Goal: Information Seeking & Learning: Compare options

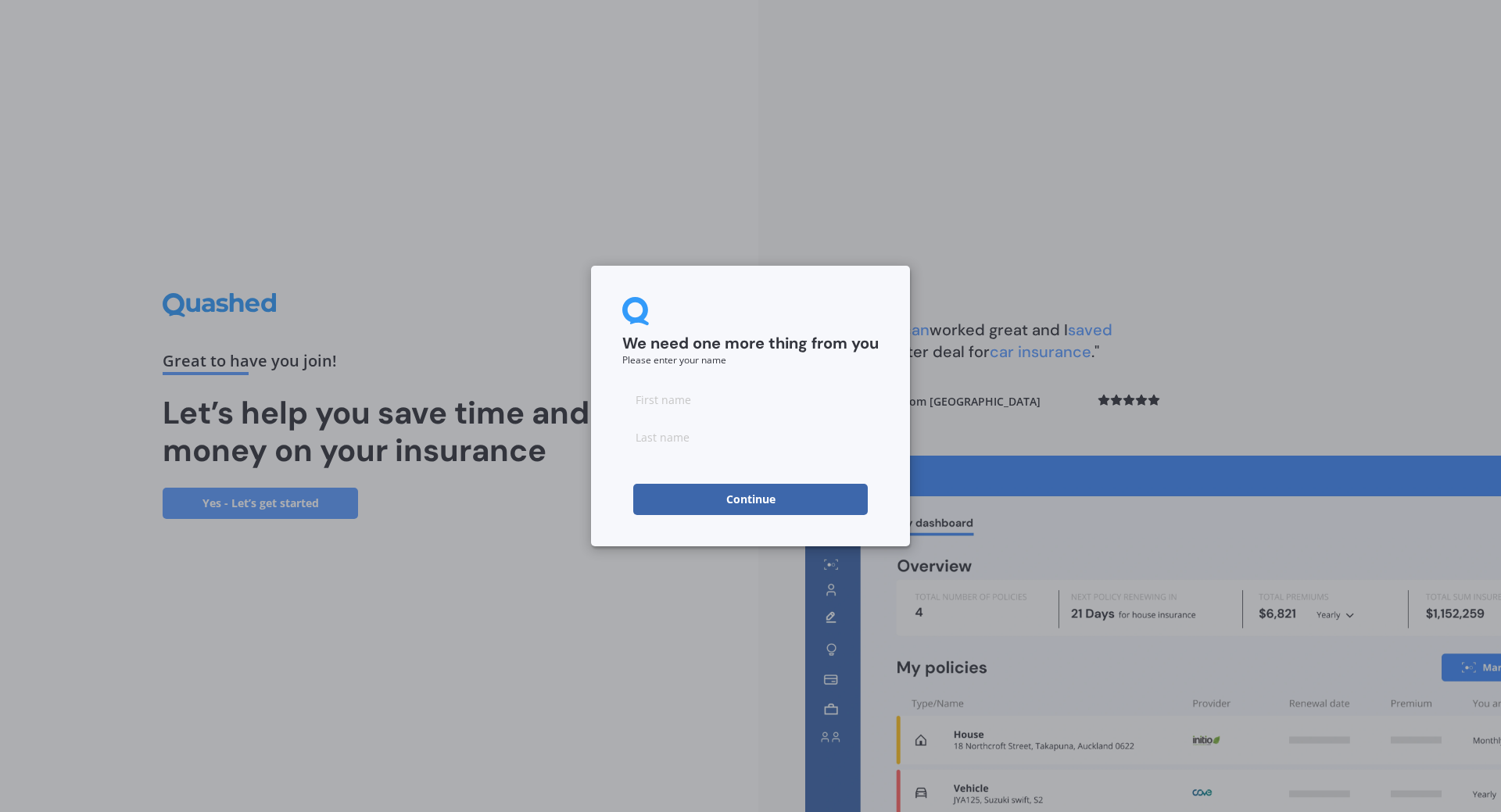
click at [715, 401] on input at bounding box center [750, 399] width 256 height 31
type input "[PERSON_NAME]"
drag, startPoint x: 685, startPoint y: 404, endPoint x: 626, endPoint y: 403, distance: 59.0
click at [626, 403] on input "[PERSON_NAME]" at bounding box center [750, 399] width 256 height 31
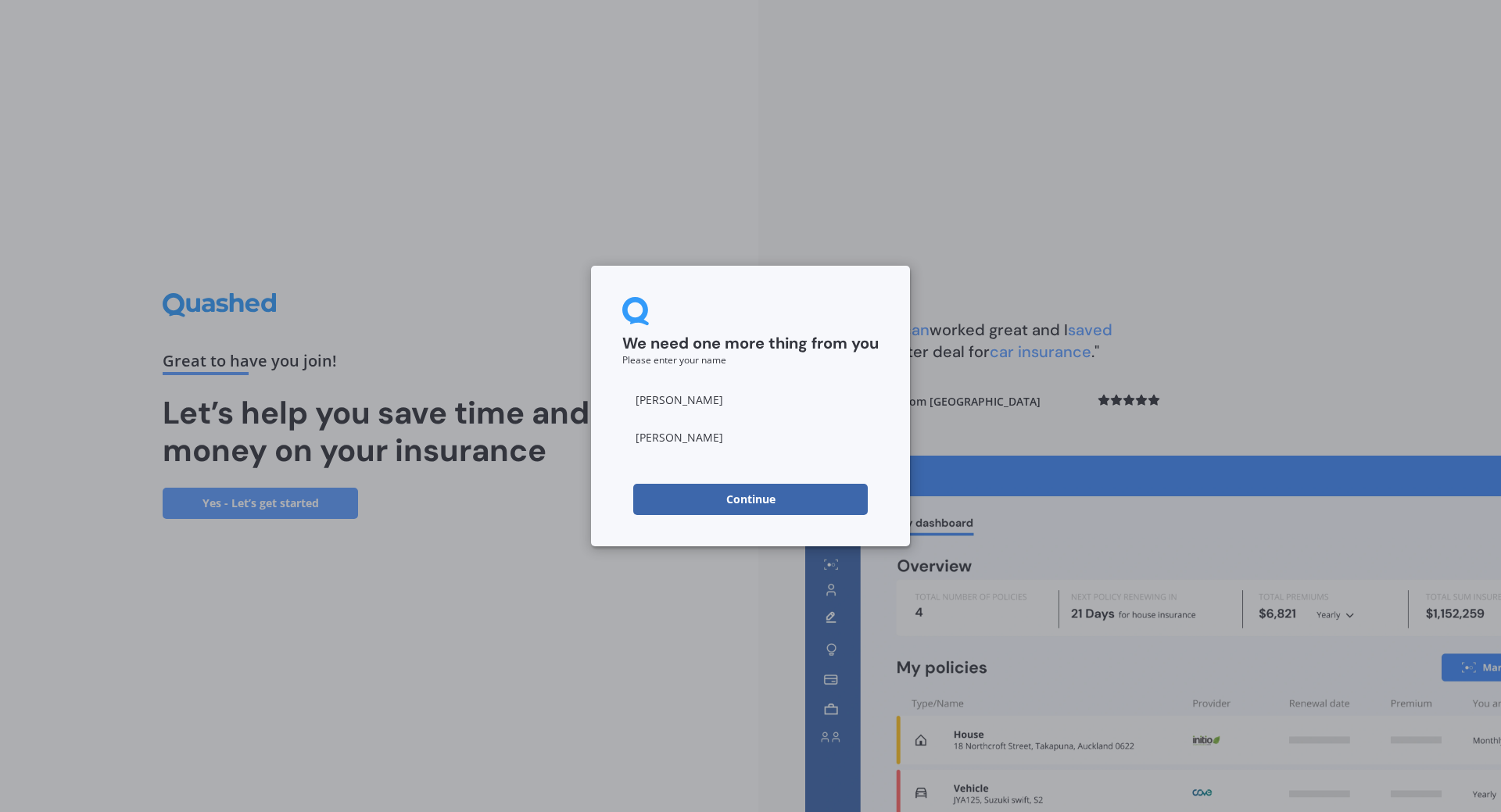
type input "[PERSON_NAME]"
click at [690, 502] on button "Continue" at bounding box center [750, 499] width 235 height 31
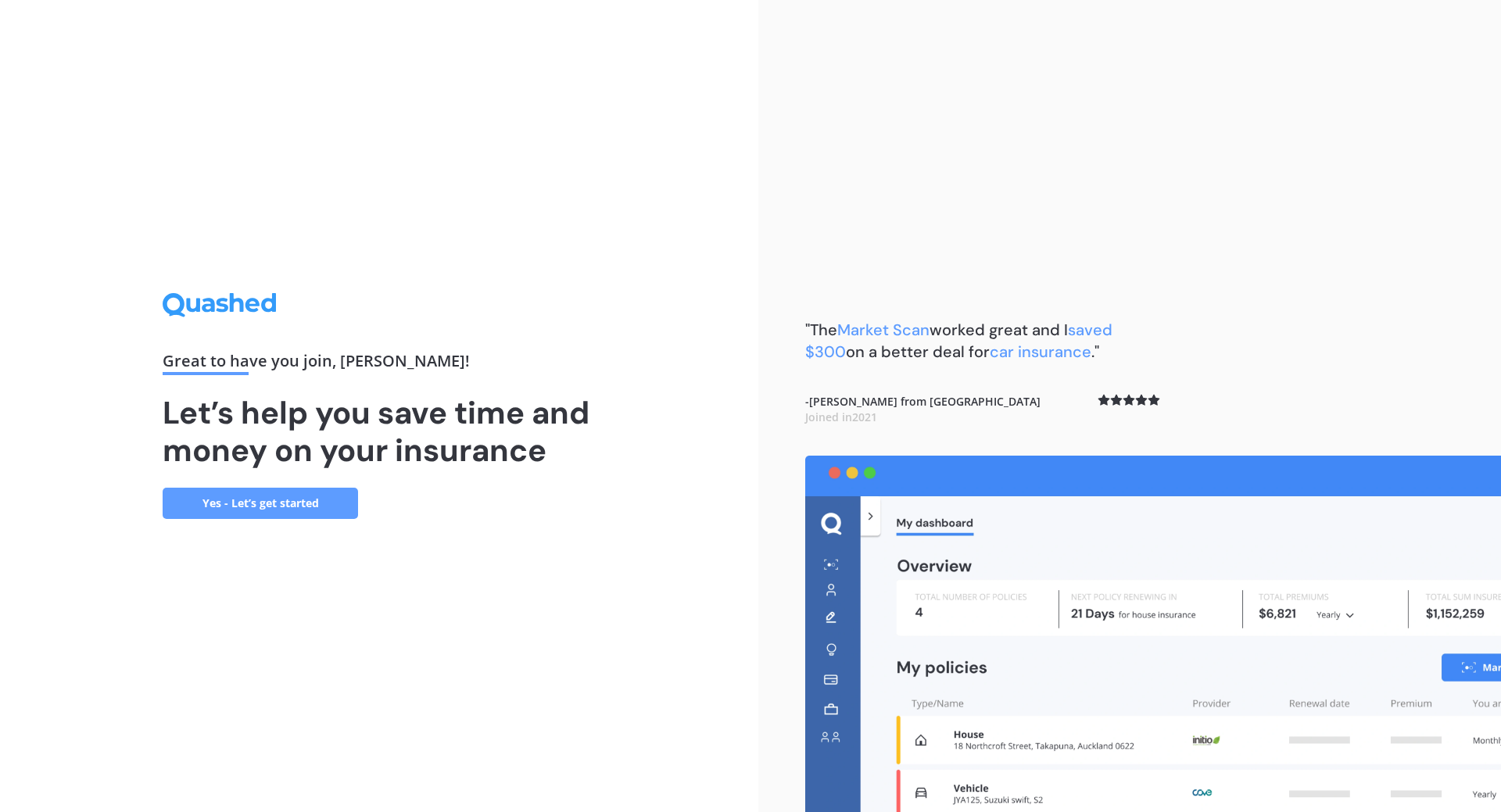
click at [264, 507] on link "Yes - Let’s get started" at bounding box center [260, 502] width 195 height 31
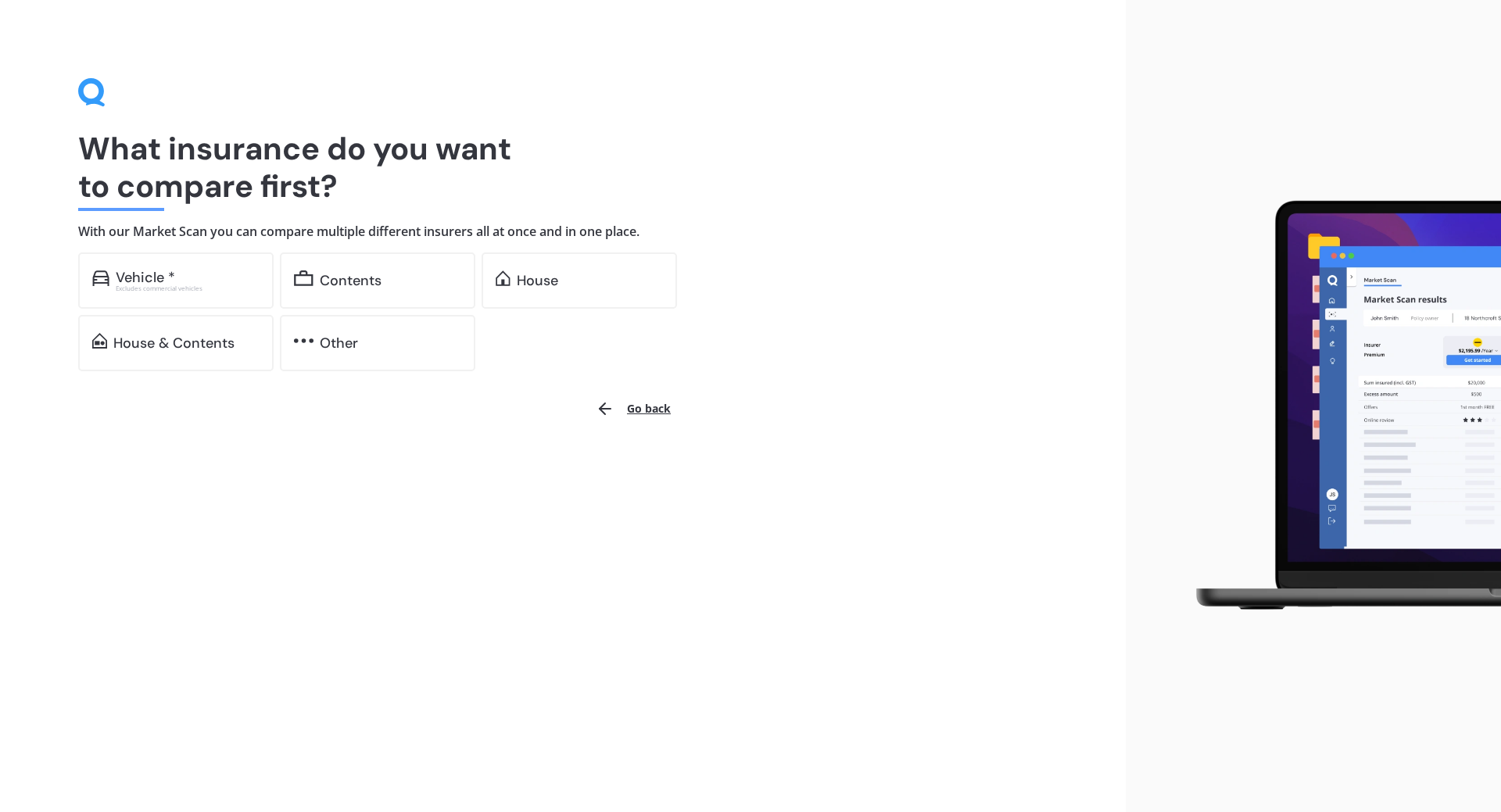
click at [243, 280] on div "Vehicle *" at bounding box center [188, 277] width 144 height 16
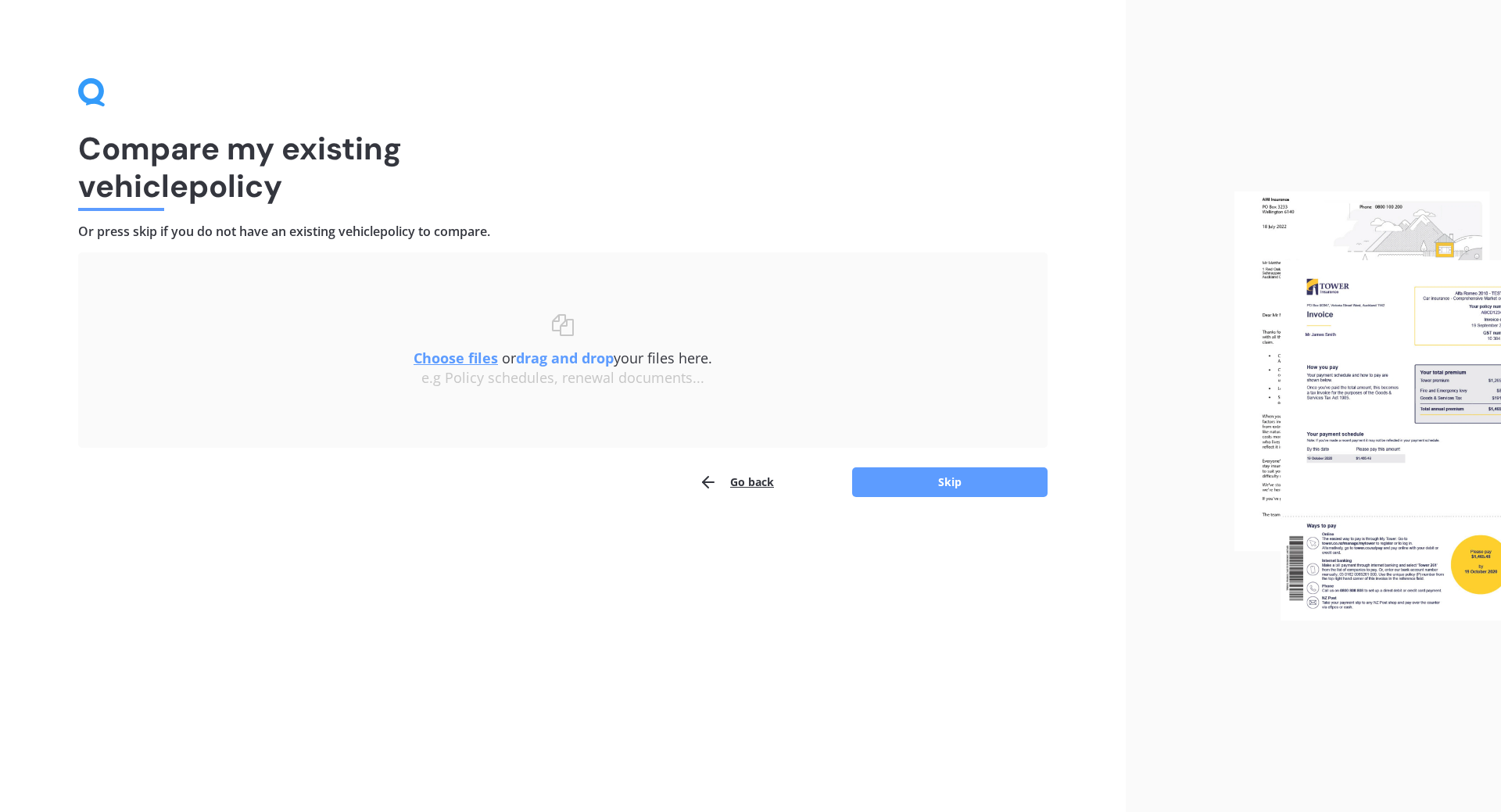
click at [467, 358] on u "Choose files" at bounding box center [455, 358] width 84 height 18
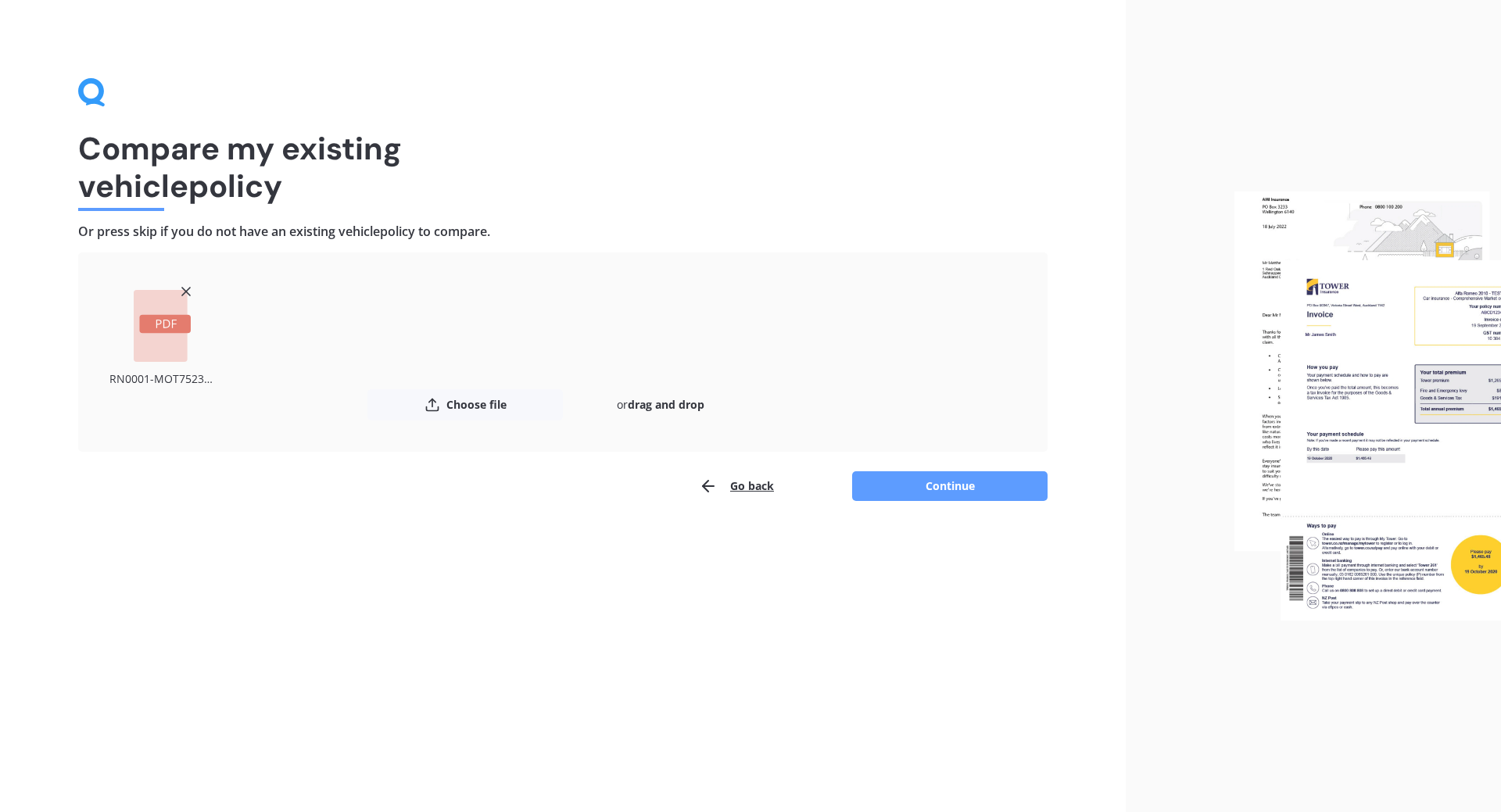
click at [949, 483] on button "Continue" at bounding box center [950, 487] width 195 height 30
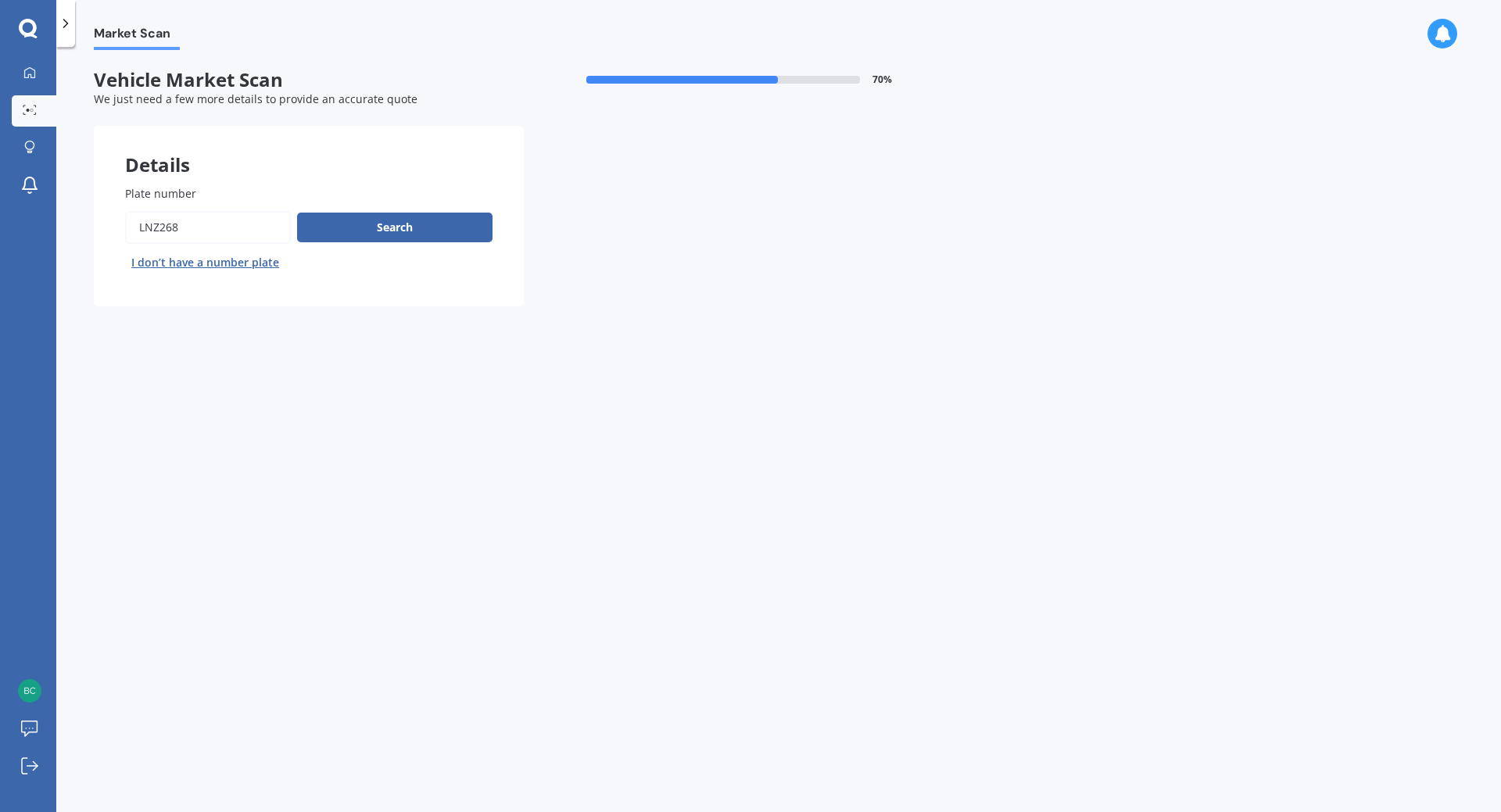
click at [396, 227] on button "Search" at bounding box center [395, 228] width 195 height 30
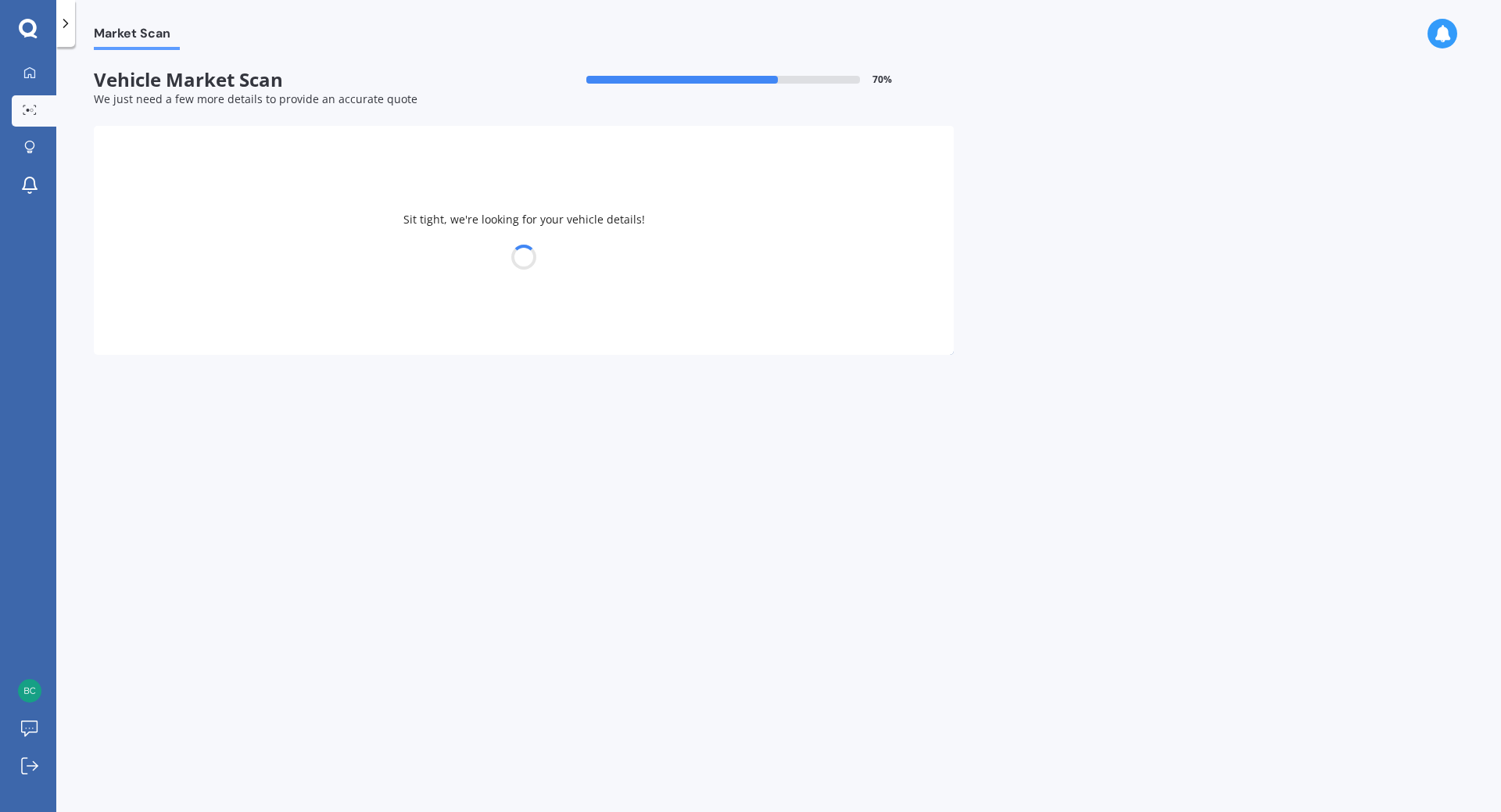
select select "MITSUBISHI"
select select "OUTLANDER"
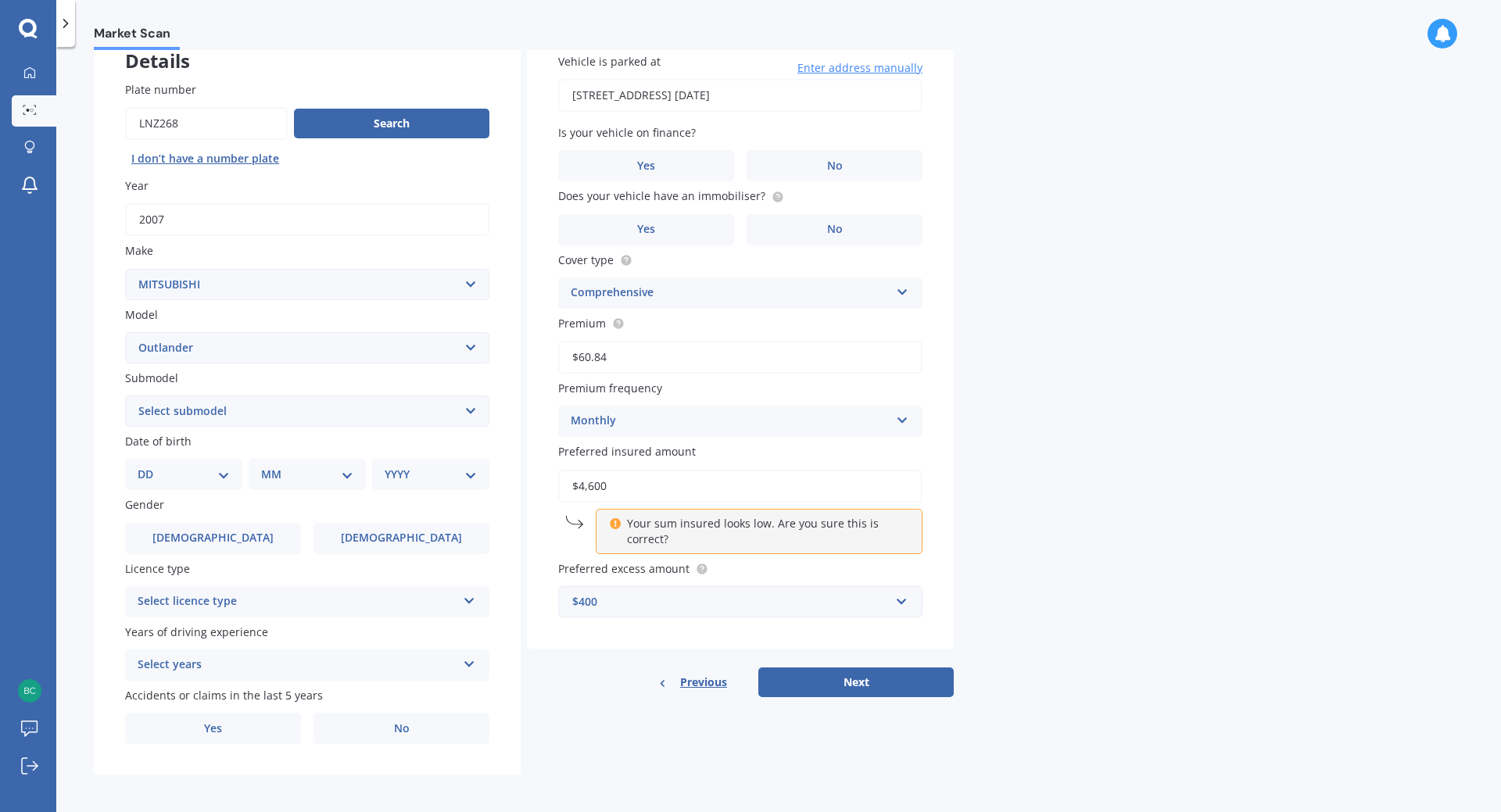
scroll to position [108, 0]
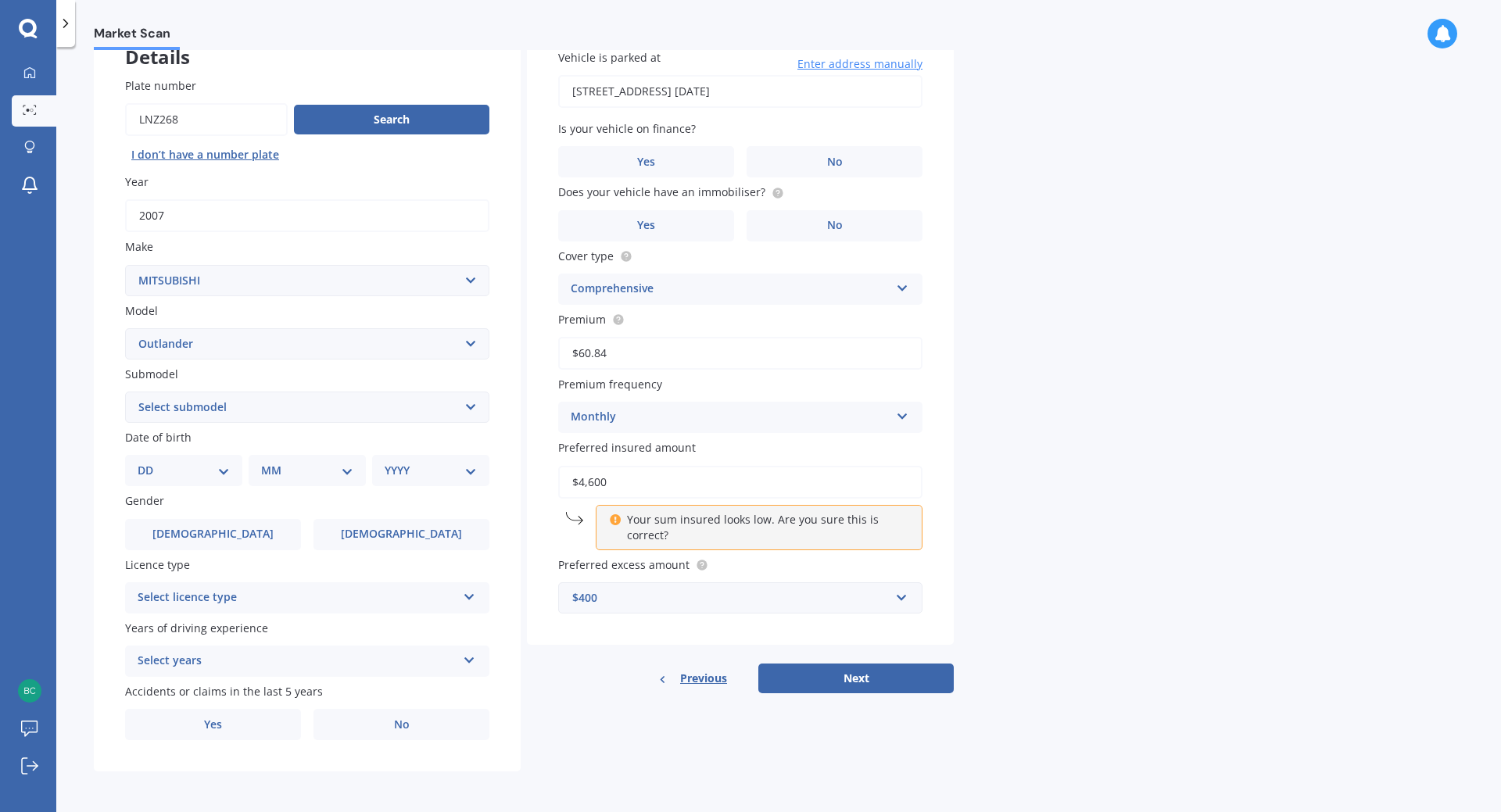
click at [231, 472] on div "DD 01 02 03 04 05 06 07 08 09 10 11 12 13 14 15 16 17 18 19 20 21 22 23 24 25 2…" at bounding box center [184, 470] width 117 height 31
click at [229, 473] on select "DD 01 02 03 04 05 06 07 08 09 10 11 12 13 14 15 16 17 18 19 20 21 22 23 24 25 2…" at bounding box center [184, 470] width 93 height 18
select select "12"
click at [150, 461] on select "DD 01 02 03 04 05 06 07 08 09 10 11 12 13 14 15 16 17 18 19 20 21 22 23 24 25 2…" at bounding box center [184, 470] width 93 height 18
click at [323, 466] on select "MM 01 02 03 04 05 06 07 08 09 10 11 12" at bounding box center [310, 470] width 86 height 18
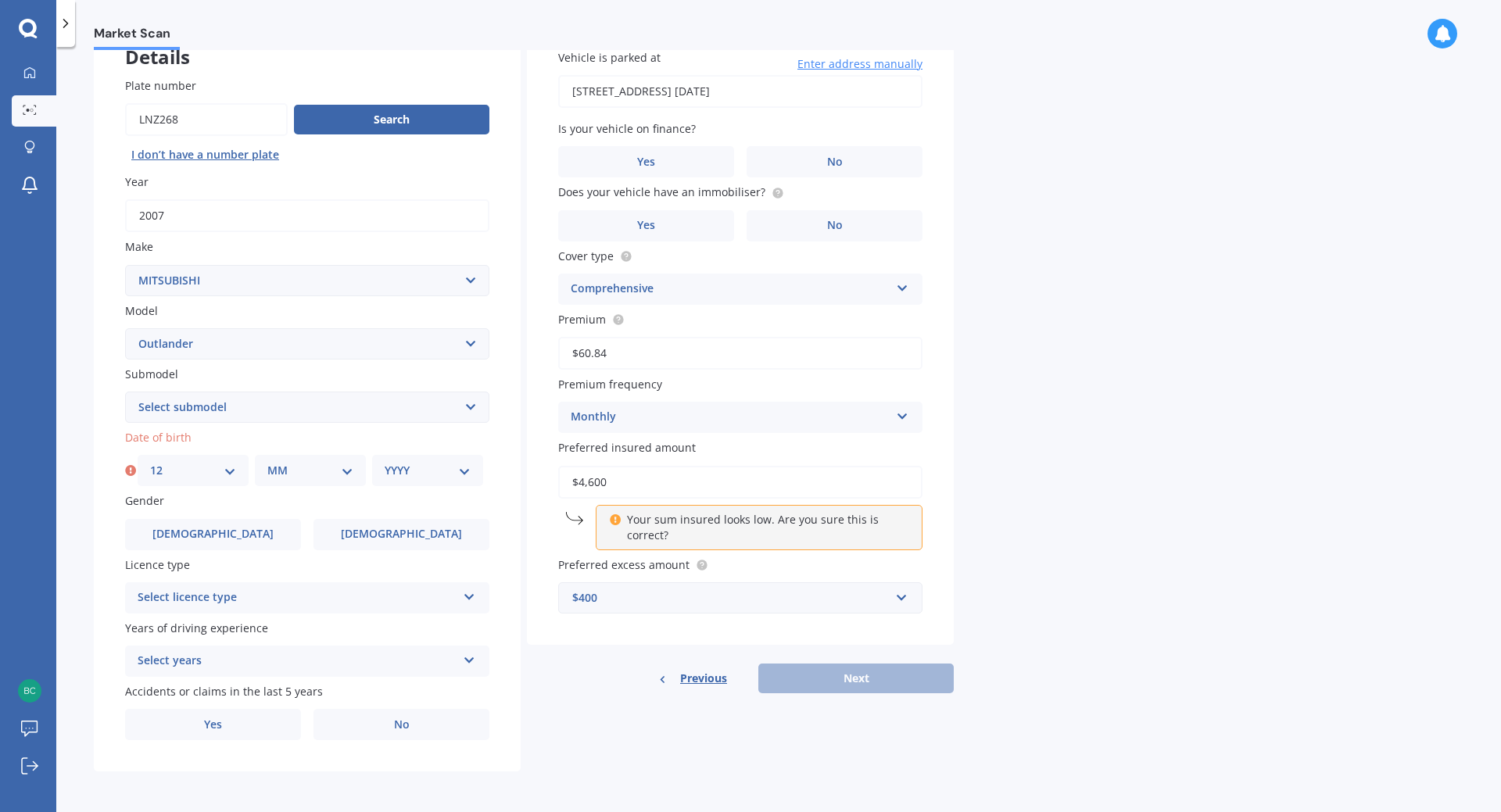
select select "01"
click at [267, 461] on select "MM 01 02 03 04 05 06 07 08 09 10 11 12" at bounding box center [310, 470] width 86 height 18
click at [392, 471] on select "YYYY 2025 2024 2023 2022 2021 2020 2019 2018 2017 2016 2015 2014 2013 2012 2011…" at bounding box center [427, 470] width 86 height 18
select select "1989"
click at [385, 461] on select "YYYY 2025 2024 2023 2022 2021 2020 2019 2018 2017 2016 2015 2014 2013 2012 2011…" at bounding box center [427, 470] width 86 height 18
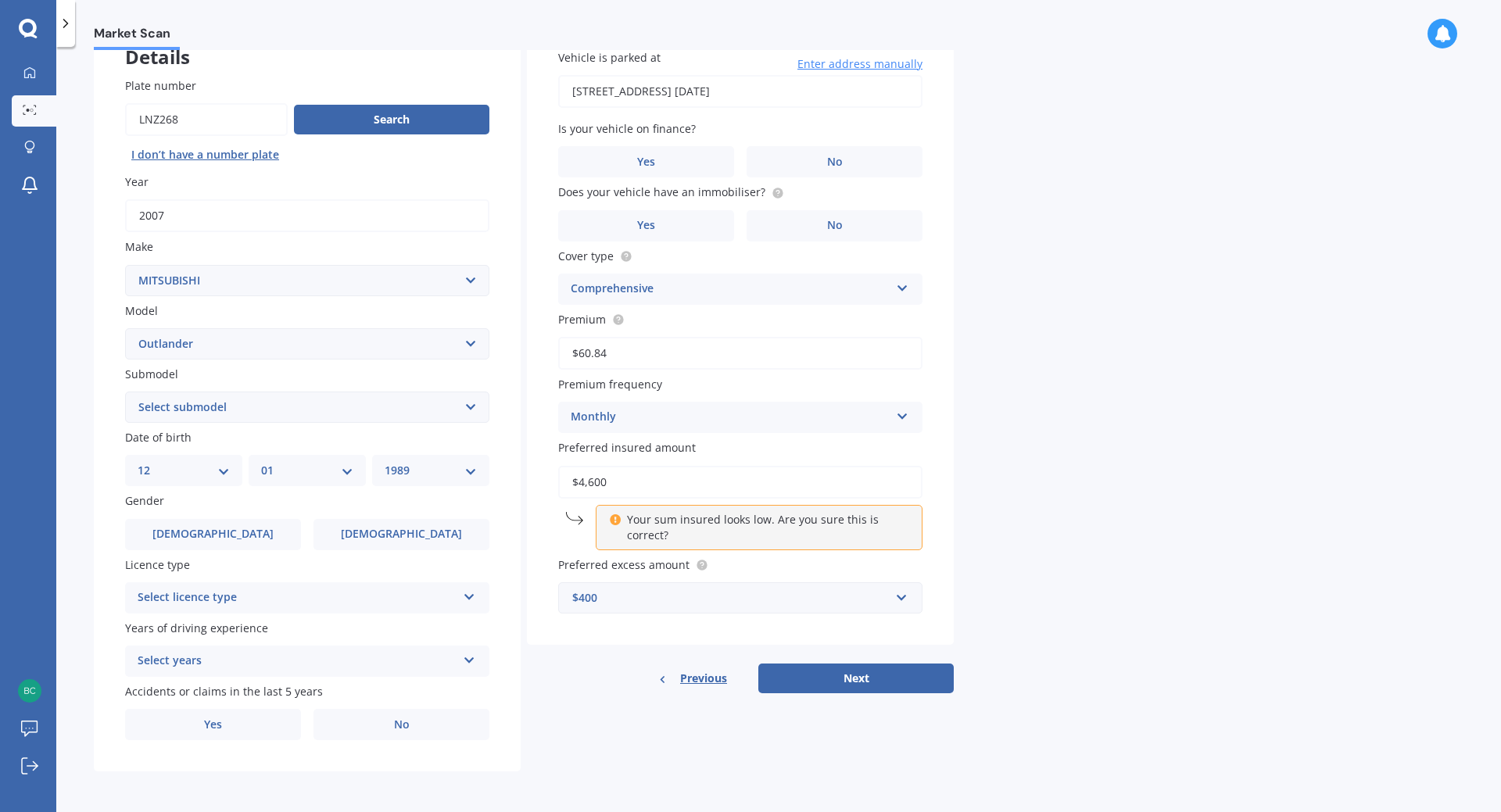
click at [361, 533] on label "Female" at bounding box center [402, 534] width 176 height 31
click at [0, 0] on input "Female" at bounding box center [0, 0] width 0 height 0
click at [314, 593] on div "Select licence type" at bounding box center [297, 598] width 319 height 18
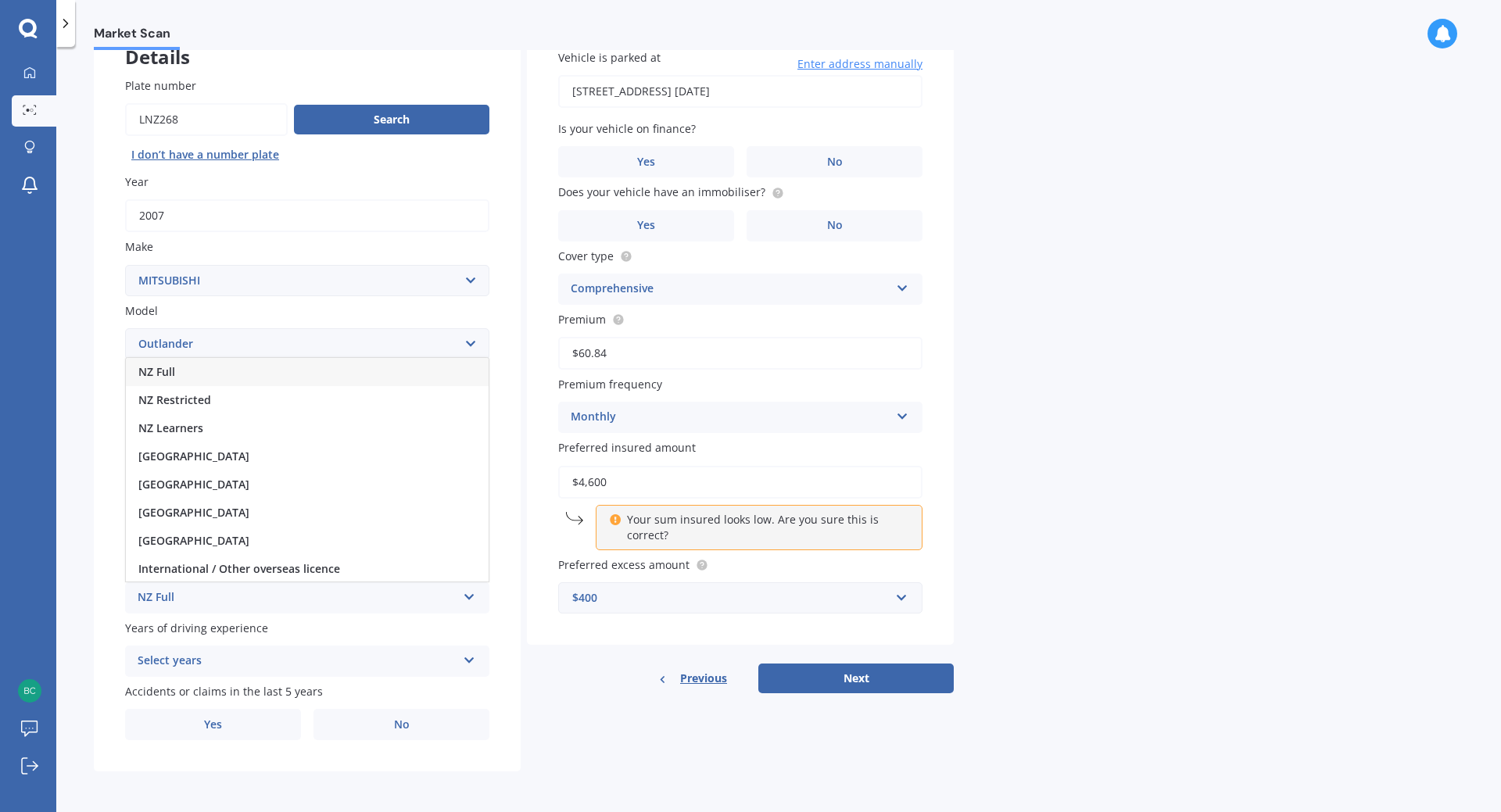
click at [261, 368] on div "NZ Full" at bounding box center [307, 372] width 363 height 28
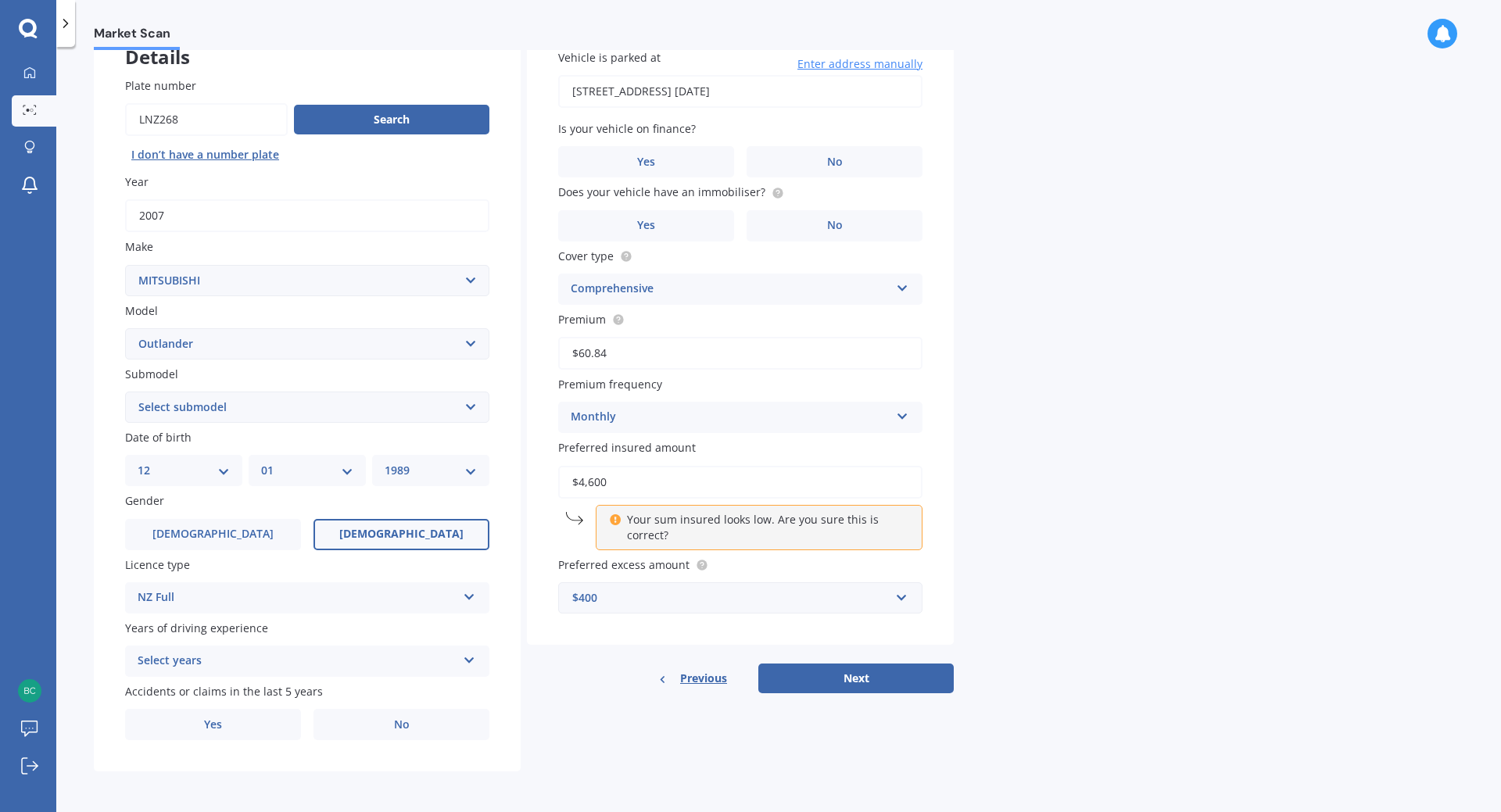
click at [250, 663] on div "Select years" at bounding box center [297, 661] width 319 height 18
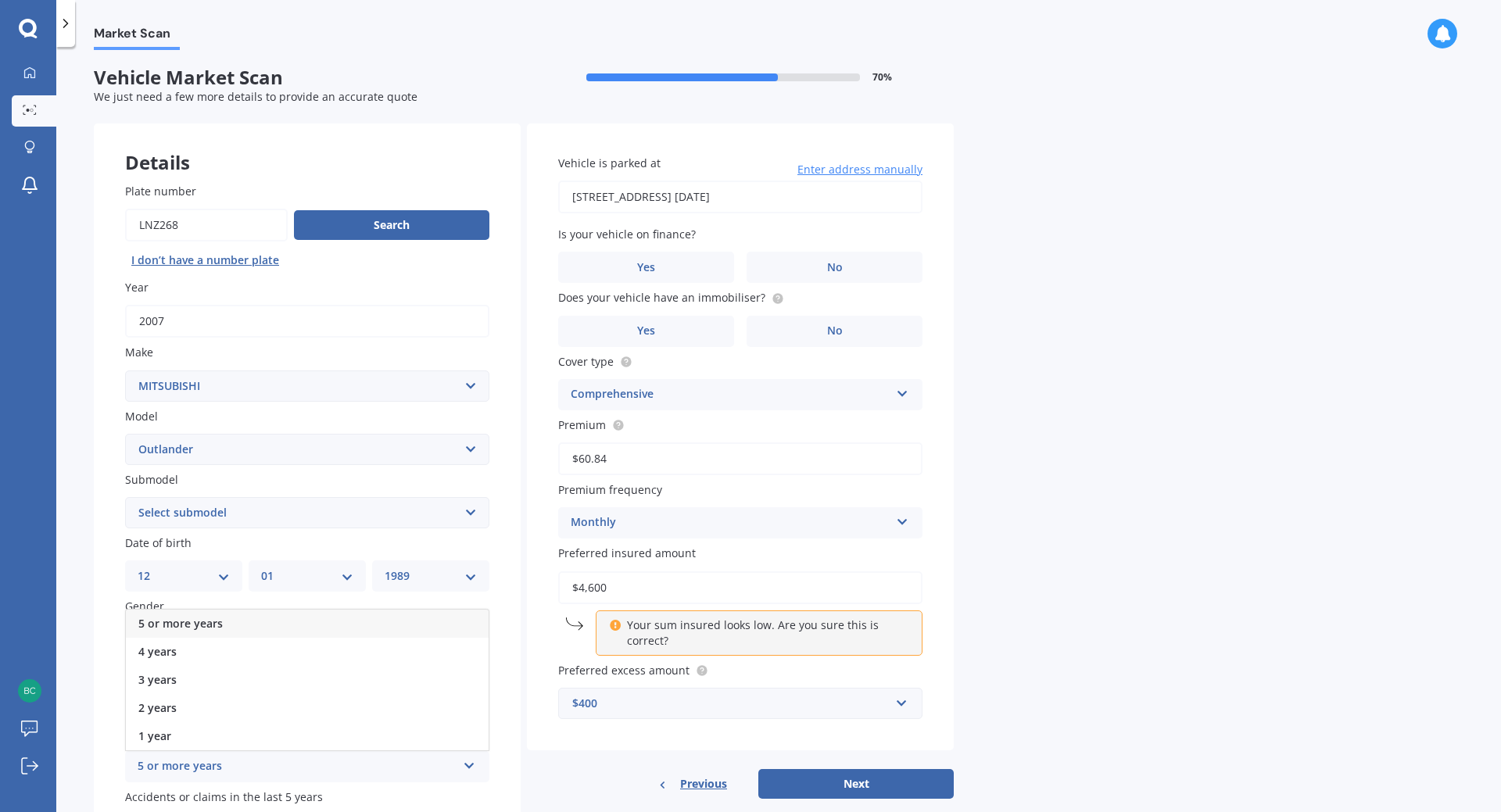
scroll to position [0, 0]
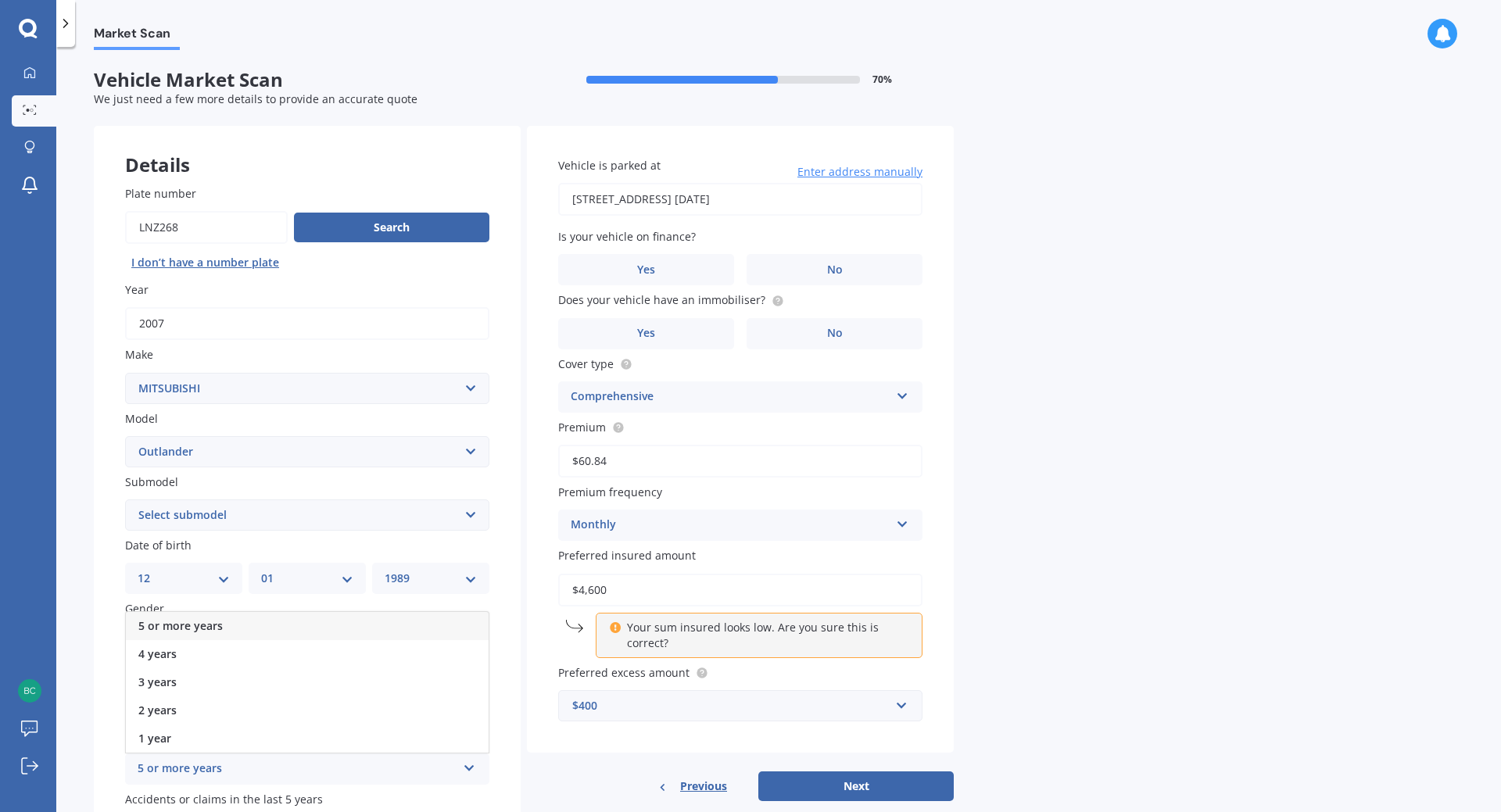
click at [247, 630] on div "5 or more years" at bounding box center [307, 626] width 363 height 28
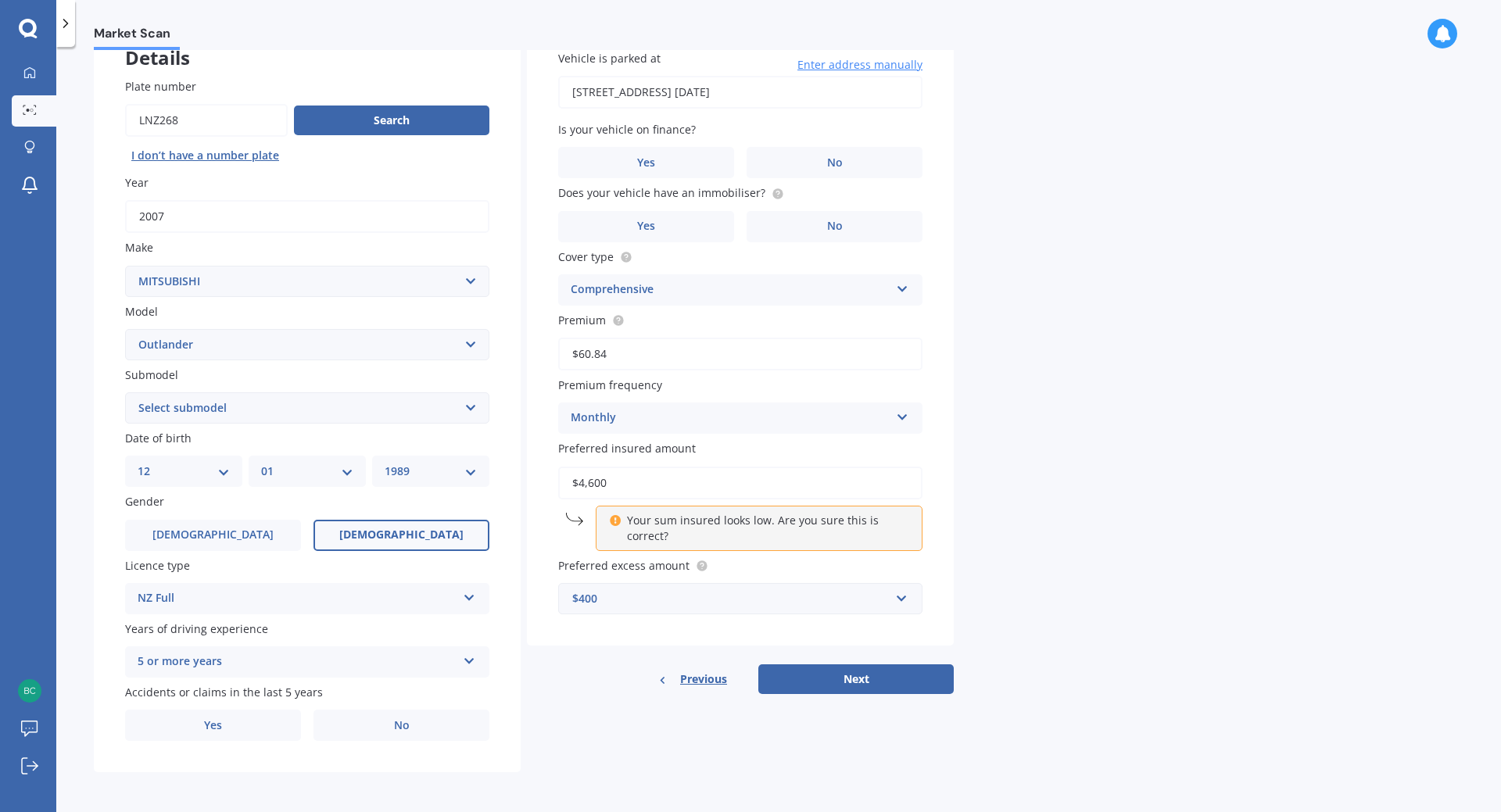
scroll to position [108, 0]
click at [360, 722] on label "No" at bounding box center [402, 724] width 176 height 31
click at [0, 0] on input "No" at bounding box center [0, 0] width 0 height 0
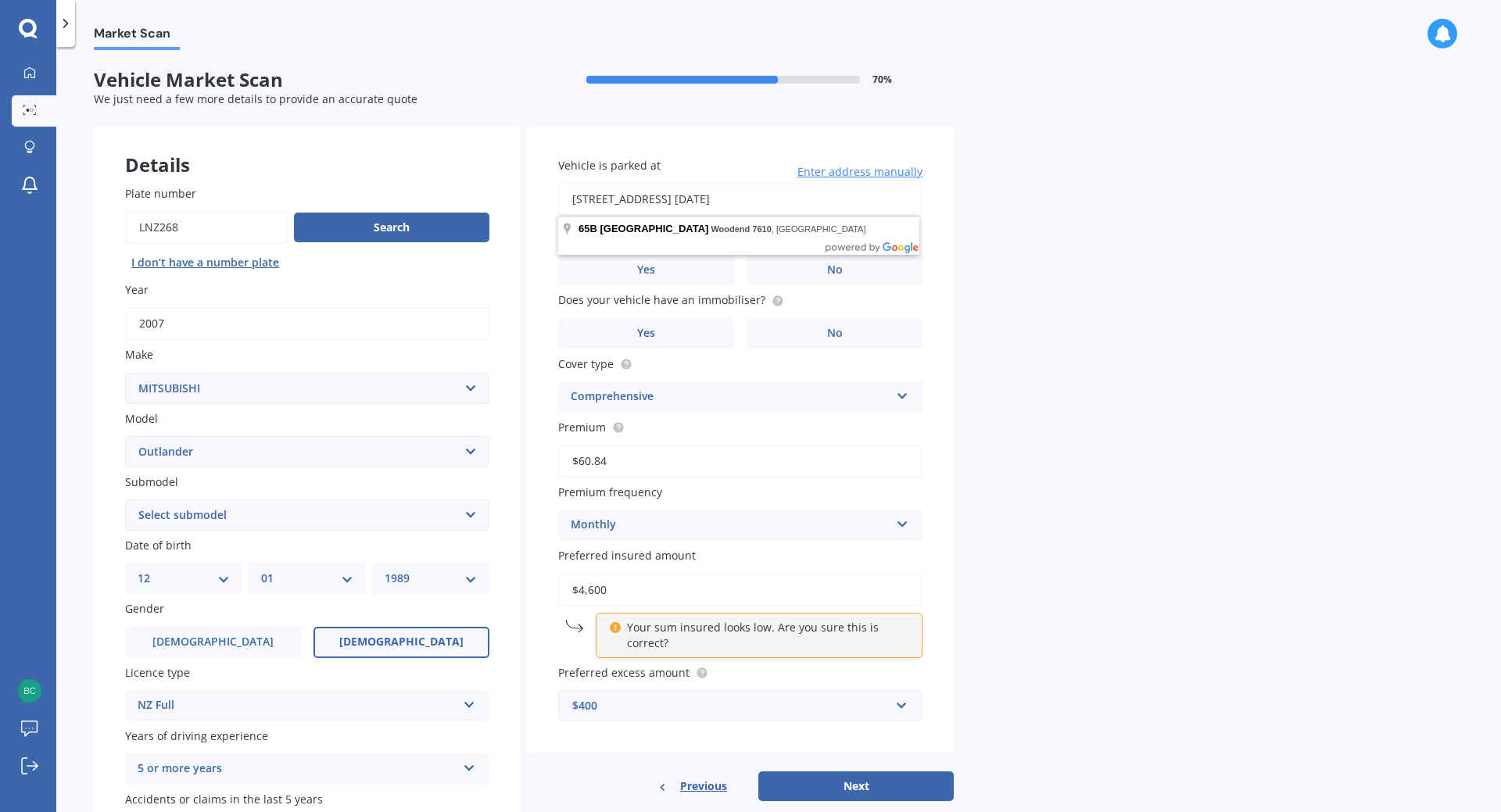
drag, startPoint x: 874, startPoint y: 194, endPoint x: 766, endPoint y: 206, distance: 108.7
click at [766, 206] on input "65B Main North Road Woodend 7610 09 February 2025" at bounding box center [740, 199] width 364 height 33
type input "65B Main North Road, Woodend 7610"
click at [806, 266] on label "No" at bounding box center [834, 269] width 176 height 31
click at [0, 0] on input "No" at bounding box center [0, 0] width 0 height 0
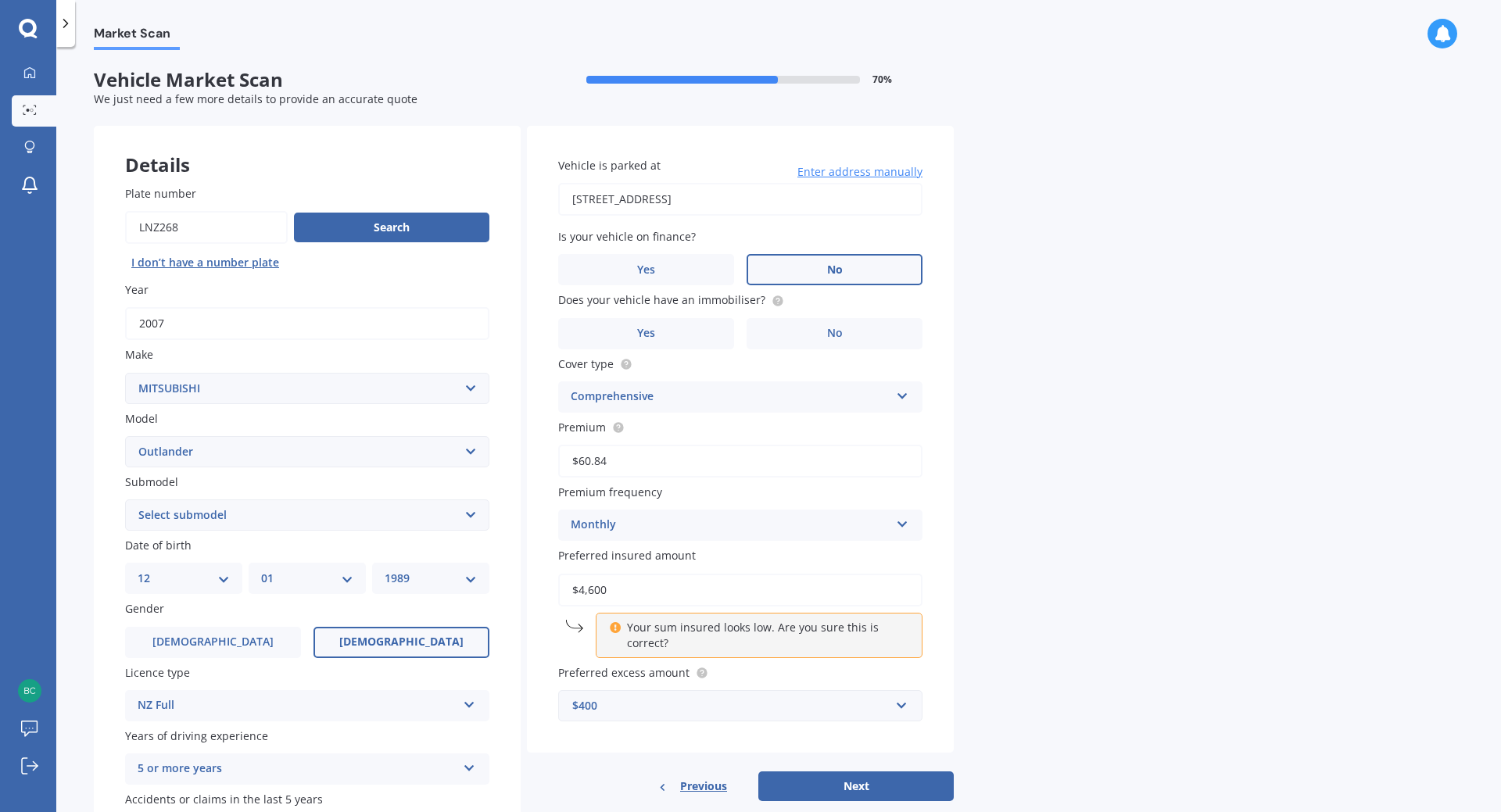
click at [774, 337] on label "No" at bounding box center [834, 333] width 176 height 31
click at [0, 0] on input "No" at bounding box center [0, 0] width 0 height 0
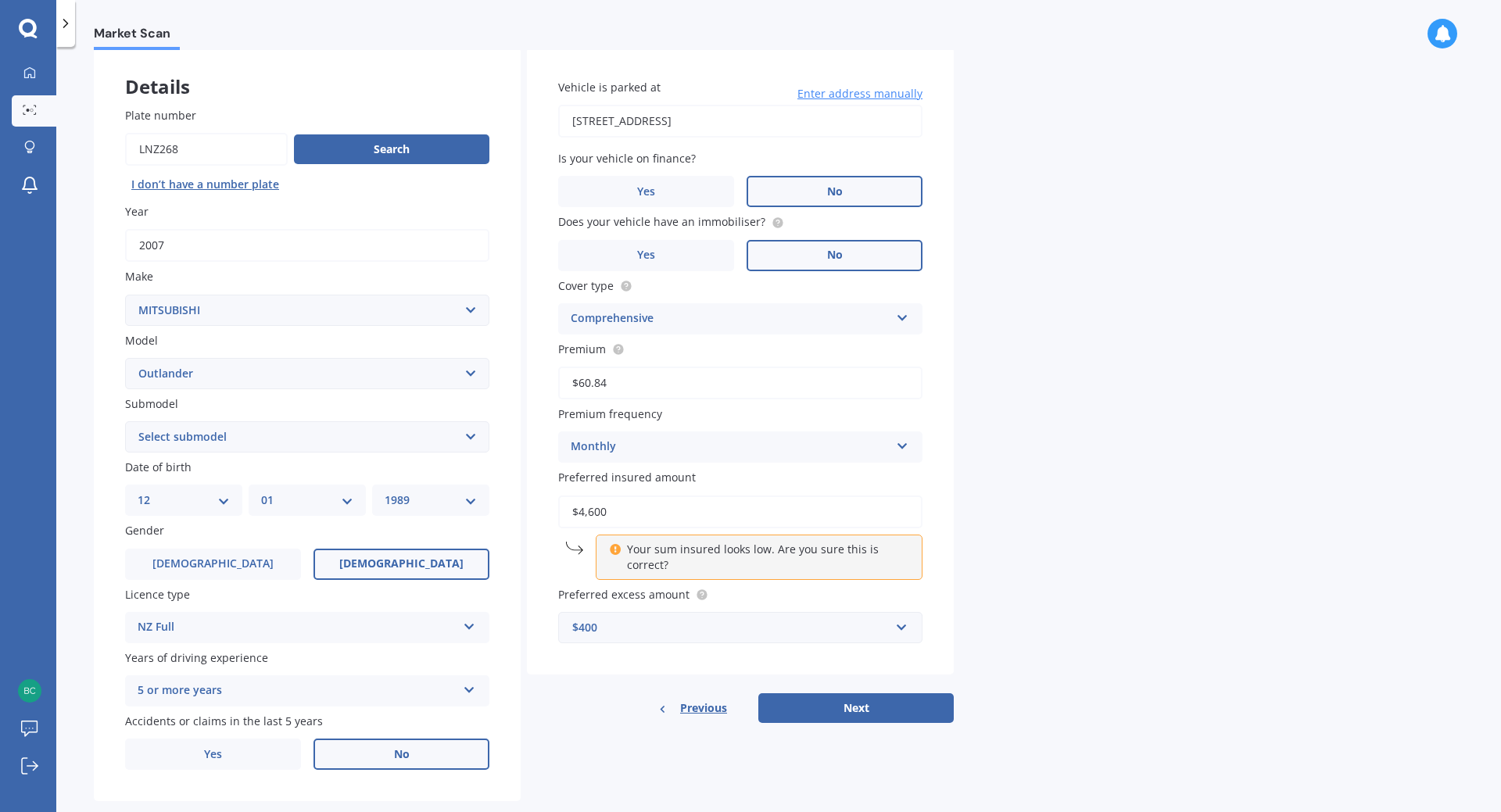
click at [745, 315] on div "Comprehensive" at bounding box center [730, 319] width 319 height 18
click at [1084, 316] on div "Market Scan Vehicle Market Scan 70 % We just need a few more details to provide…" at bounding box center [778, 432] width 1445 height 765
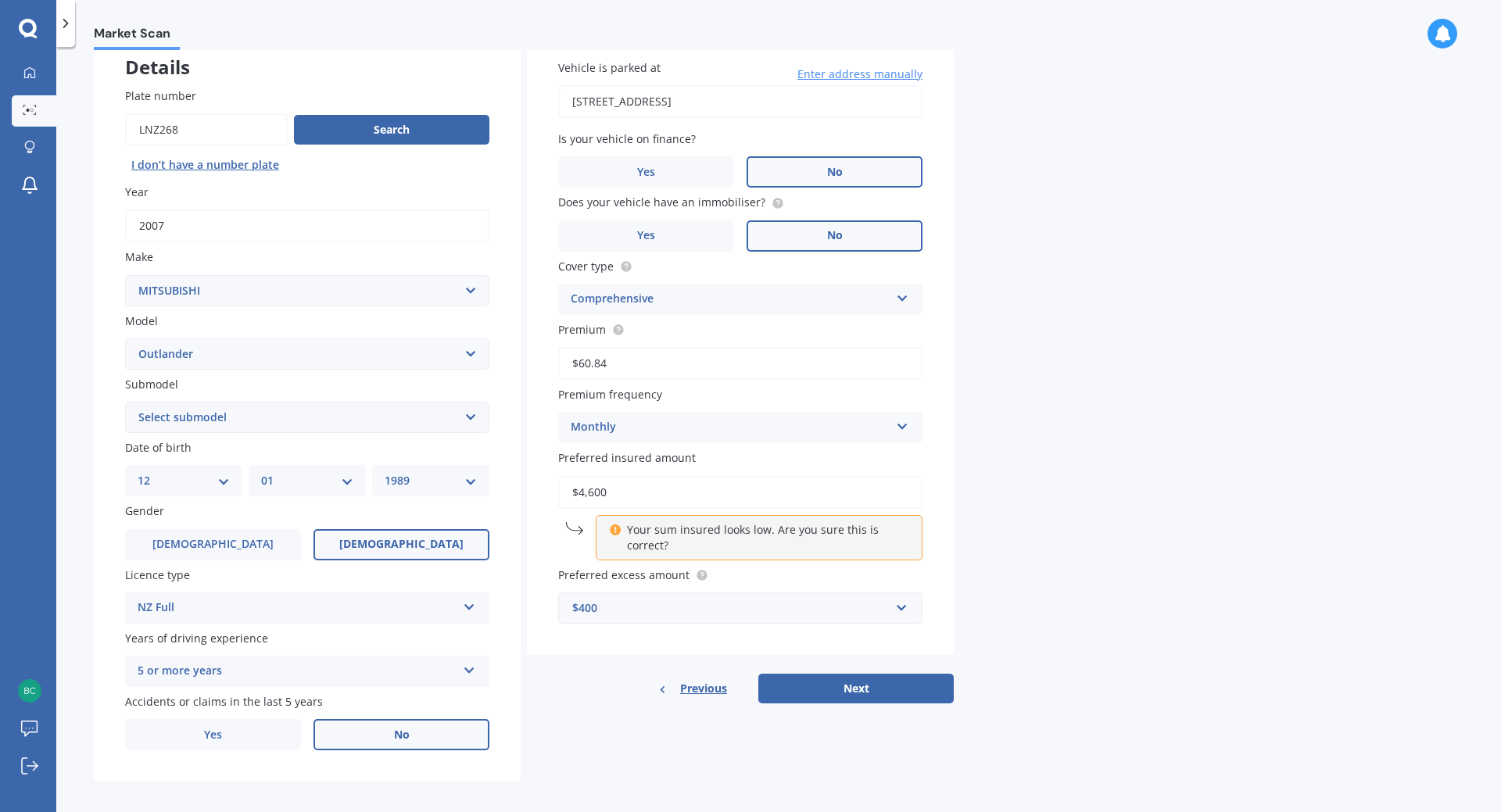
scroll to position [108, 0]
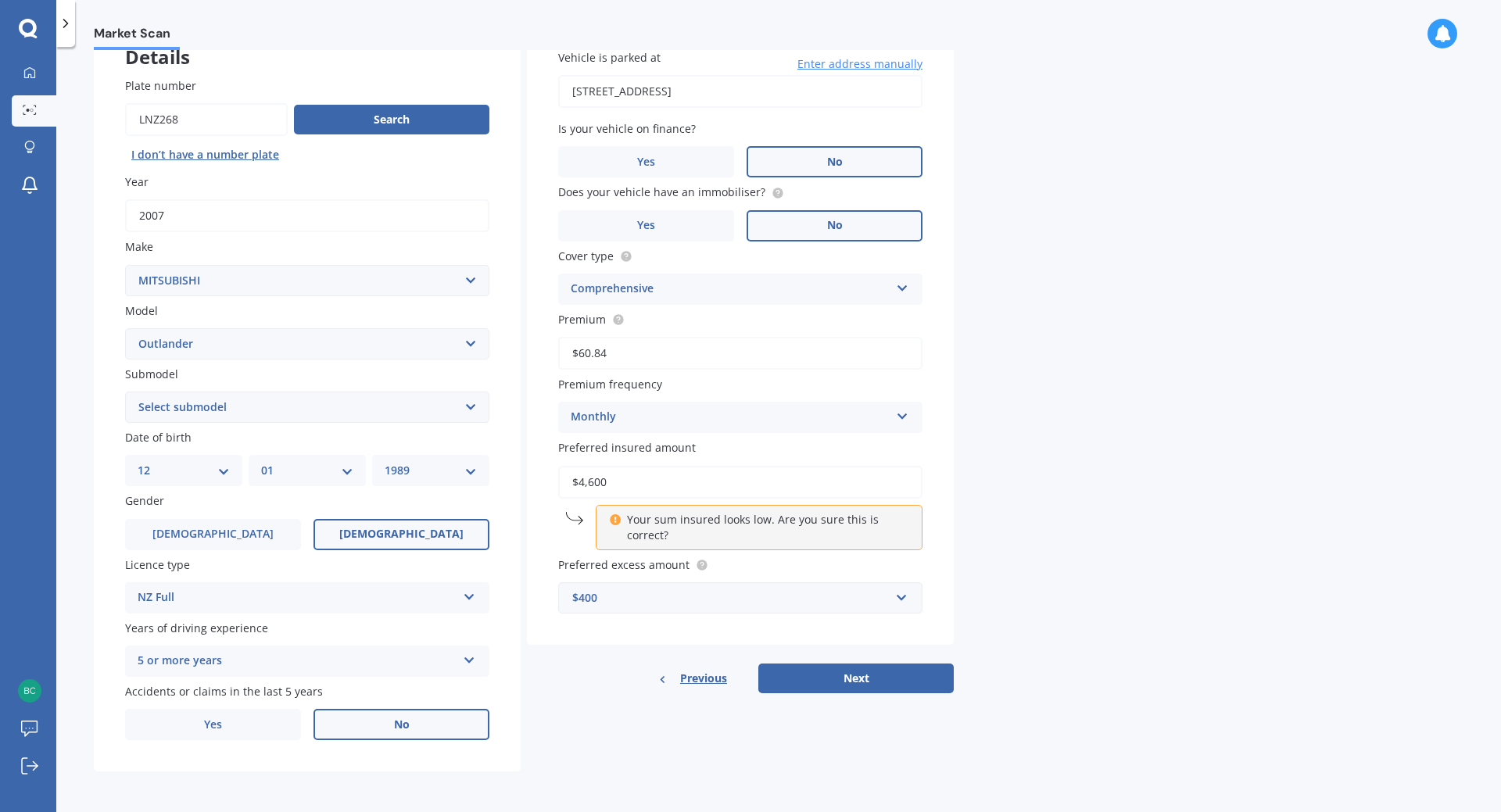
drag, startPoint x: 629, startPoint y: 486, endPoint x: 579, endPoint y: 487, distance: 50.0
click at [579, 487] on input "$4,600" at bounding box center [740, 482] width 364 height 33
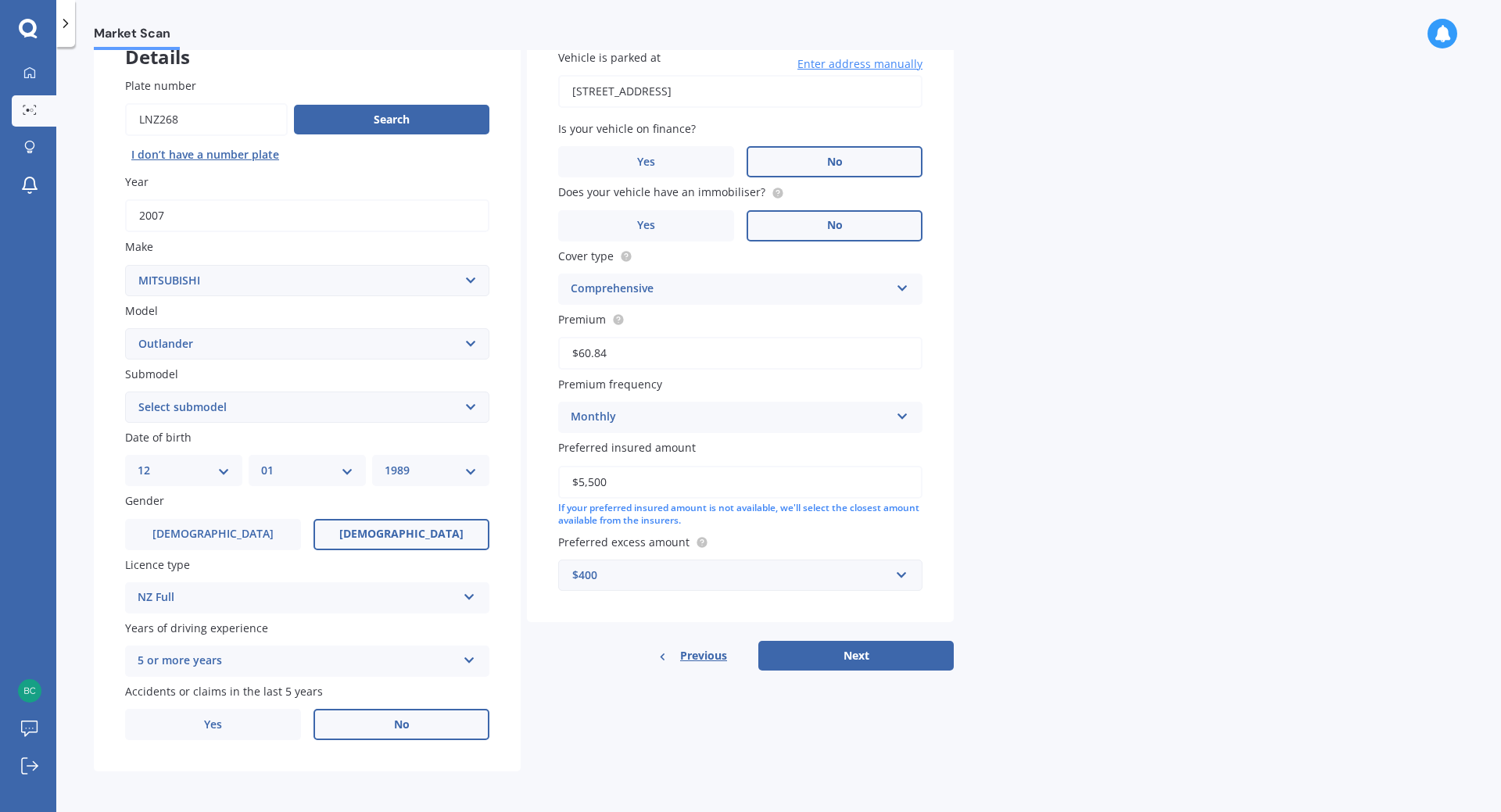
type input "$5,500"
click at [902, 578] on input "text" at bounding box center [735, 575] width 351 height 30
click at [1003, 560] on div "Market Scan Vehicle Market Scan 70 % We just need a few more details to provide…" at bounding box center [778, 432] width 1445 height 765
click at [868, 656] on button "Next" at bounding box center [856, 656] width 195 height 30
click at [330, 399] on select "Select submodel (All other) 2.4 Litre Station Wagon 3.0 Litre AWD 3.0 VRX Auto …" at bounding box center [307, 406] width 364 height 31
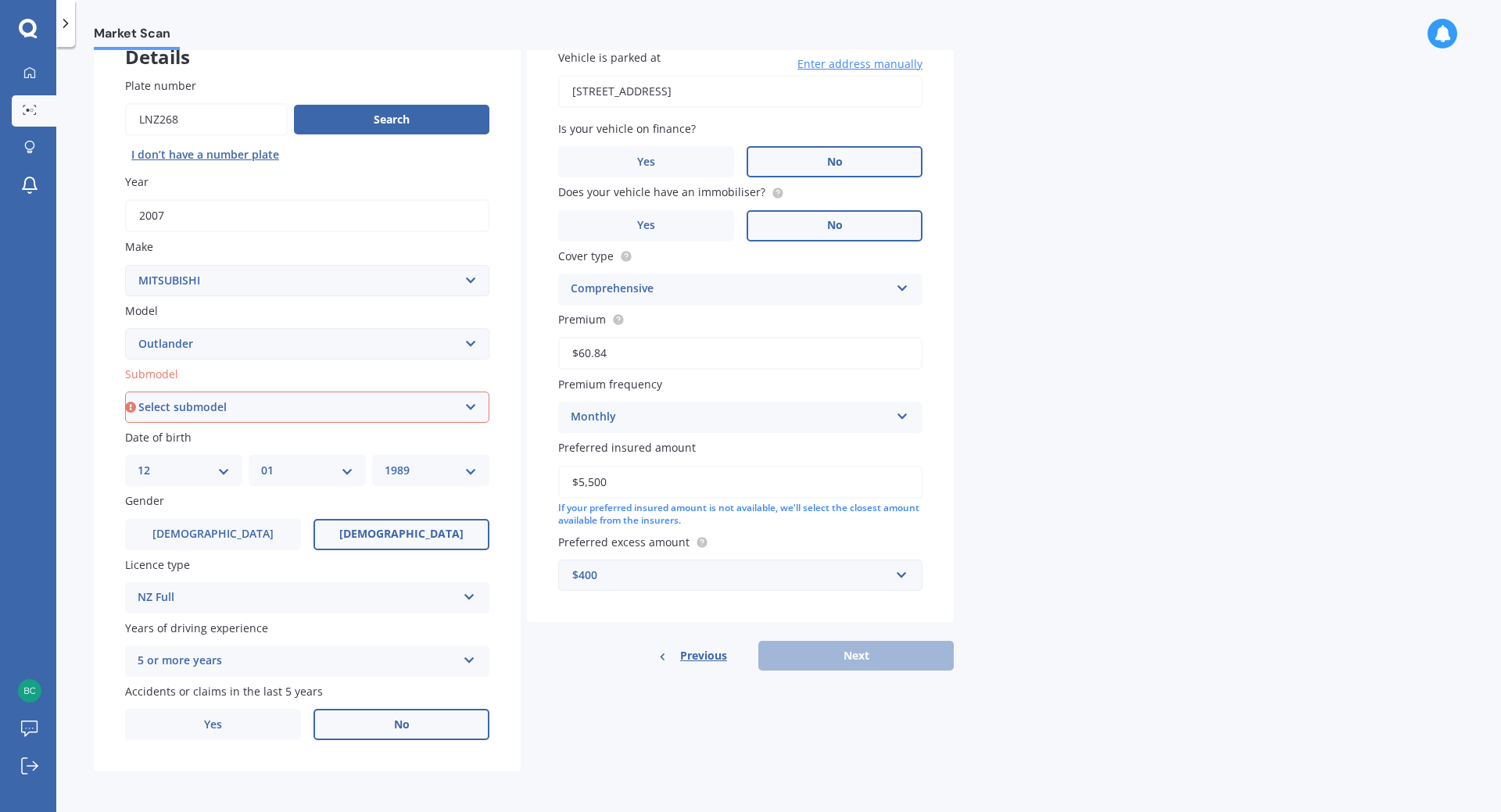
click at [369, 410] on select "Select submodel (All other) 2.4 Litre Station Wagon 3.0 Litre AWD 3.0 VRX Auto …" at bounding box center [307, 406] width 364 height 31
select select "XLS"
click at [125, 391] on select "Select submodel (All other) 2.4 Litre Station Wagon 3.0 Litre AWD 3.0 VRX Auto …" at bounding box center [307, 406] width 364 height 31
click at [851, 650] on button "Next" at bounding box center [856, 656] width 195 height 30
select select "12"
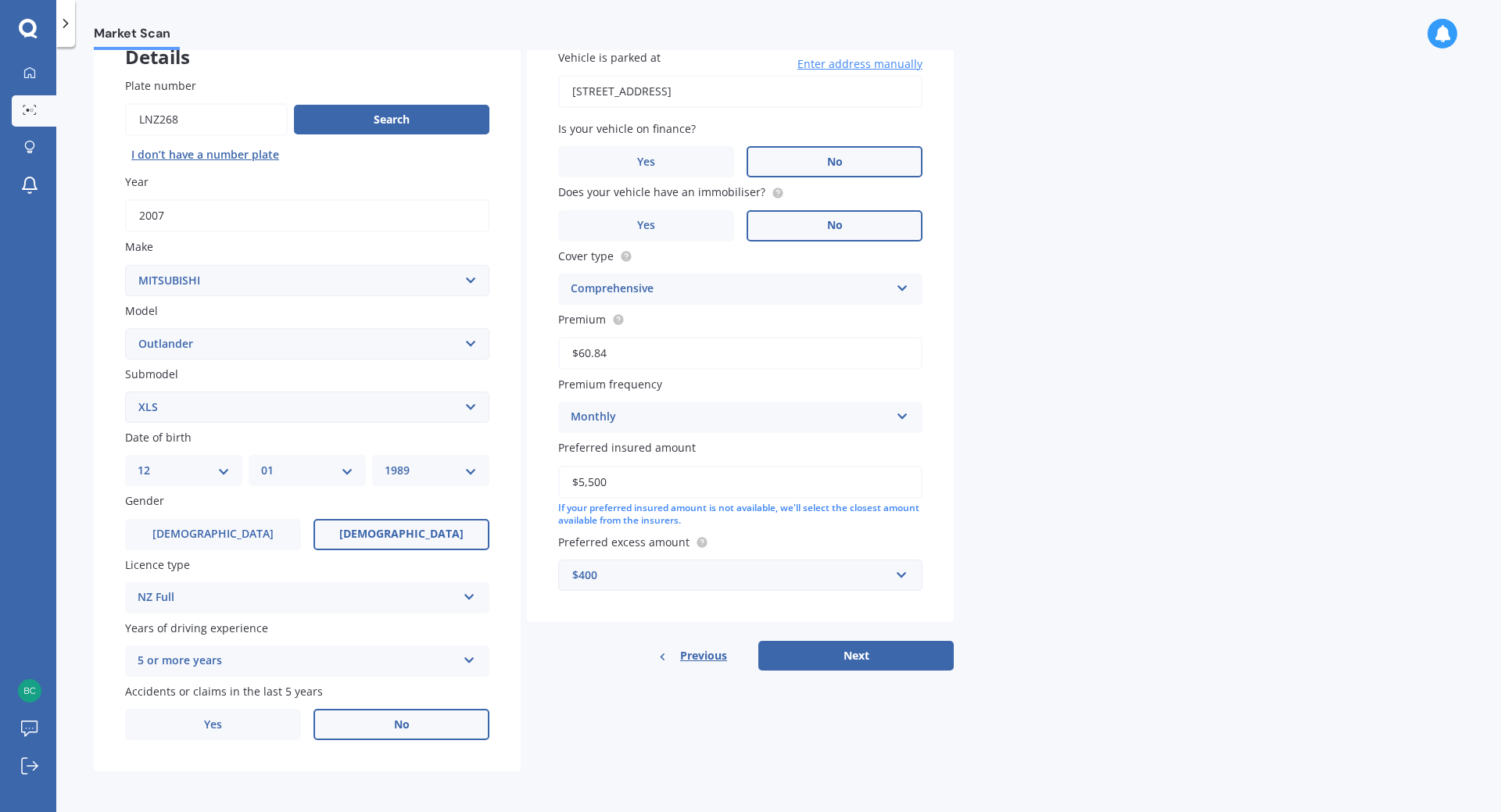
select select "01"
select select "1989"
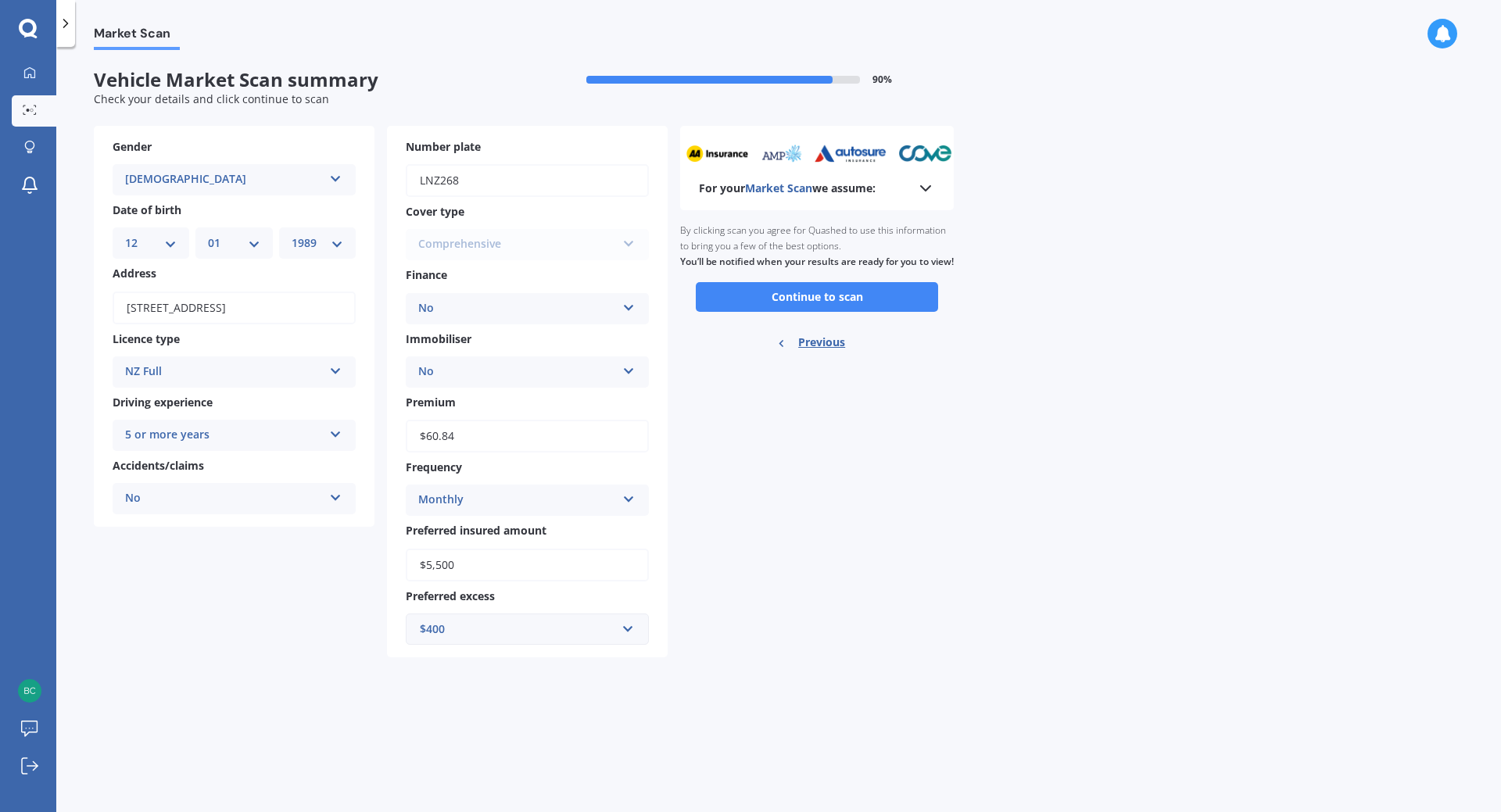
scroll to position [0, 0]
click at [847, 312] on button "Continue to scan" at bounding box center [816, 297] width 242 height 30
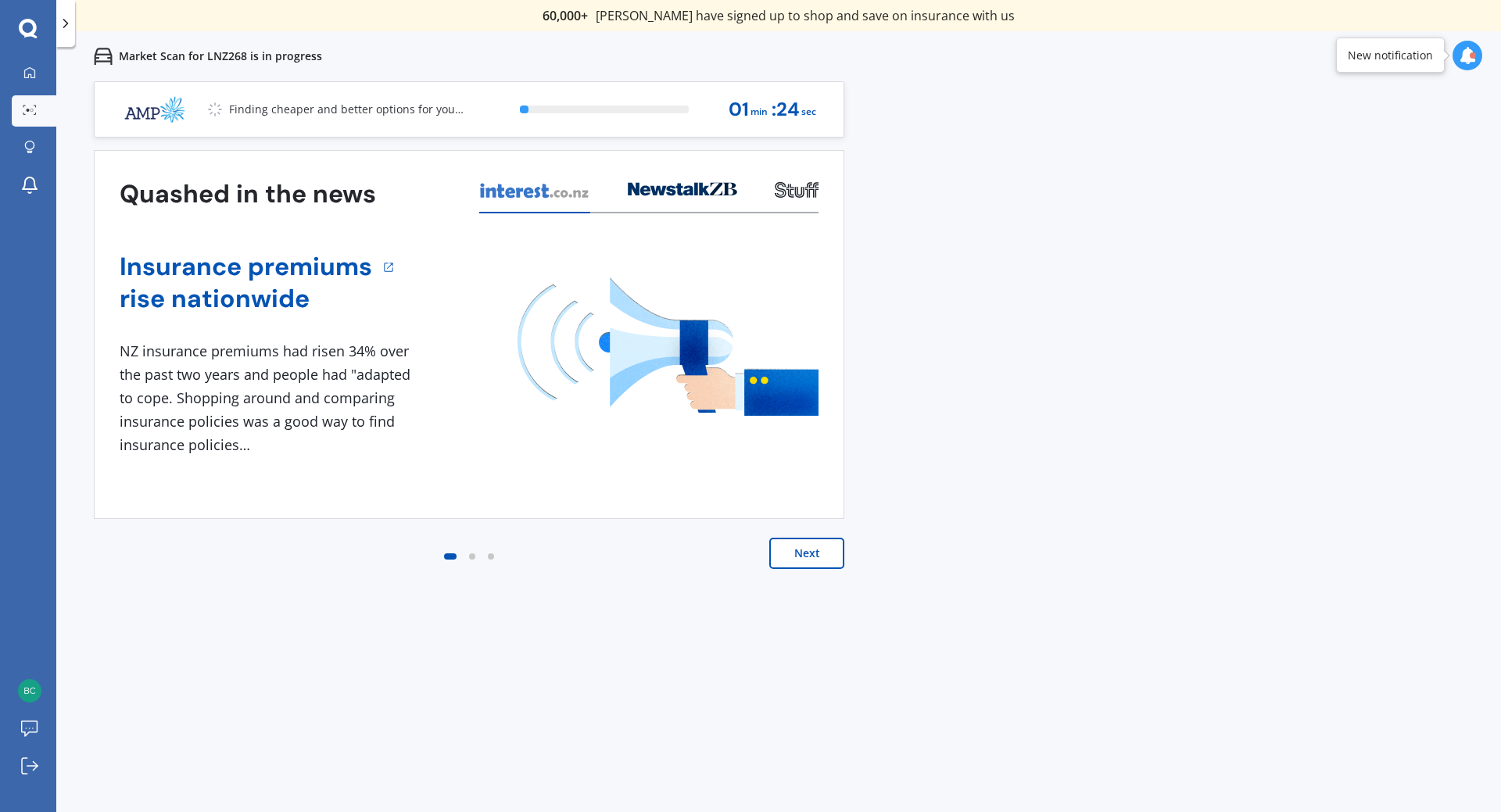
click at [834, 551] on button "Next" at bounding box center [807, 552] width 75 height 31
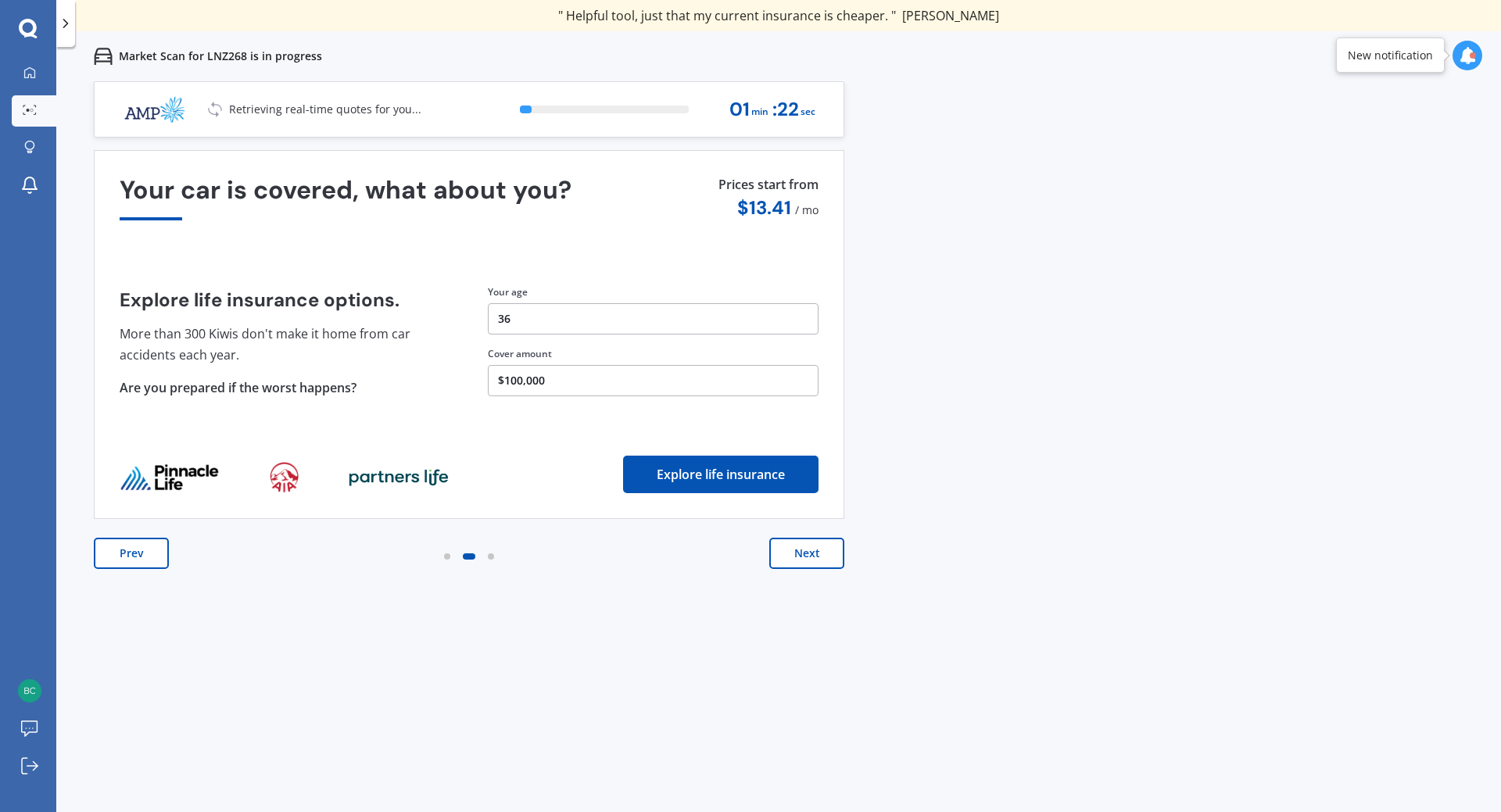
click at [143, 560] on button "Prev" at bounding box center [131, 552] width 75 height 31
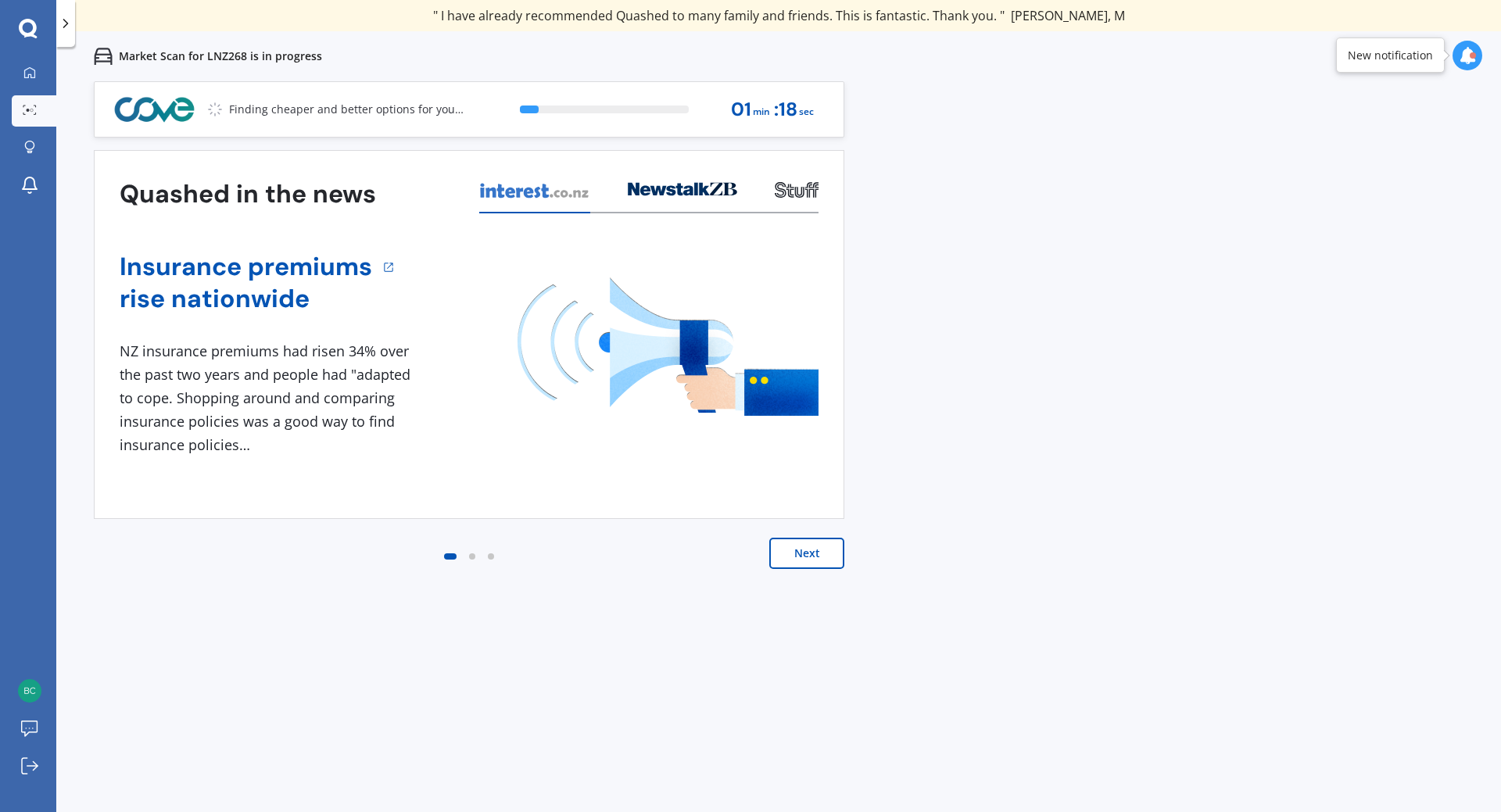
click at [800, 560] on button "Next" at bounding box center [807, 552] width 75 height 31
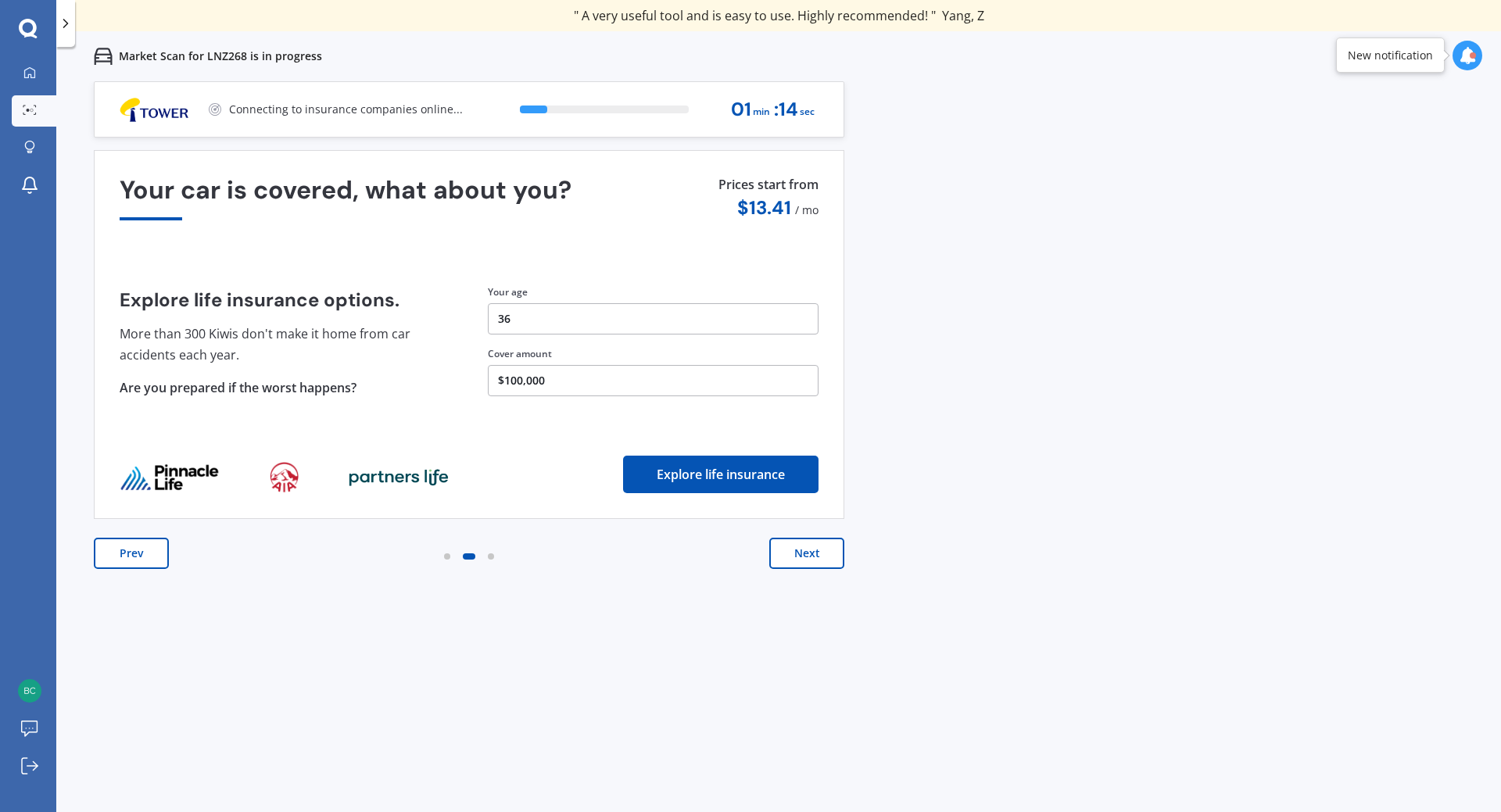
click at [800, 560] on button "Next" at bounding box center [807, 552] width 75 height 31
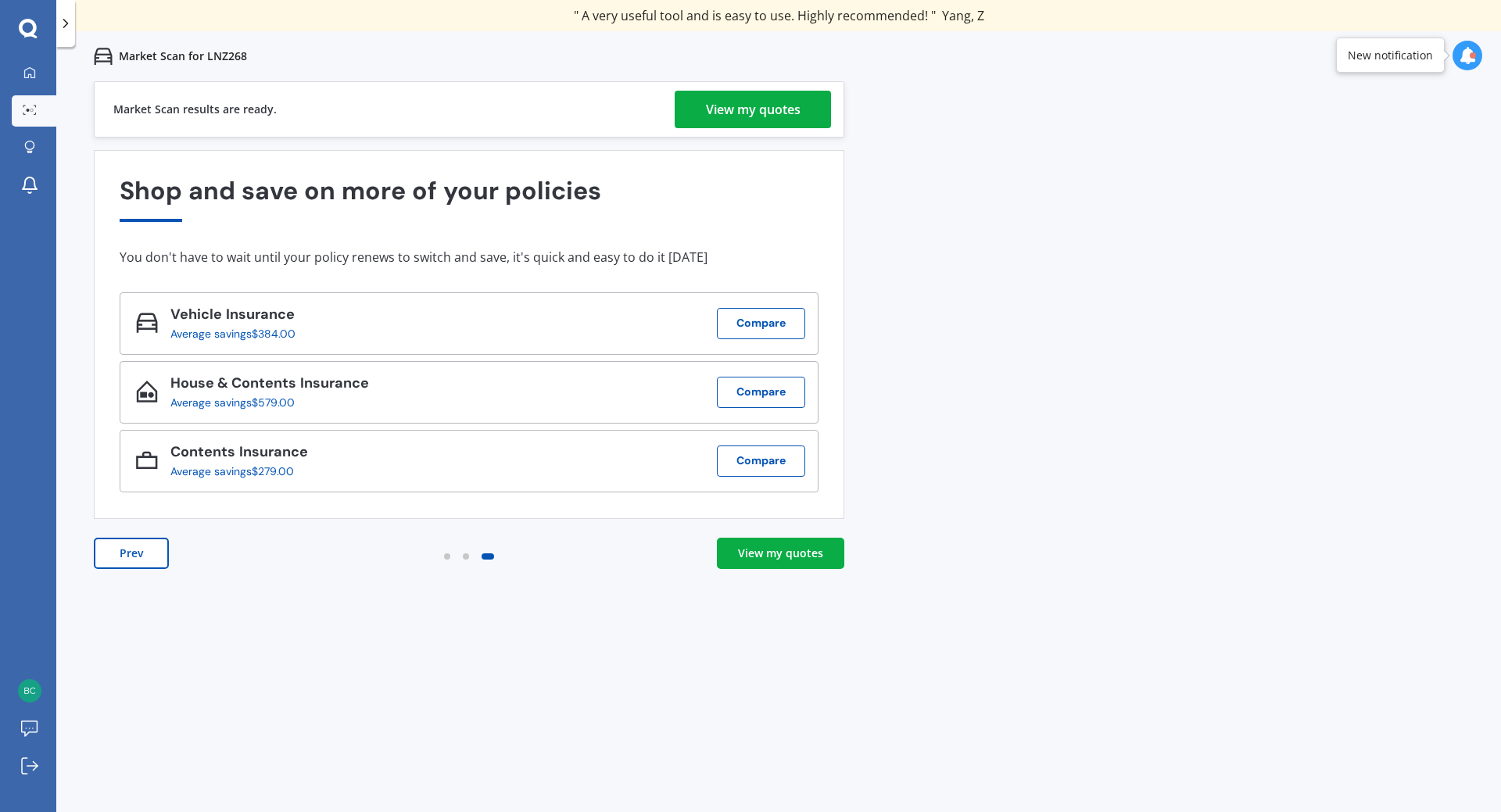
click at [797, 117] on div "View my quotes" at bounding box center [753, 109] width 94 height 38
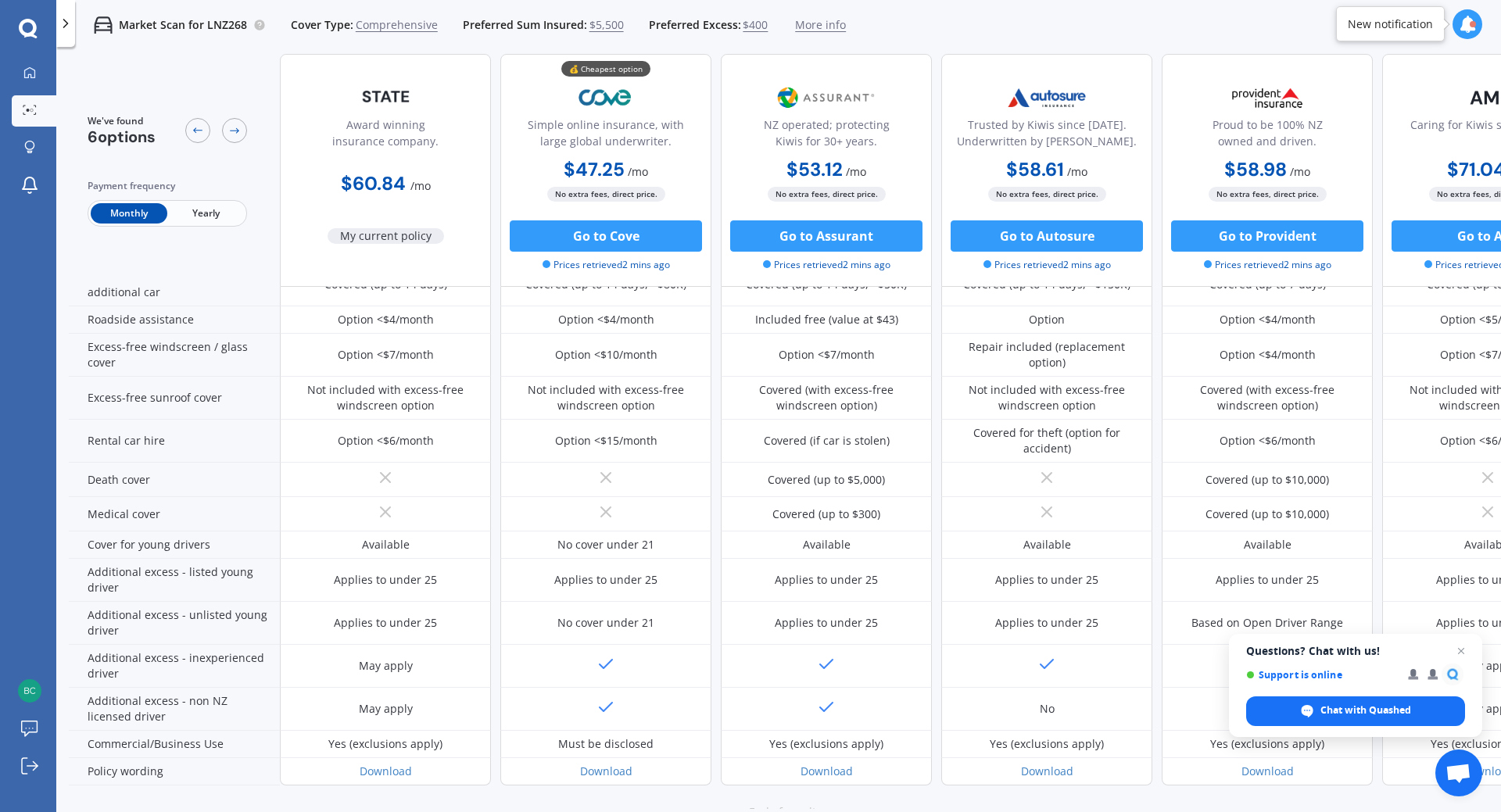
scroll to position [511, 0]
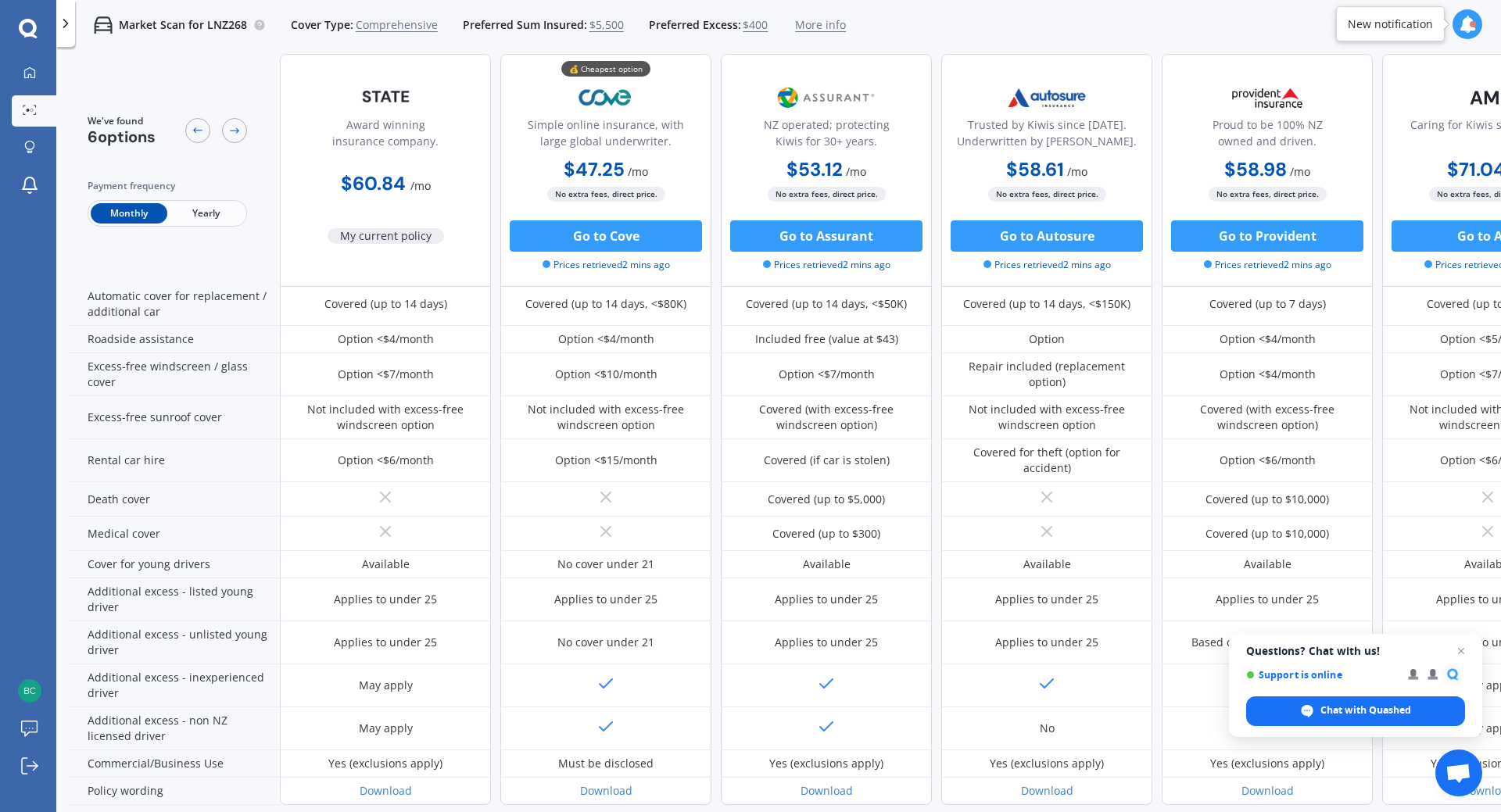
click at [634, 340] on div "Option <$4/month" at bounding box center [606, 339] width 96 height 16
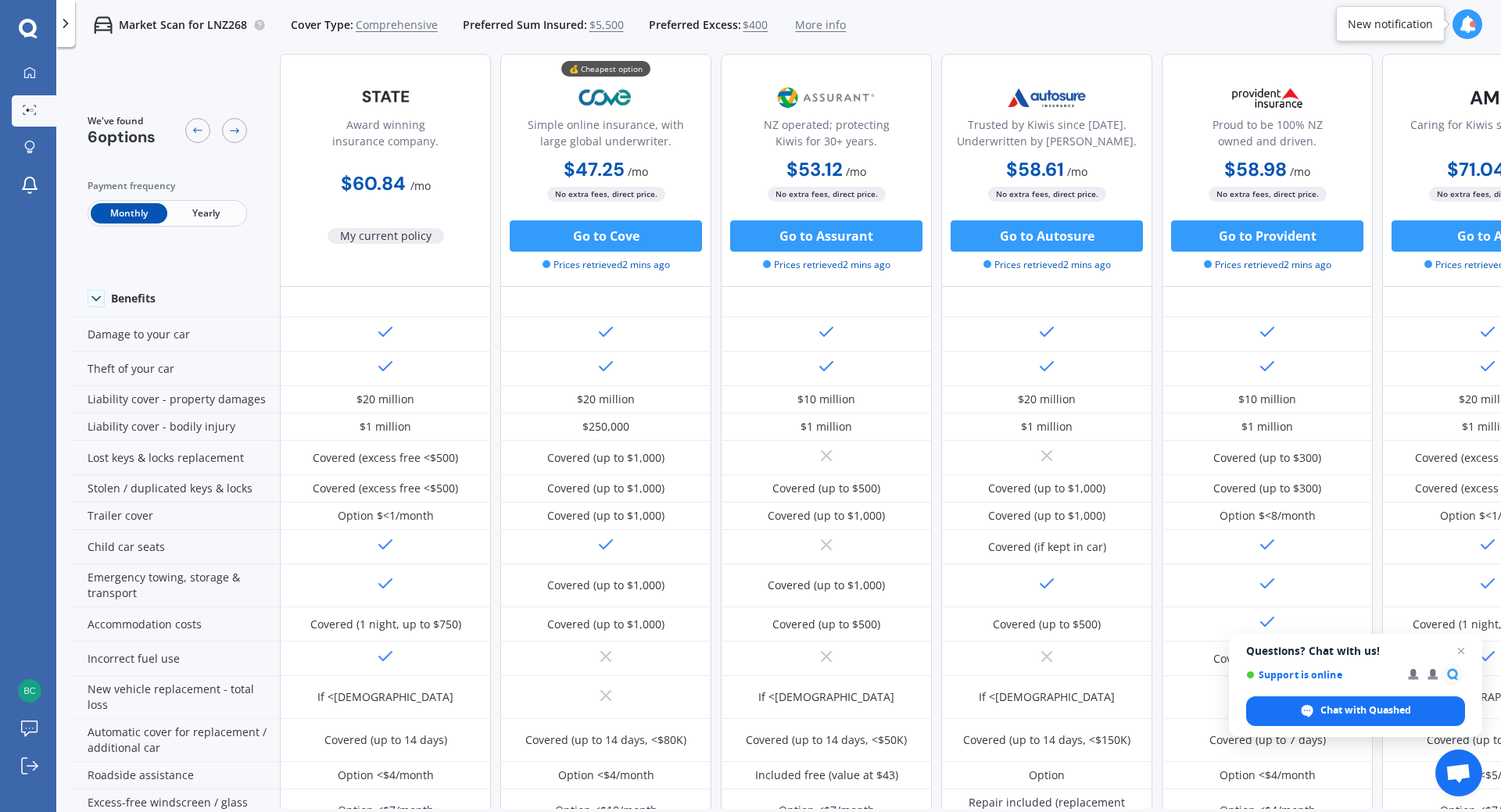
scroll to position [0, 0]
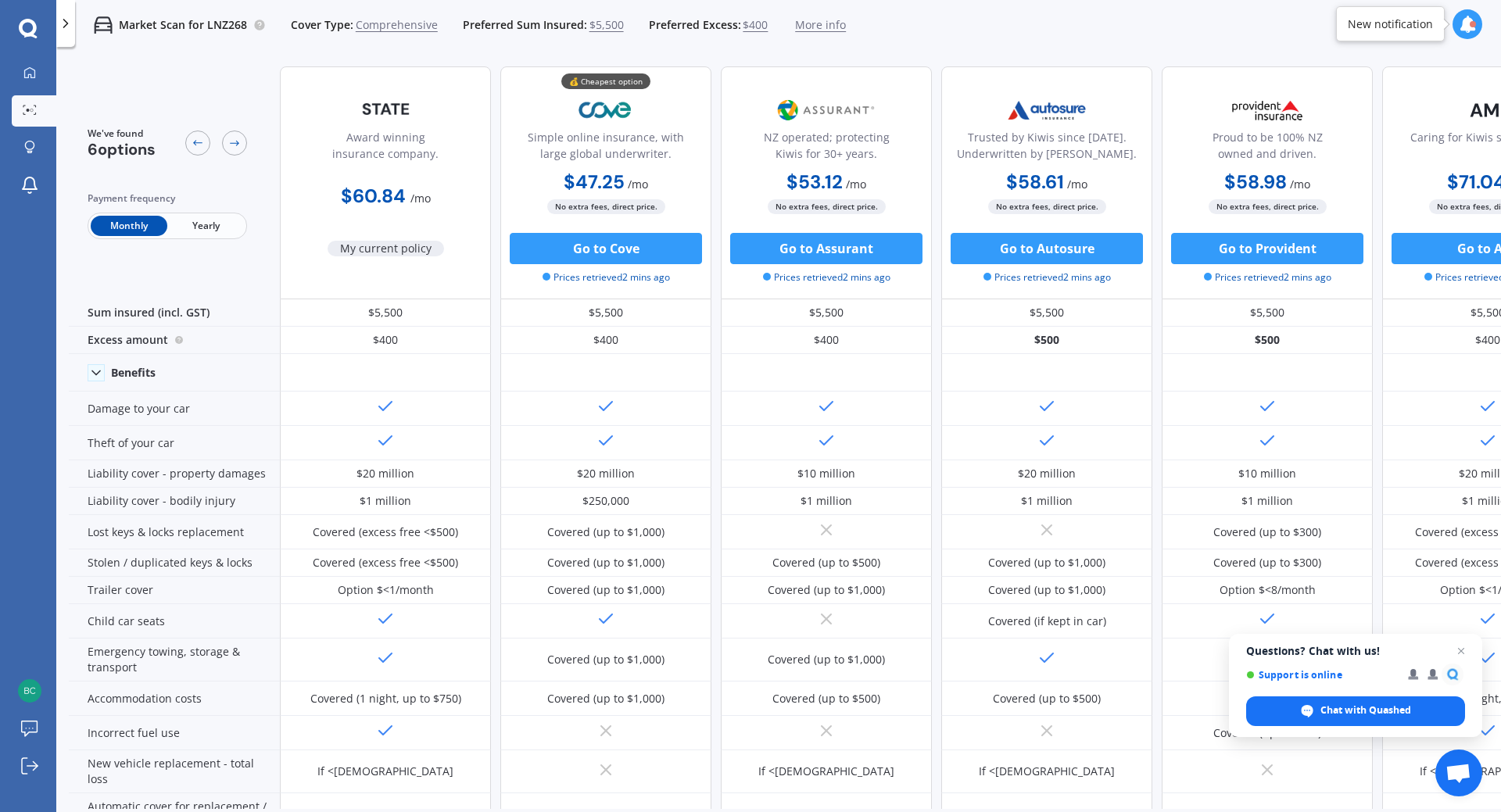
click at [400, 28] on span "Comprehensive" at bounding box center [397, 25] width 82 height 16
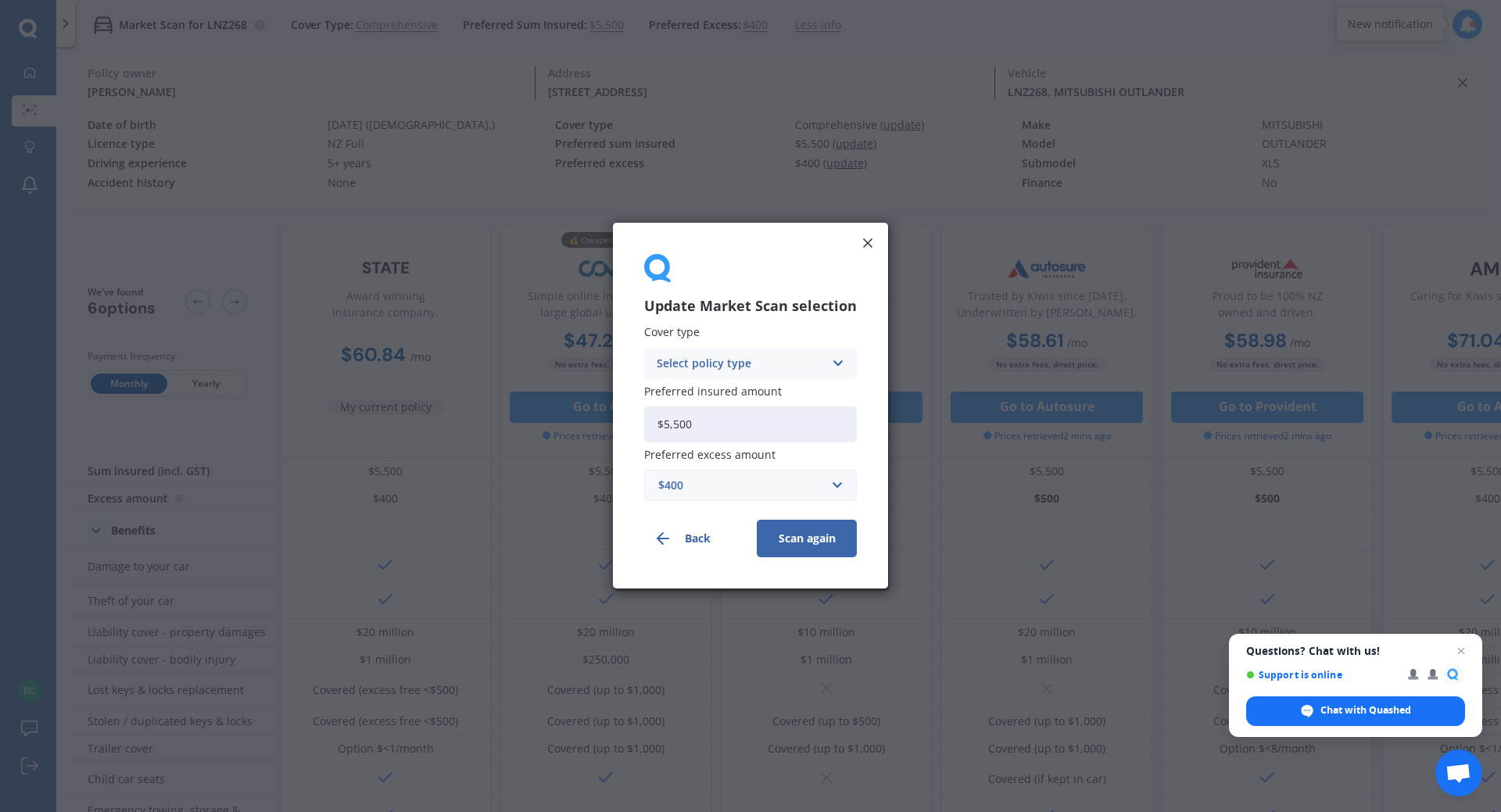
click at [770, 358] on div "Select policy type" at bounding box center [740, 363] width 167 height 18
click at [791, 416] on div "Third Party, Fire & Theft" at bounding box center [750, 422] width 211 height 28
click at [815, 540] on button "Scan again" at bounding box center [807, 539] width 100 height 38
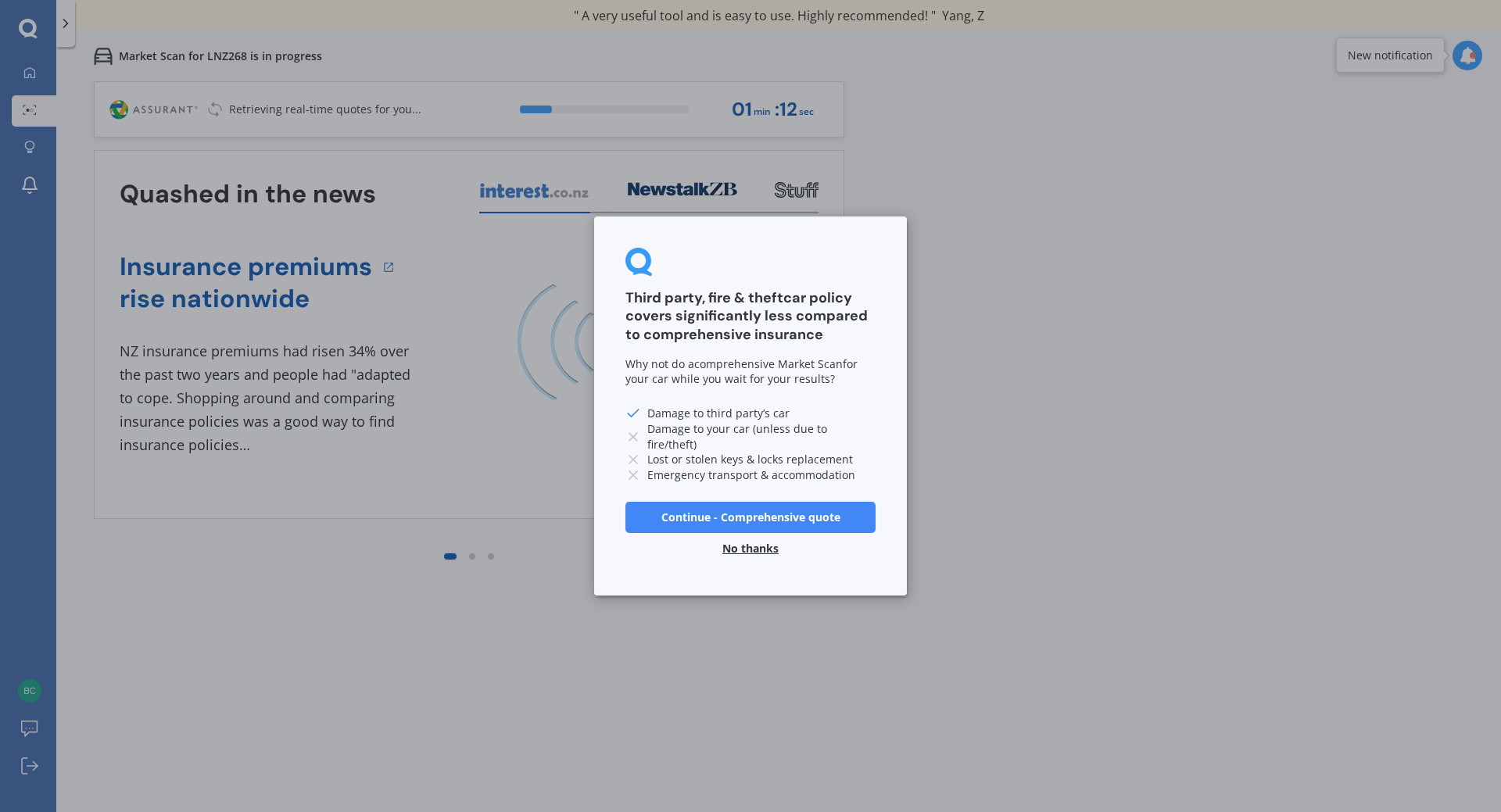
click at [760, 545] on button "No thanks" at bounding box center [750, 548] width 75 height 31
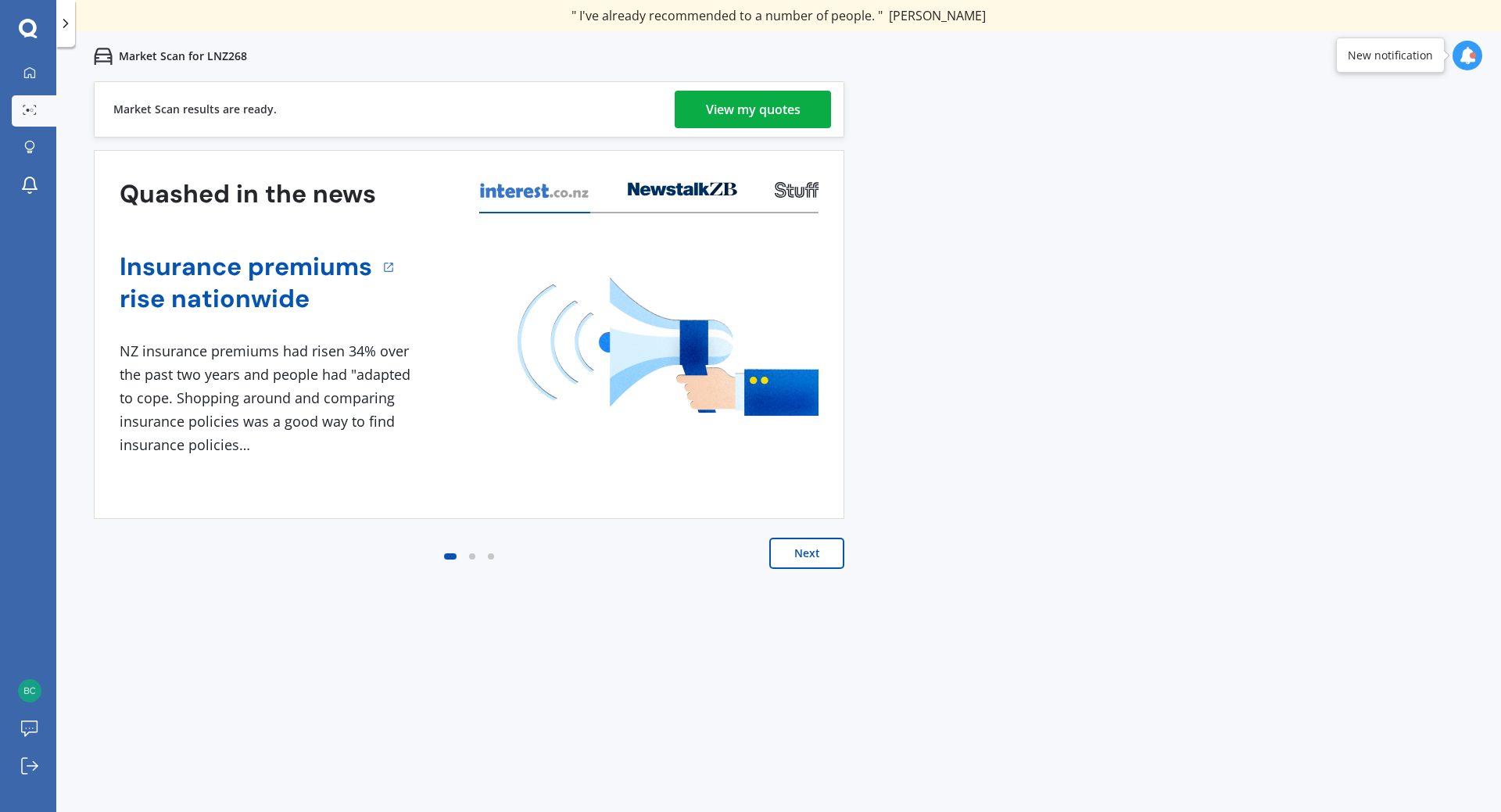
click at [694, 113] on link "View my quotes" at bounding box center [752, 109] width 156 height 38
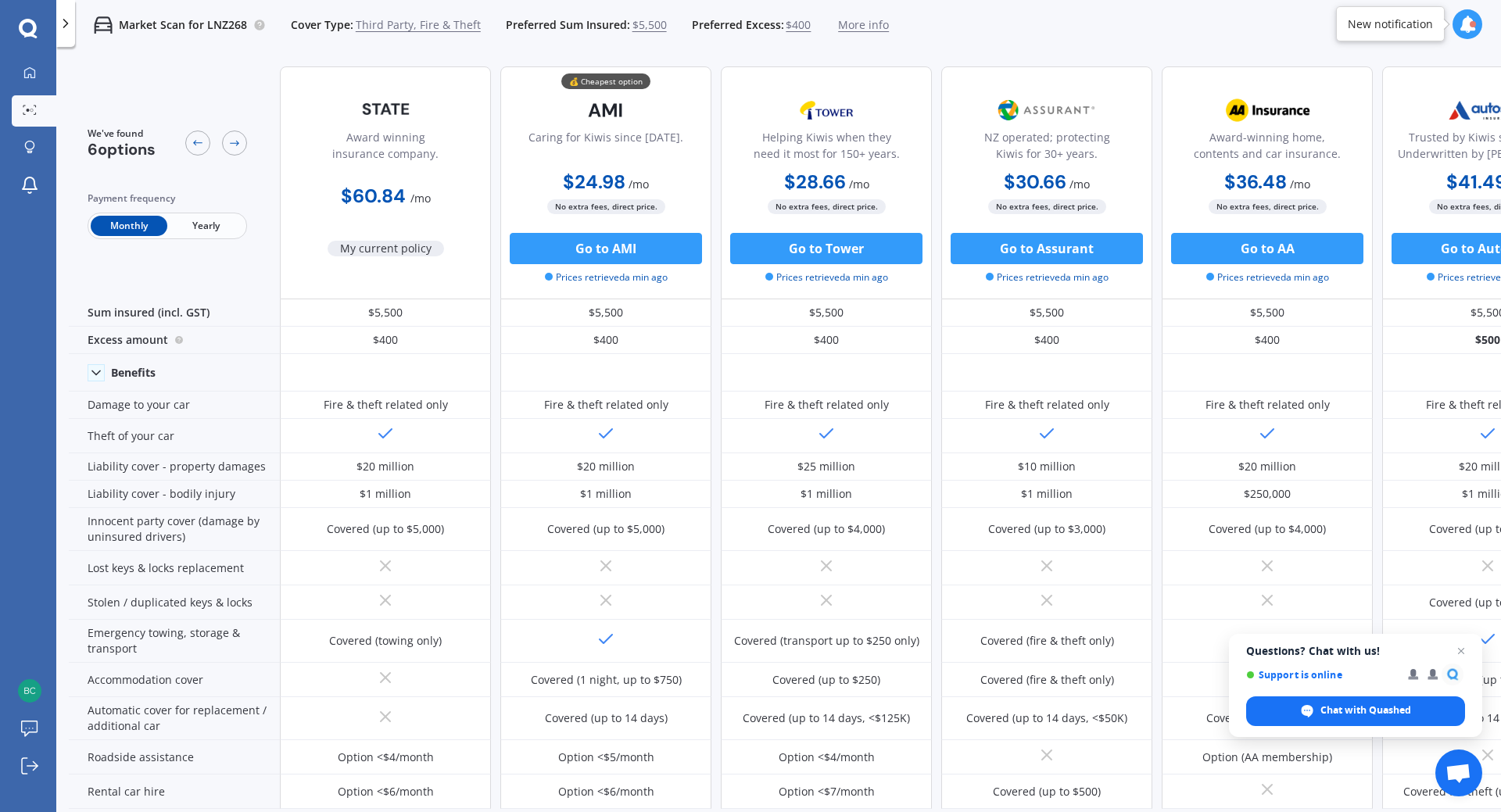
click at [31, 29] on icon at bounding box center [28, 28] width 18 height 20
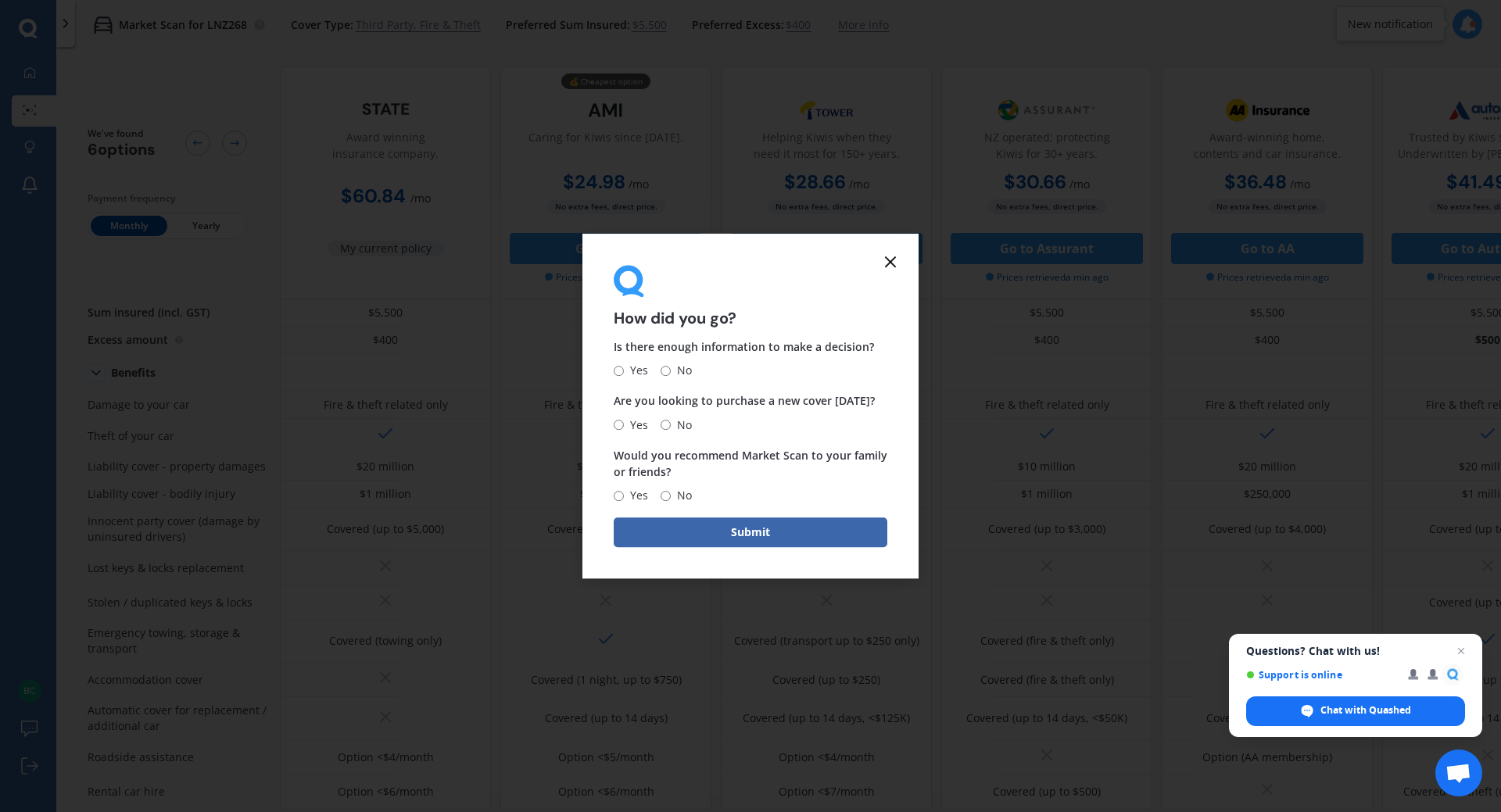
click at [898, 252] on icon at bounding box center [890, 261] width 18 height 18
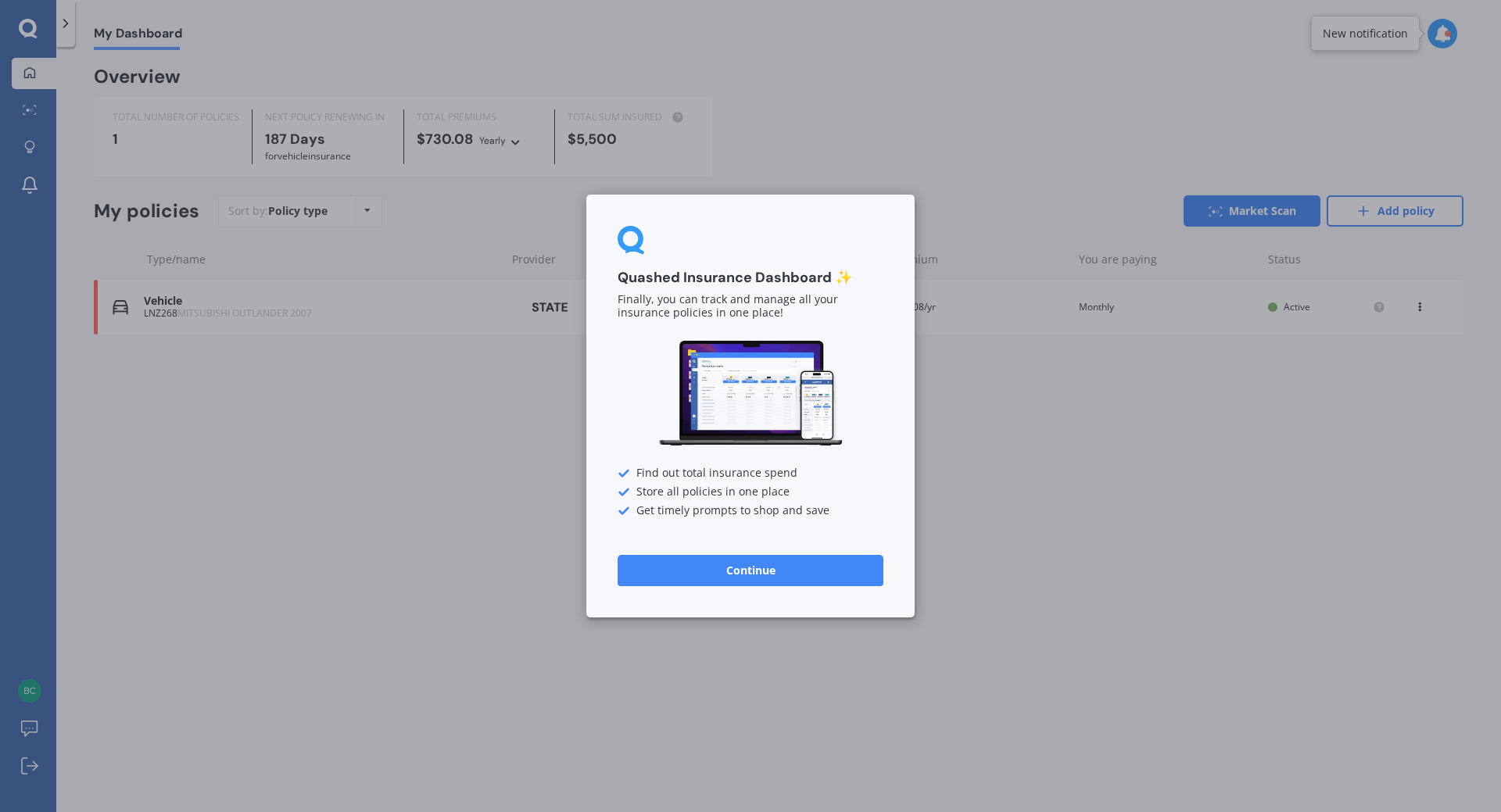
click at [659, 567] on button "Continue" at bounding box center [750, 570] width 265 height 31
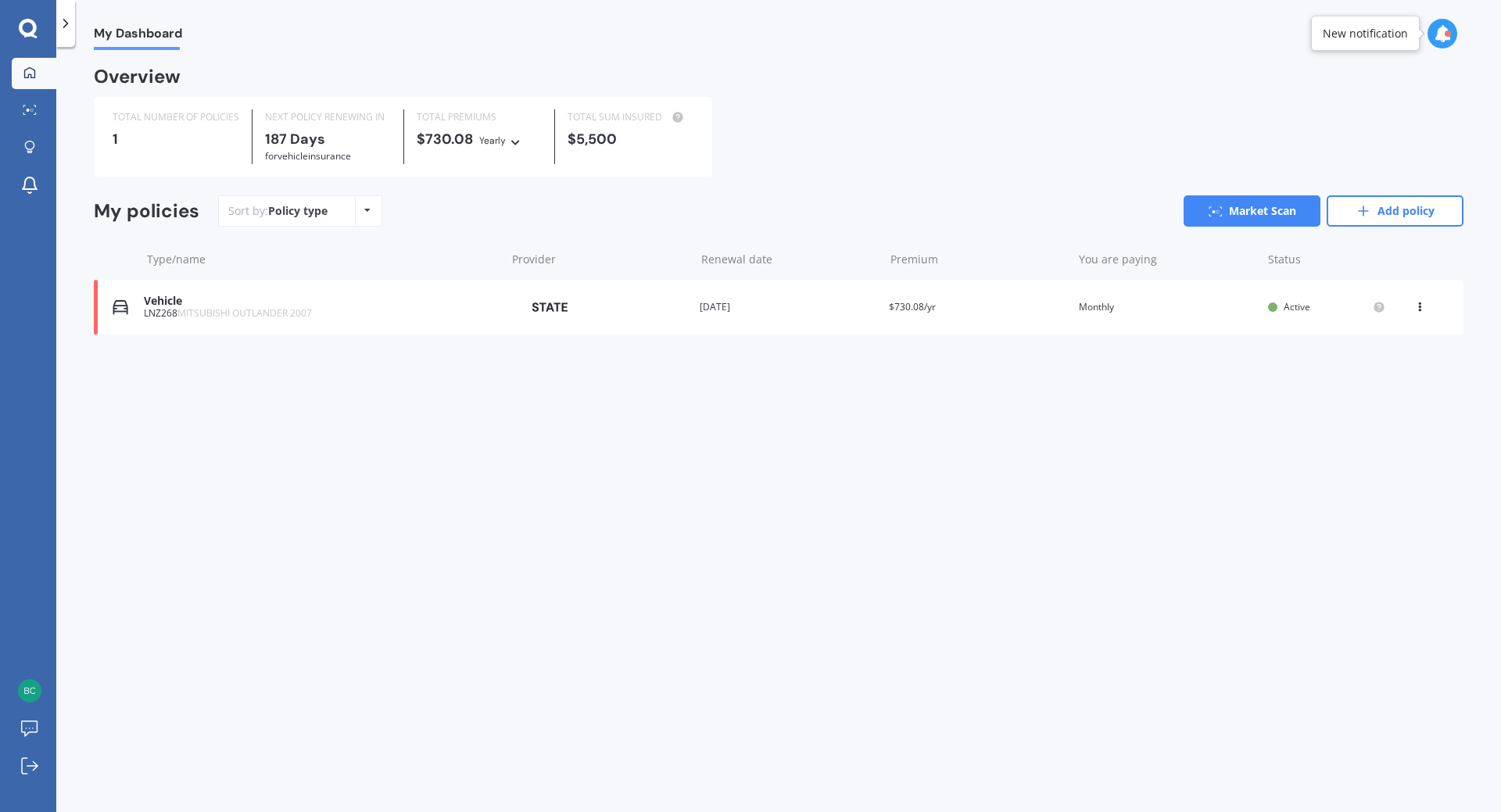
click at [1366, 215] on icon at bounding box center [1363, 210] width 16 height 16
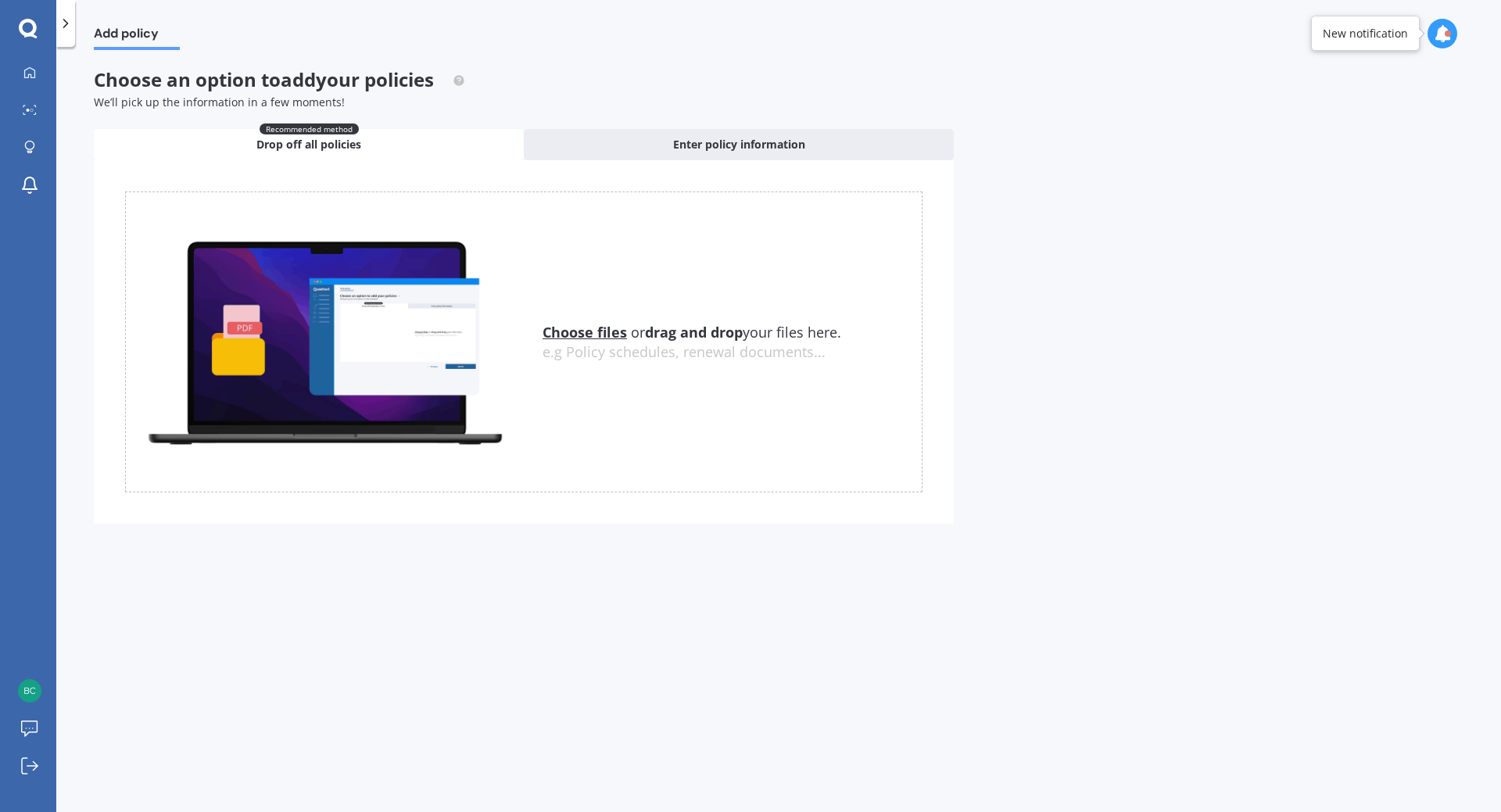
click at [597, 335] on u "Choose files" at bounding box center [584, 332] width 84 height 18
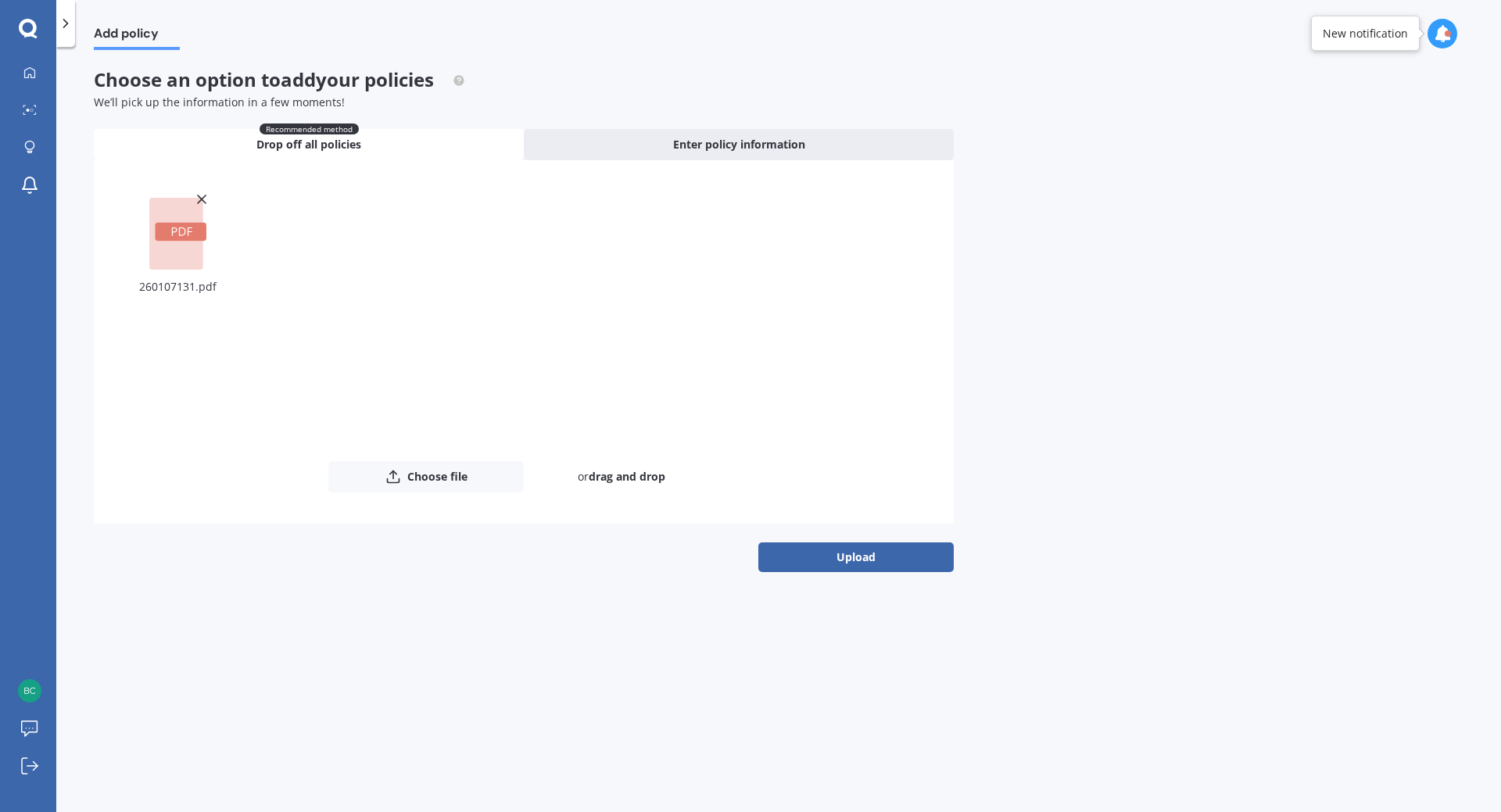
click at [843, 561] on button "Upload" at bounding box center [856, 557] width 195 height 30
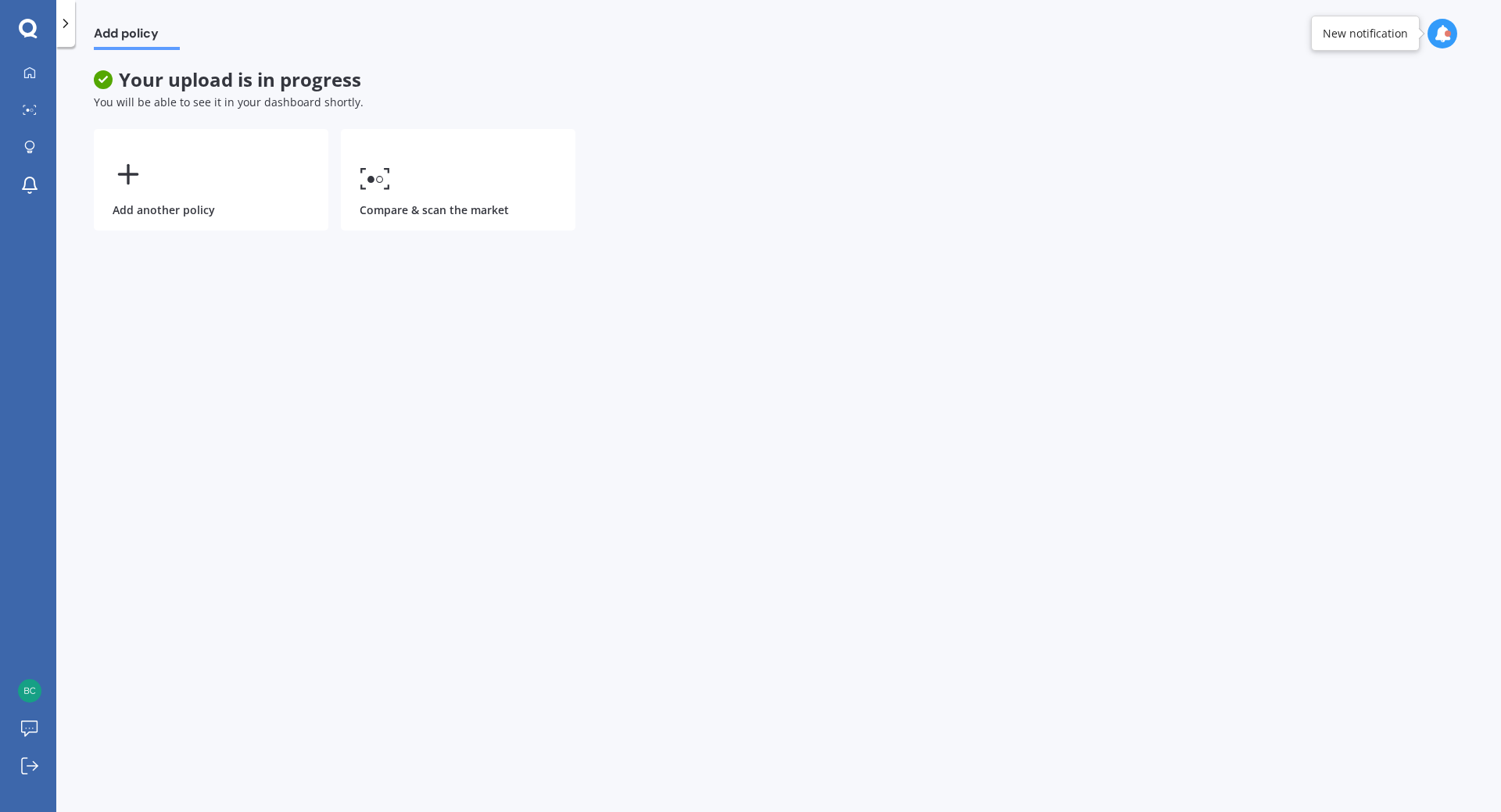
click at [375, 184] on icon at bounding box center [375, 178] width 31 height 23
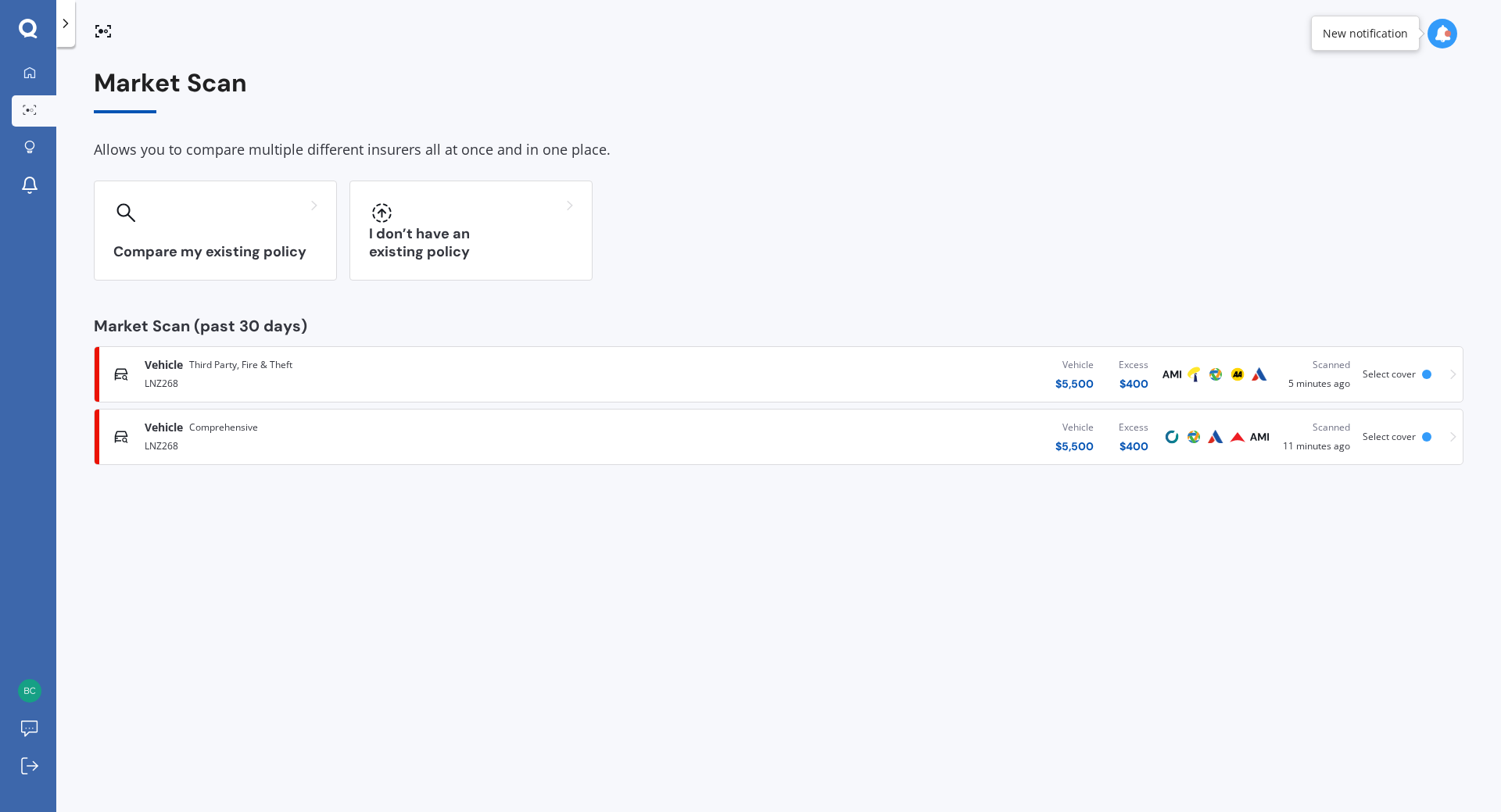
click at [265, 224] on div at bounding box center [215, 213] width 204 height 25
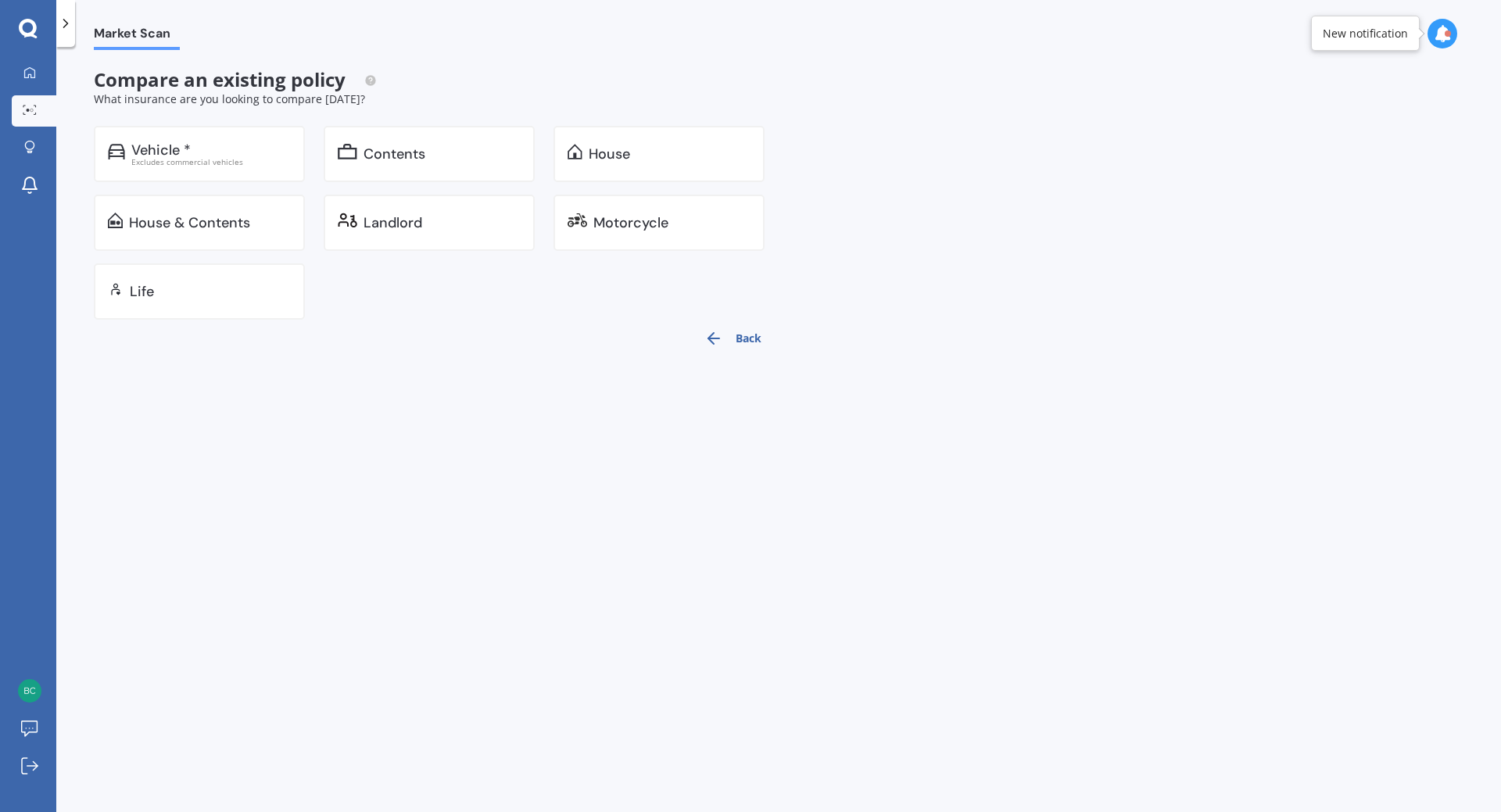
click at [273, 226] on div "House & Contents" at bounding box center [210, 223] width 162 height 16
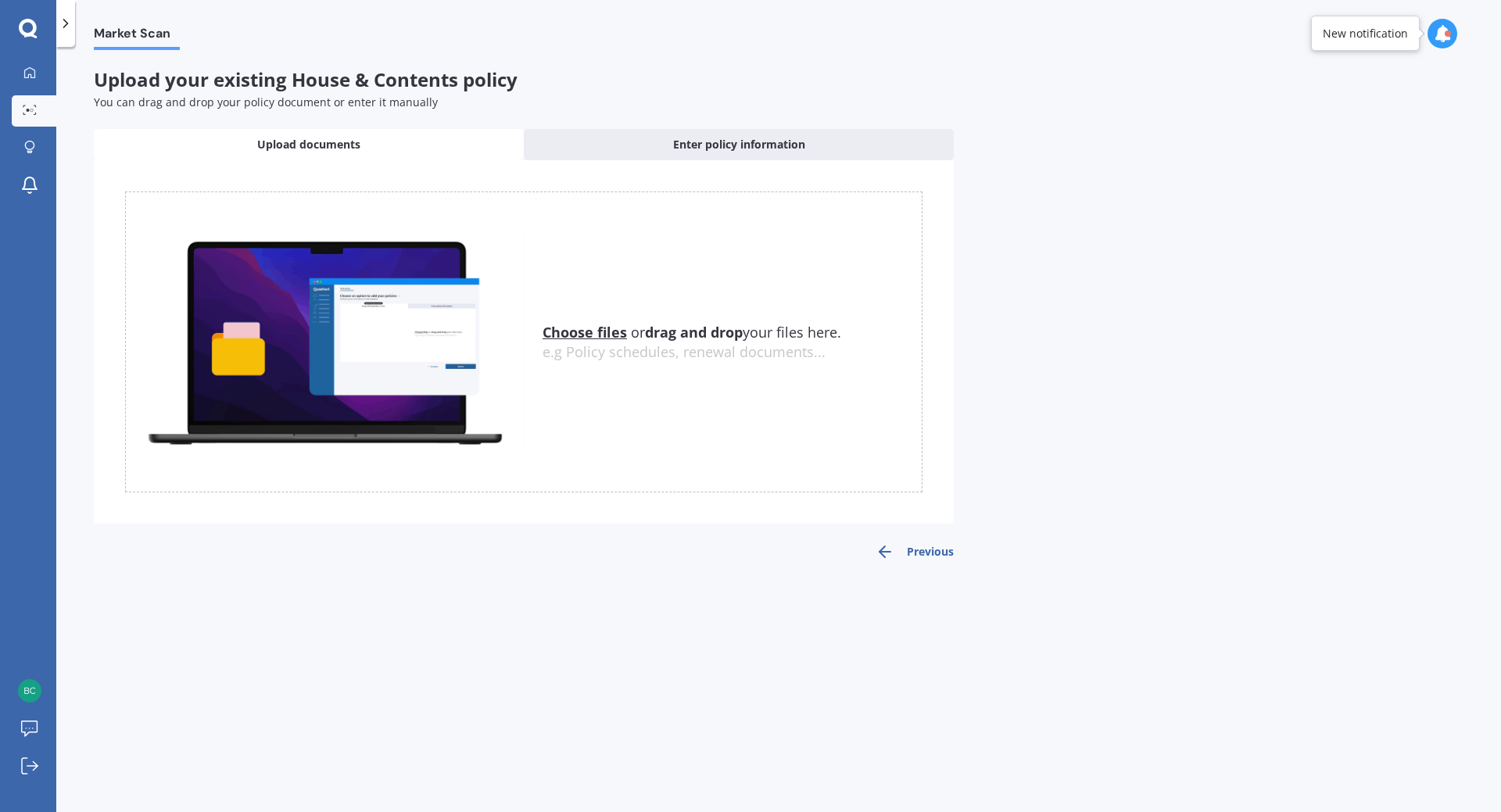
click at [585, 330] on u "Choose files" at bounding box center [584, 332] width 84 height 18
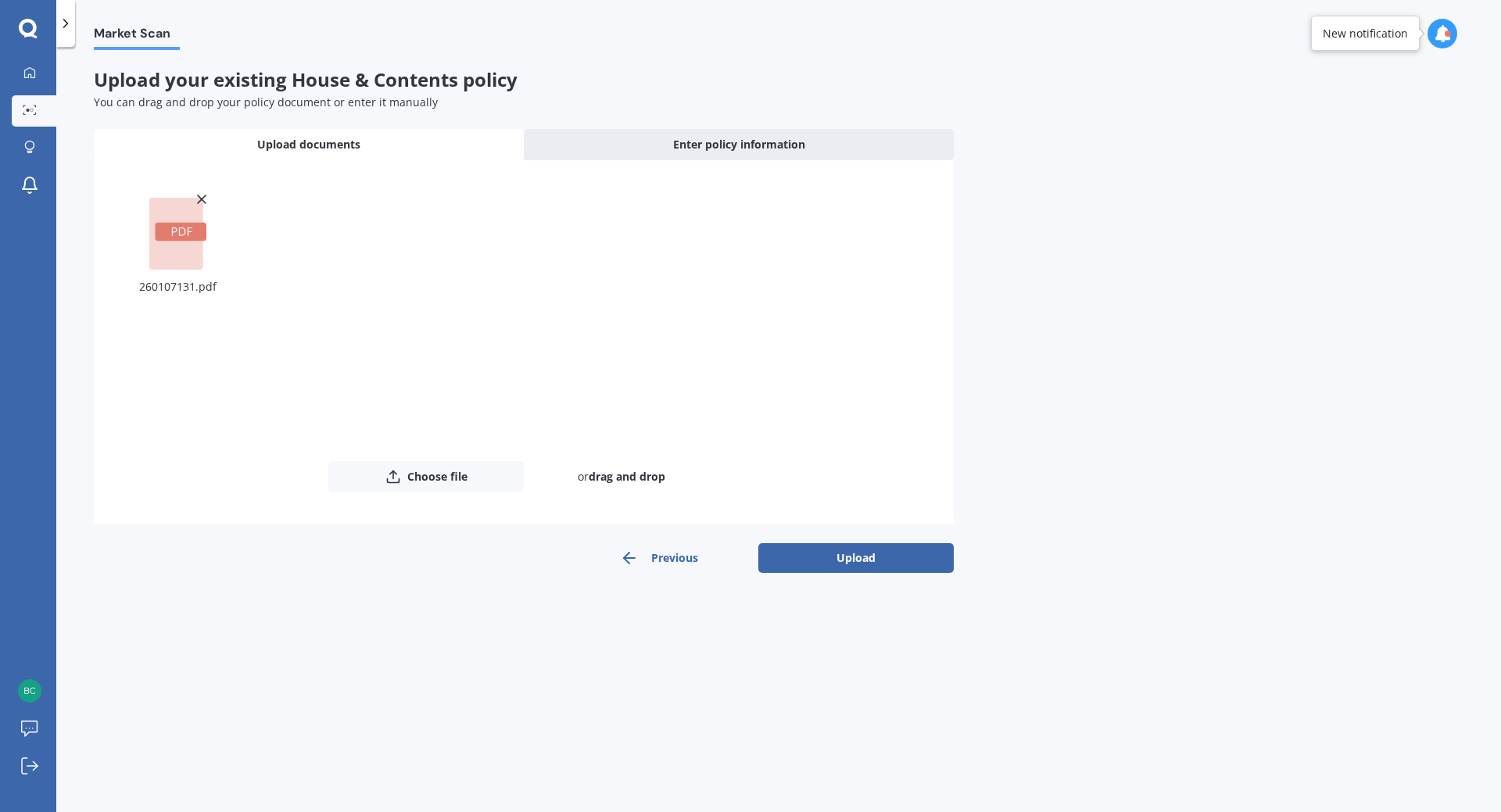
click at [847, 562] on button "Upload" at bounding box center [856, 558] width 195 height 30
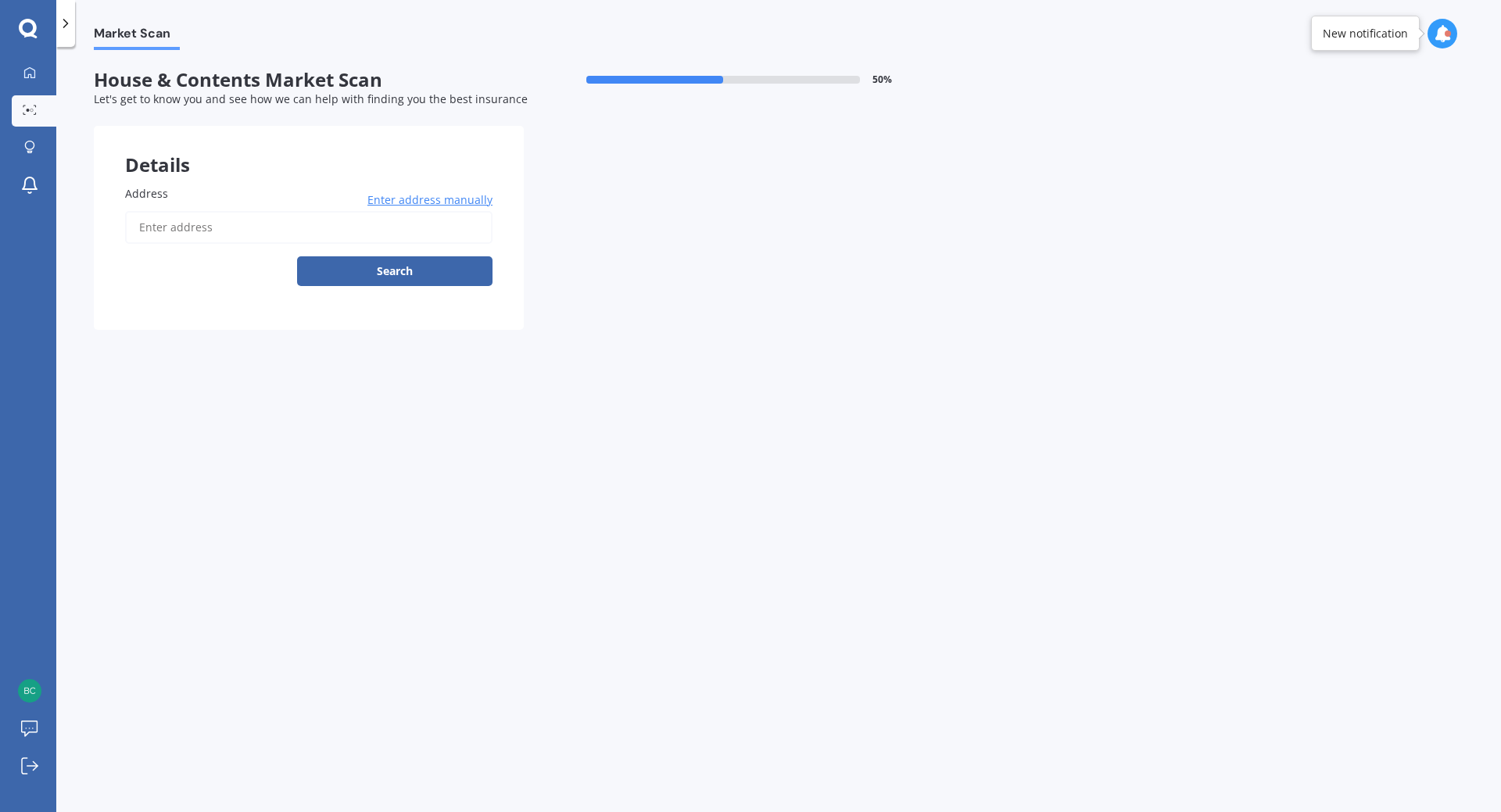
click at [254, 228] on input "Address" at bounding box center [309, 227] width 367 height 33
type input "65B Main North Road, Woodend 7610"
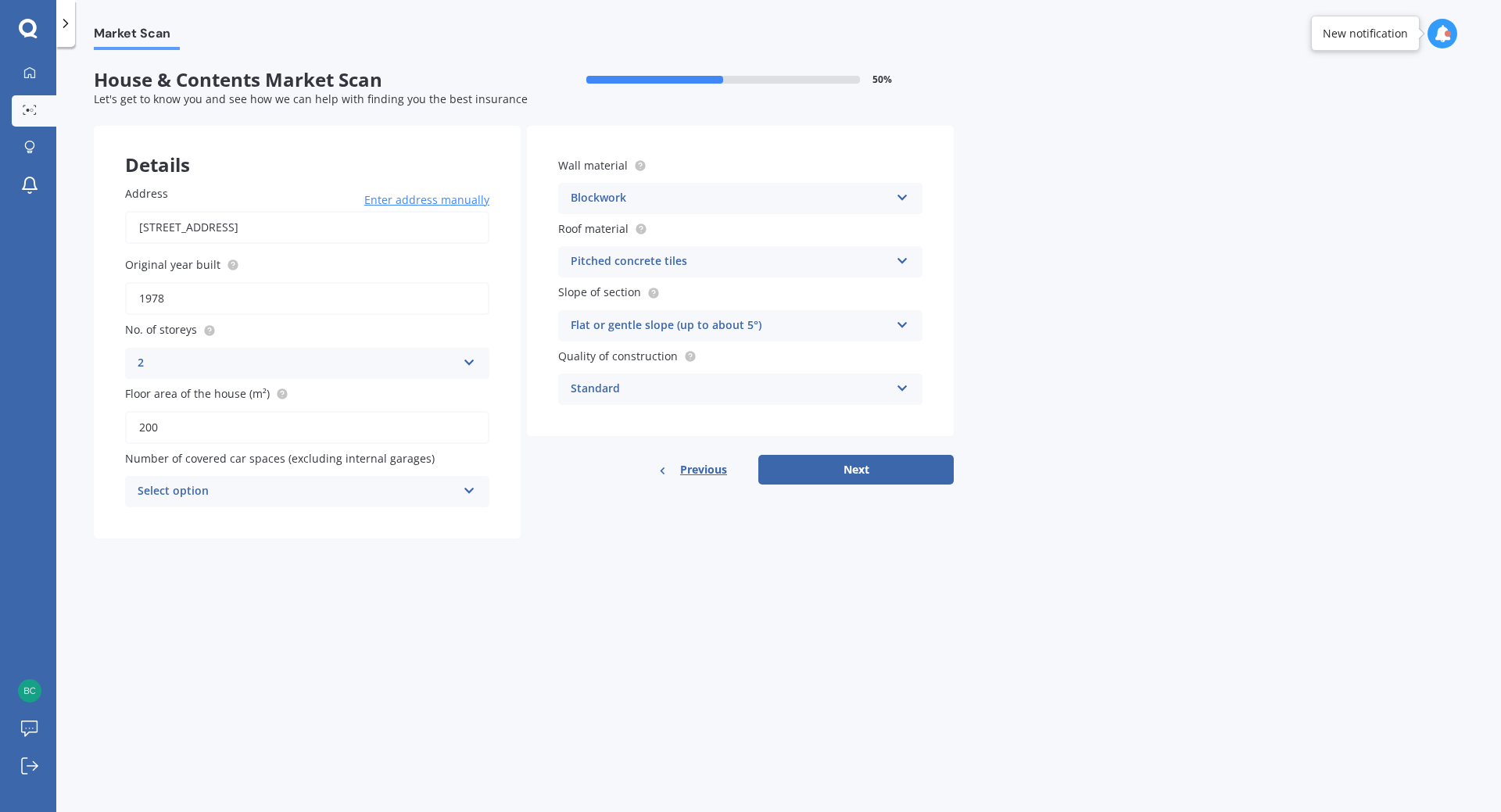
click at [850, 470] on button "Next" at bounding box center [856, 470] width 195 height 30
click at [284, 491] on div "Select option" at bounding box center [300, 492] width 311 height 18
click at [286, 522] on div "0" at bounding box center [307, 522] width 361 height 28
click at [876, 477] on button "Next" at bounding box center [856, 470] width 195 height 30
select select "12"
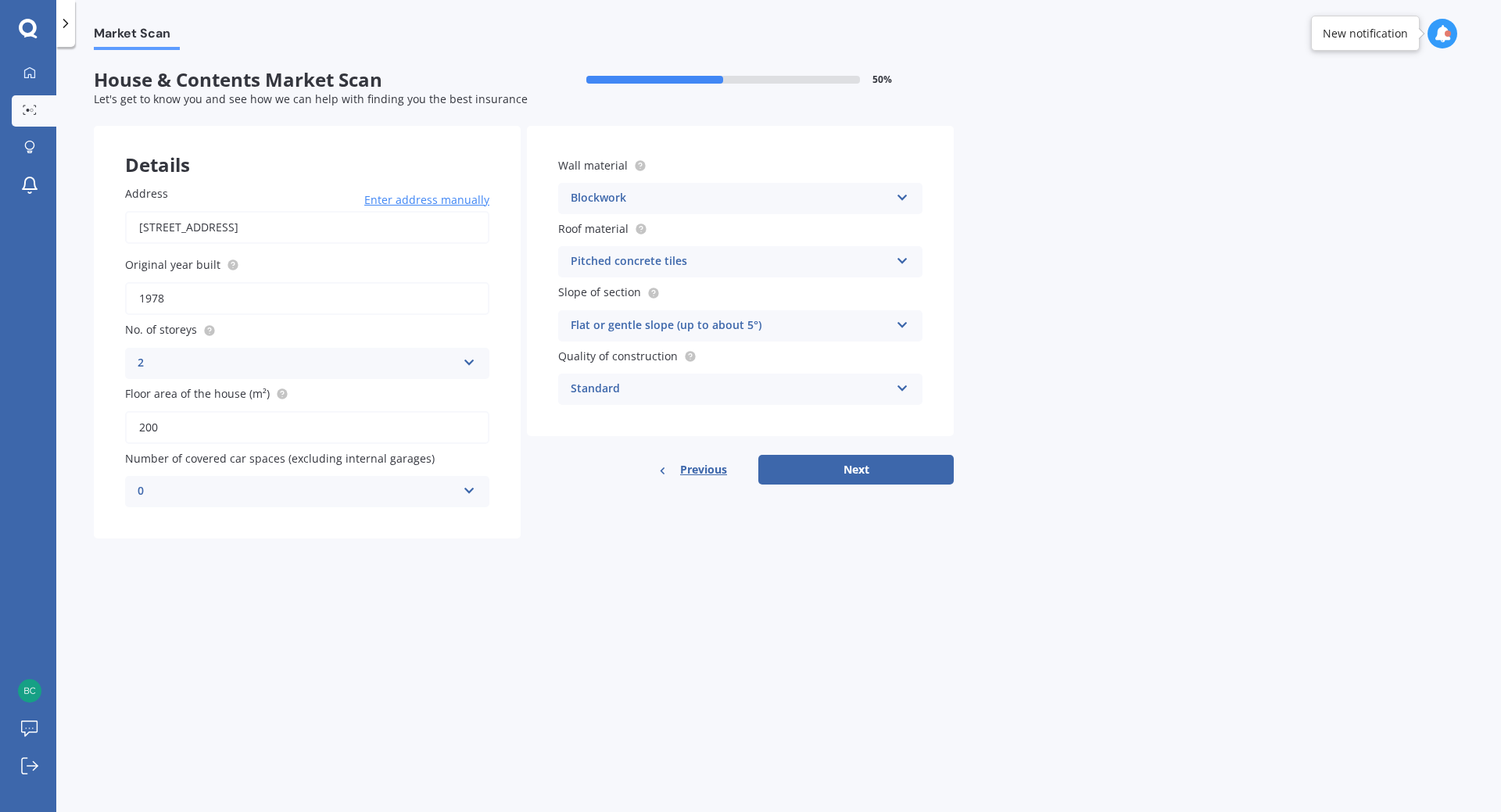
select select "01"
select select "1989"
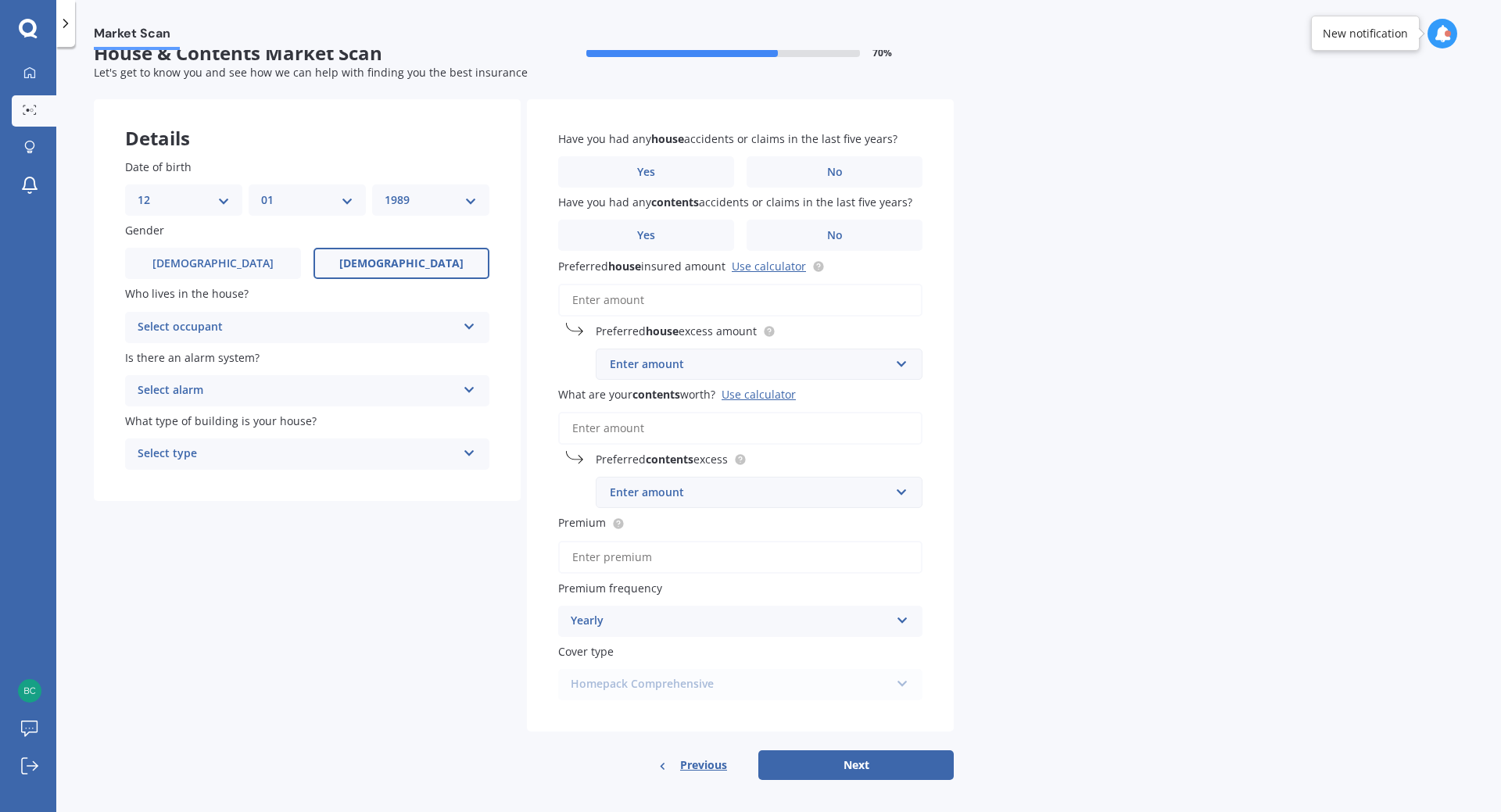
scroll to position [35, 0]
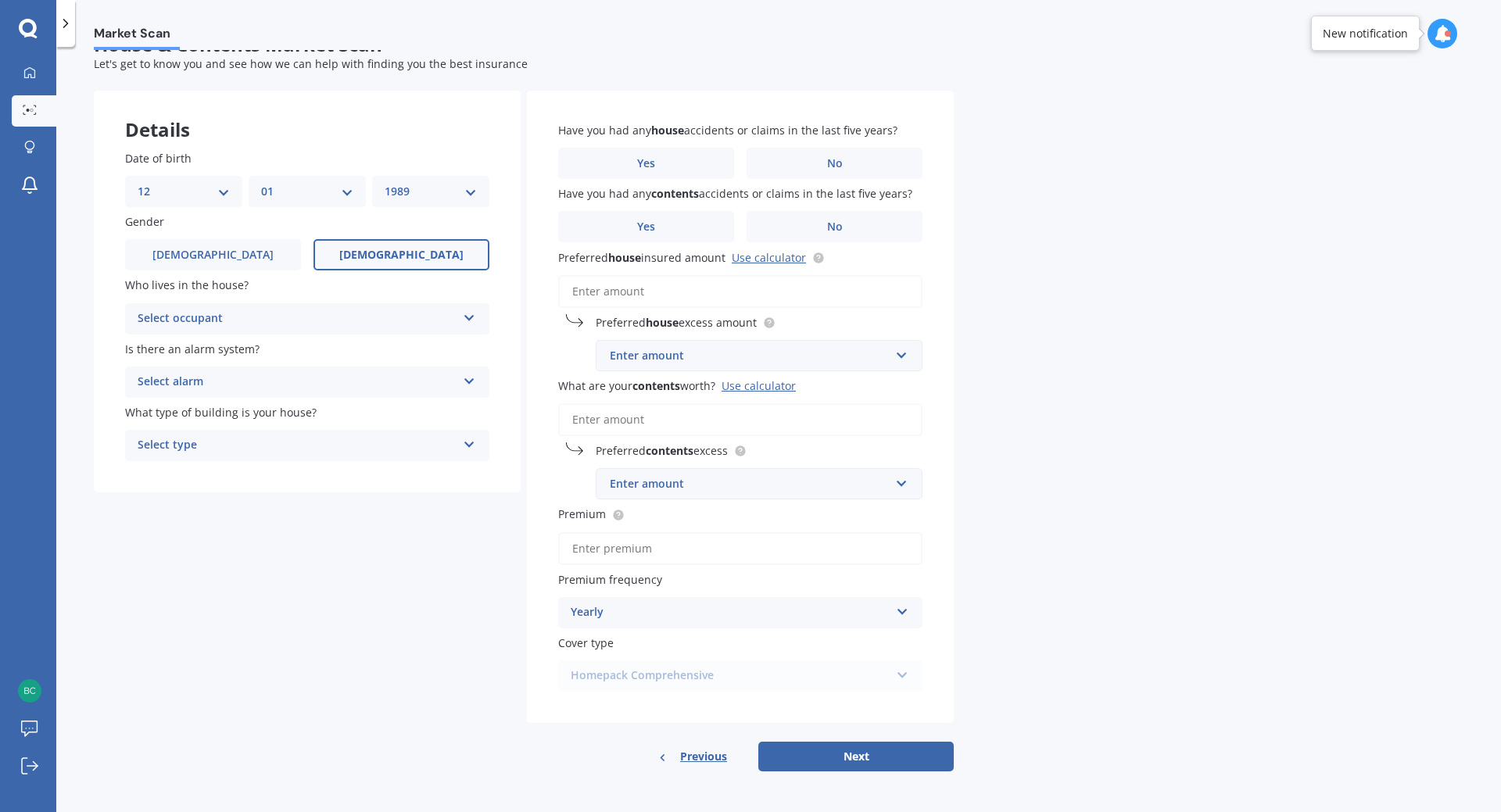
click at [311, 312] on div "Select occupant" at bounding box center [297, 319] width 319 height 18
click at [250, 528] on div "Details Date of birth DD 01 02 03 04 05 06 07 08 09 10 11 12 13 14 15 16 17 18 …" at bounding box center [523, 431] width 860 height 681
click at [248, 382] on div "Select alarm" at bounding box center [297, 382] width 319 height 18
click at [236, 439] on span "Yes, not monitored" at bounding box center [190, 441] width 104 height 15
click at [260, 444] on div "Select type" at bounding box center [297, 446] width 319 height 18
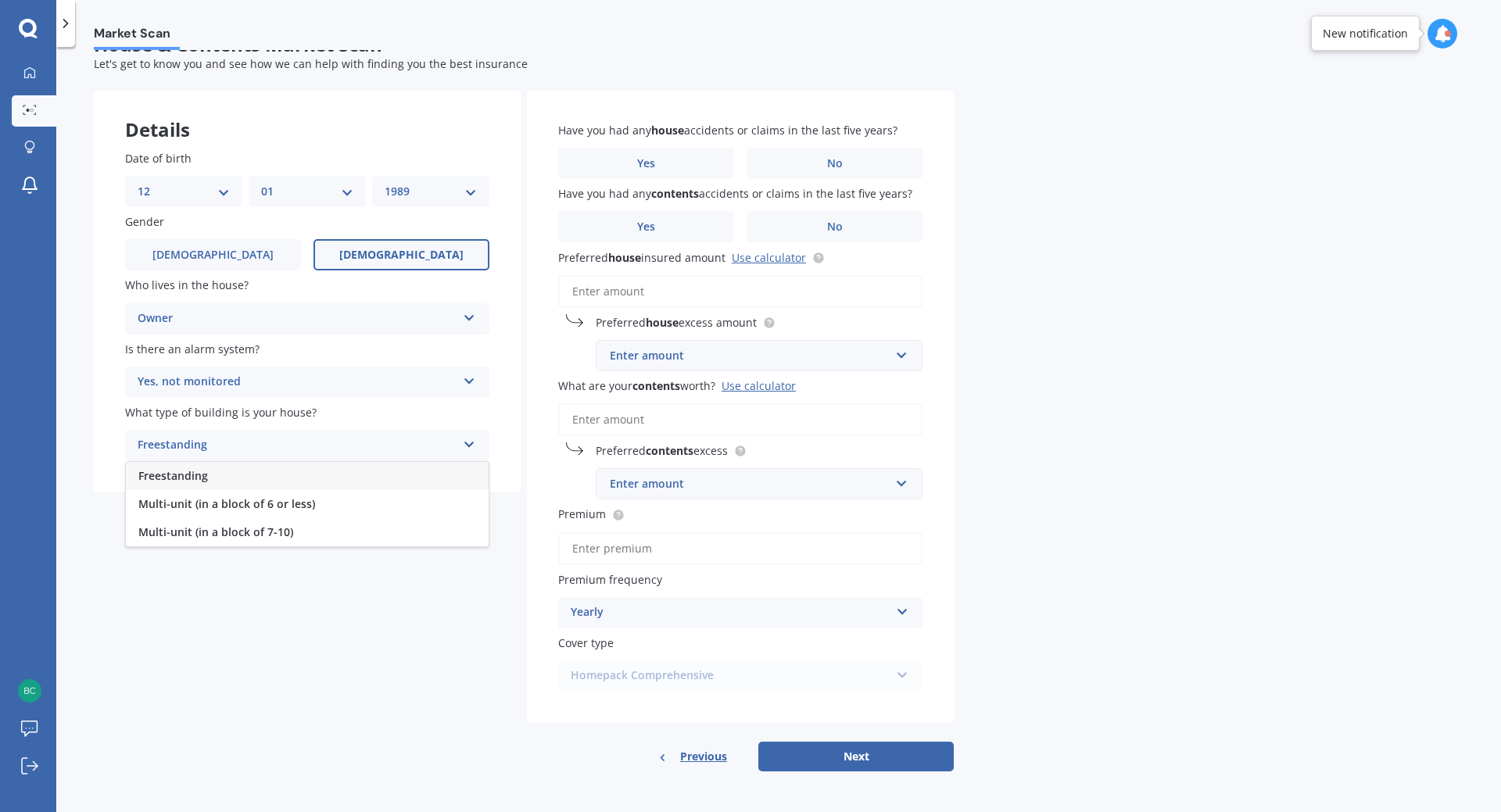
click at [254, 479] on div "Freestanding" at bounding box center [307, 476] width 363 height 28
click at [806, 165] on label "No" at bounding box center [834, 163] width 176 height 31
click at [0, 0] on input "No" at bounding box center [0, 0] width 0 height 0
click at [691, 169] on label "Yes" at bounding box center [646, 163] width 176 height 31
click at [0, 0] on input "Yes" at bounding box center [0, 0] width 0 height 0
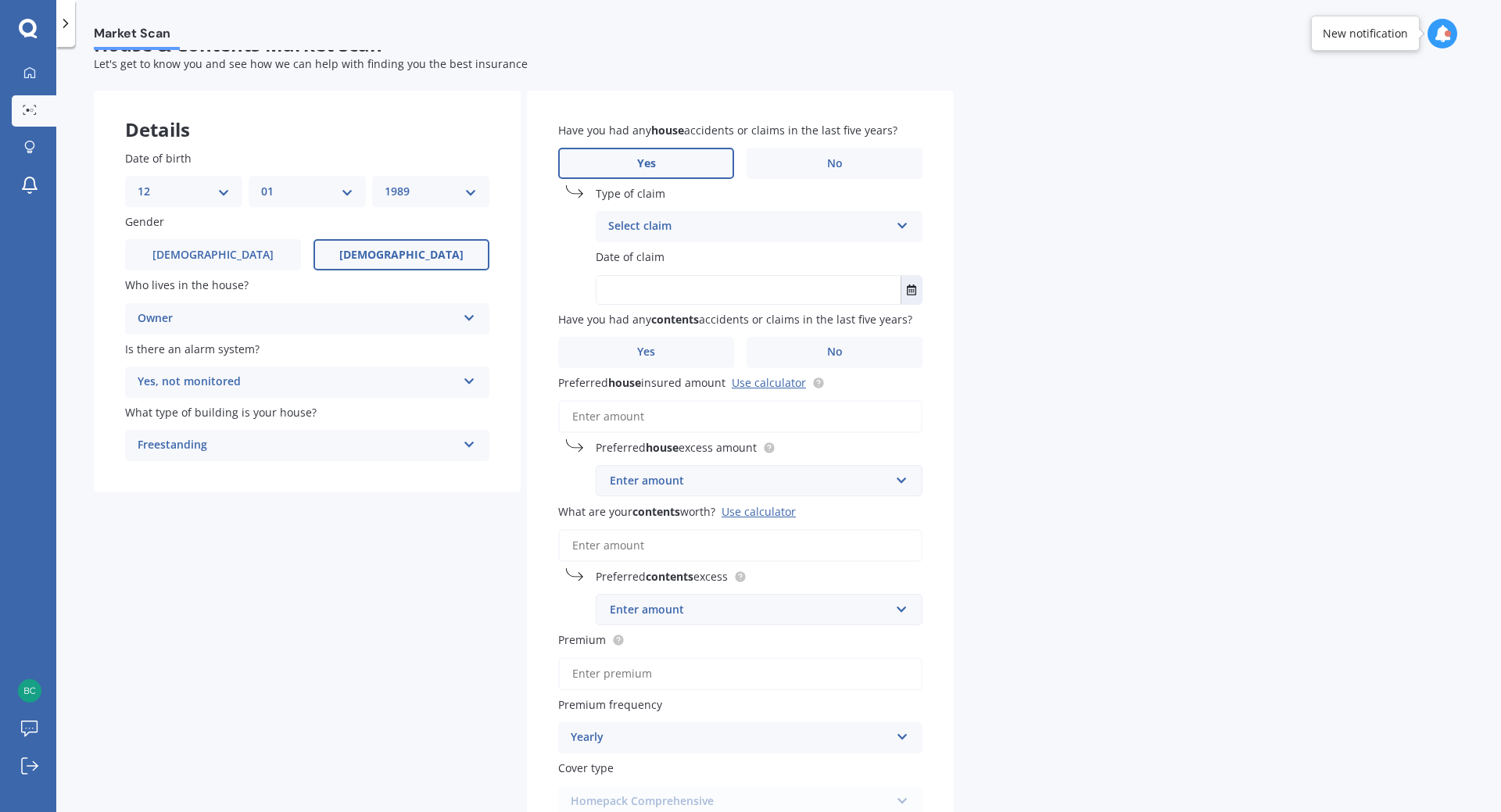
click at [700, 217] on div "Select claim" at bounding box center [749, 226] width 281 height 18
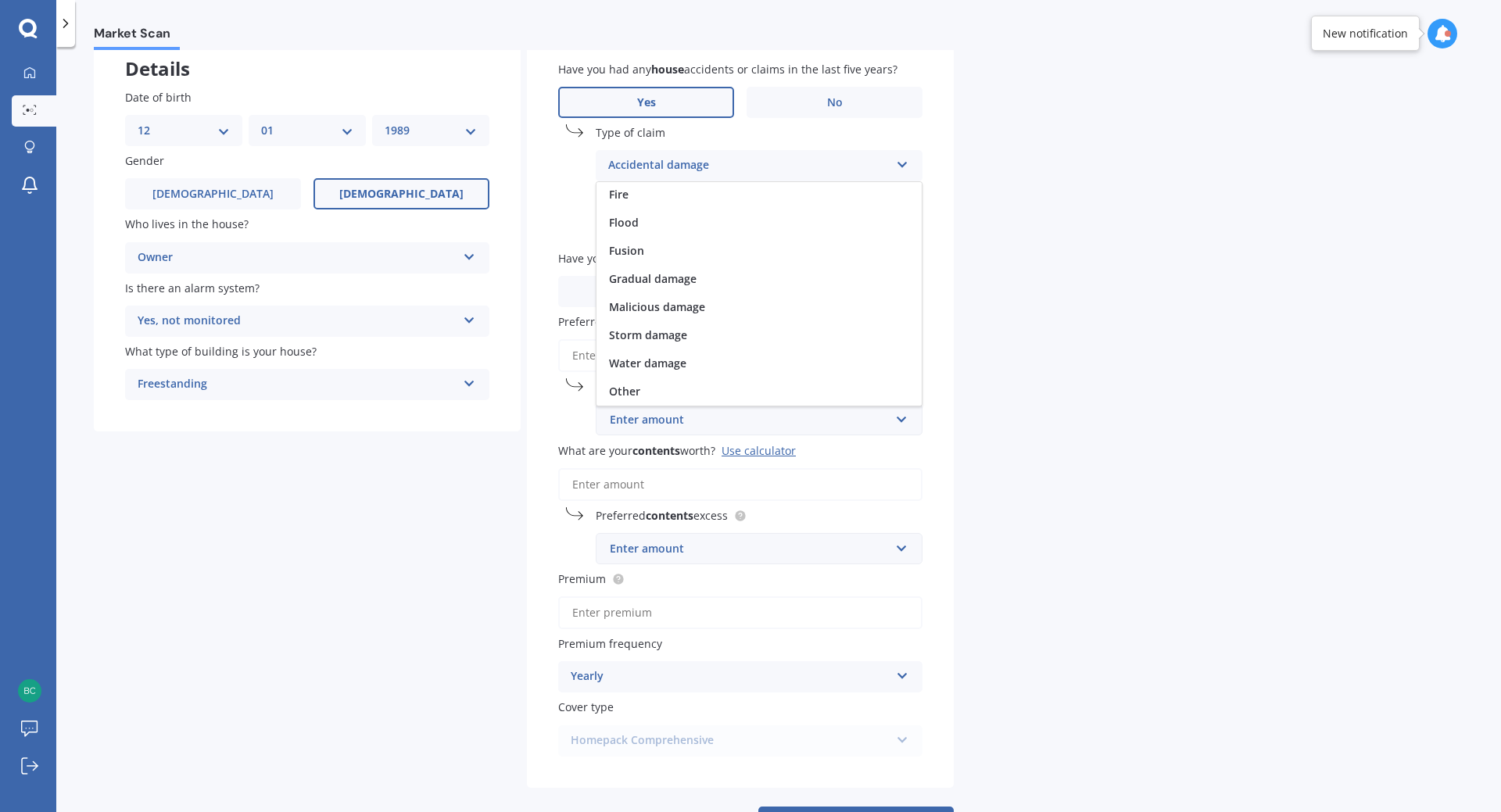
scroll to position [161, 0]
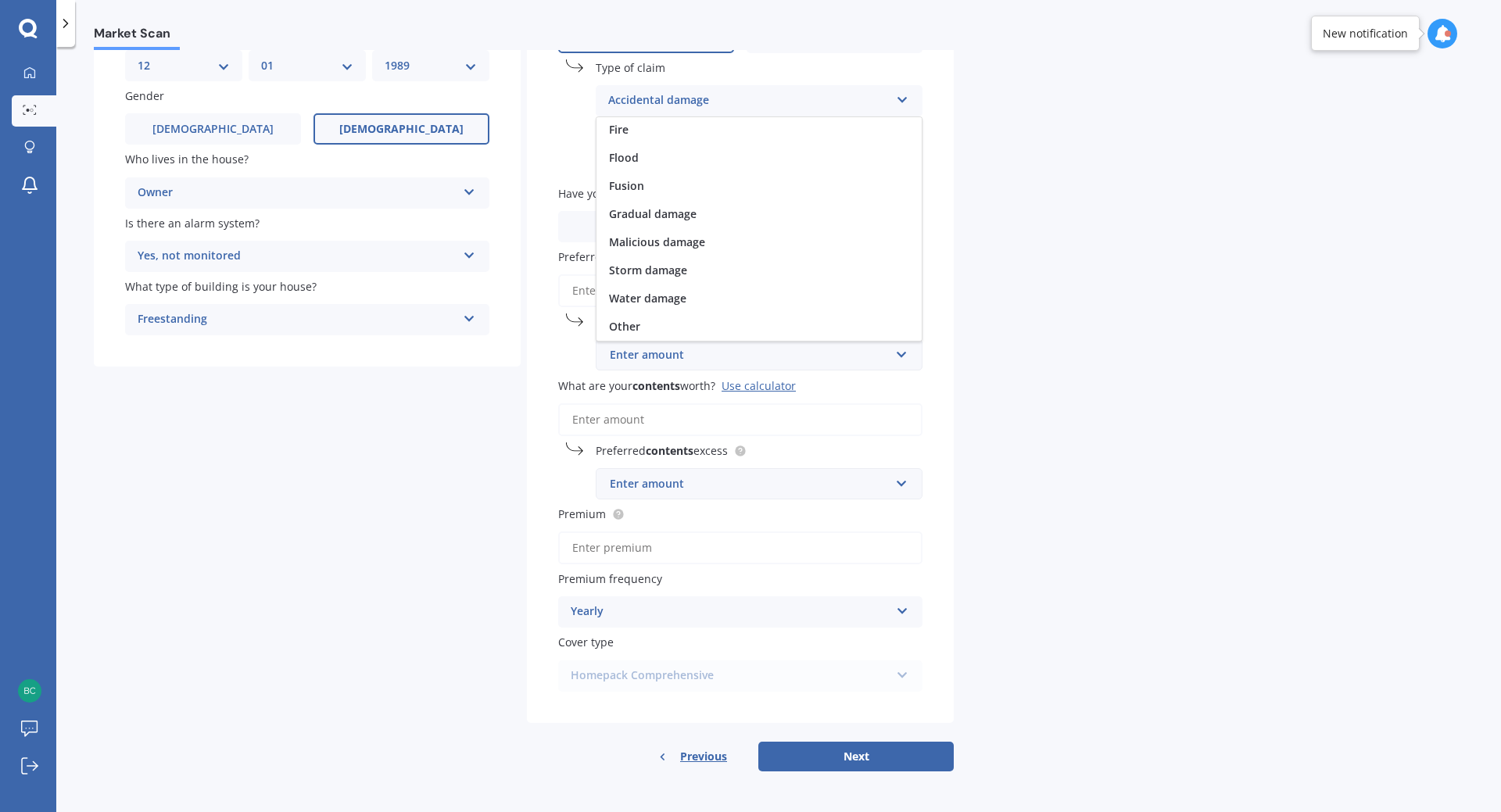
click at [697, 270] on div "Storm damage" at bounding box center [760, 270] width 326 height 28
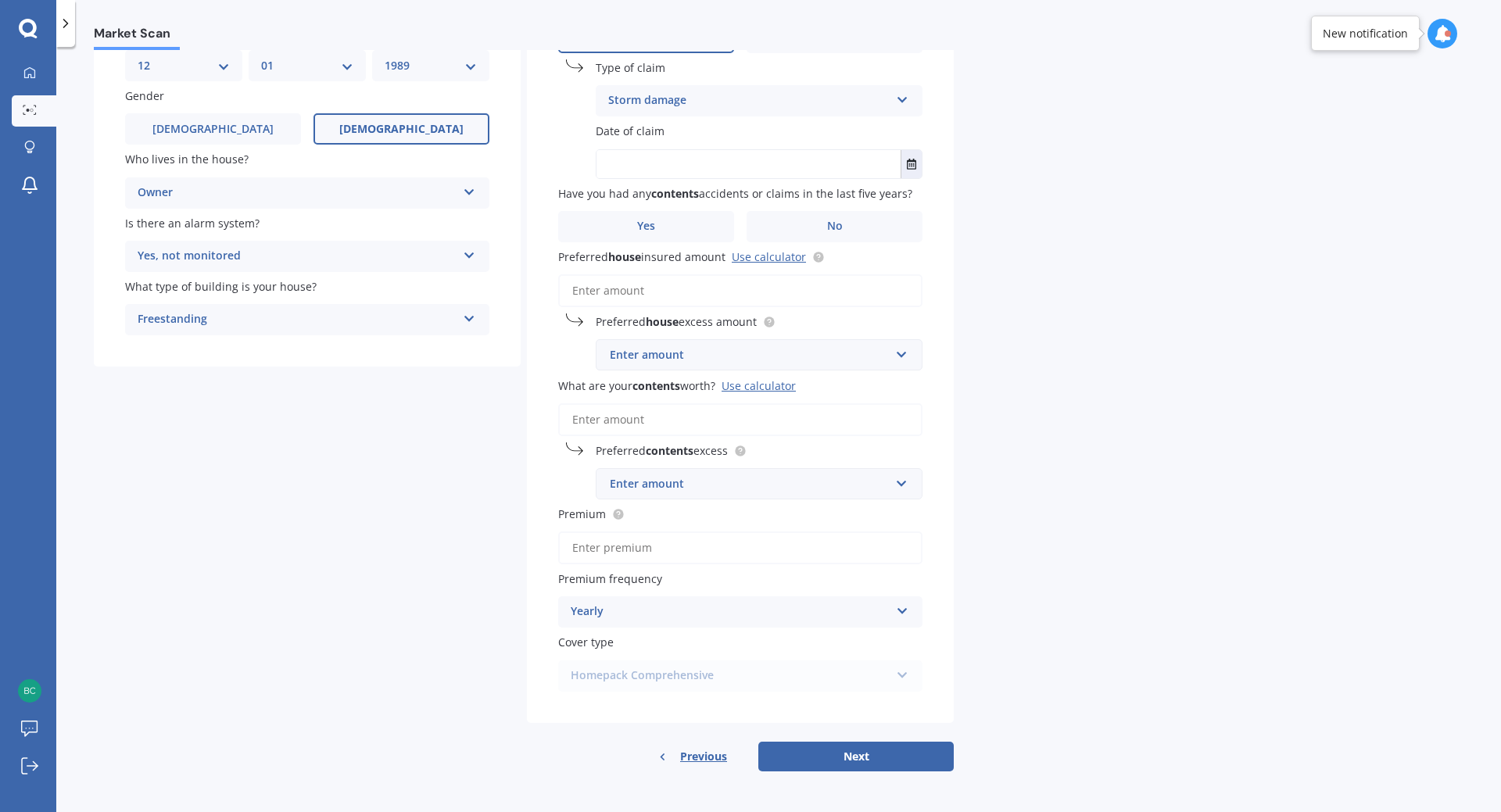
click at [838, 224] on span "No" at bounding box center [835, 226] width 16 height 13
click at [0, 0] on input "No" at bounding box center [0, 0] width 0 height 0
click at [647, 290] on input "Preferred house insured amount Use calculator" at bounding box center [740, 290] width 364 height 33
paste input "$863,293"
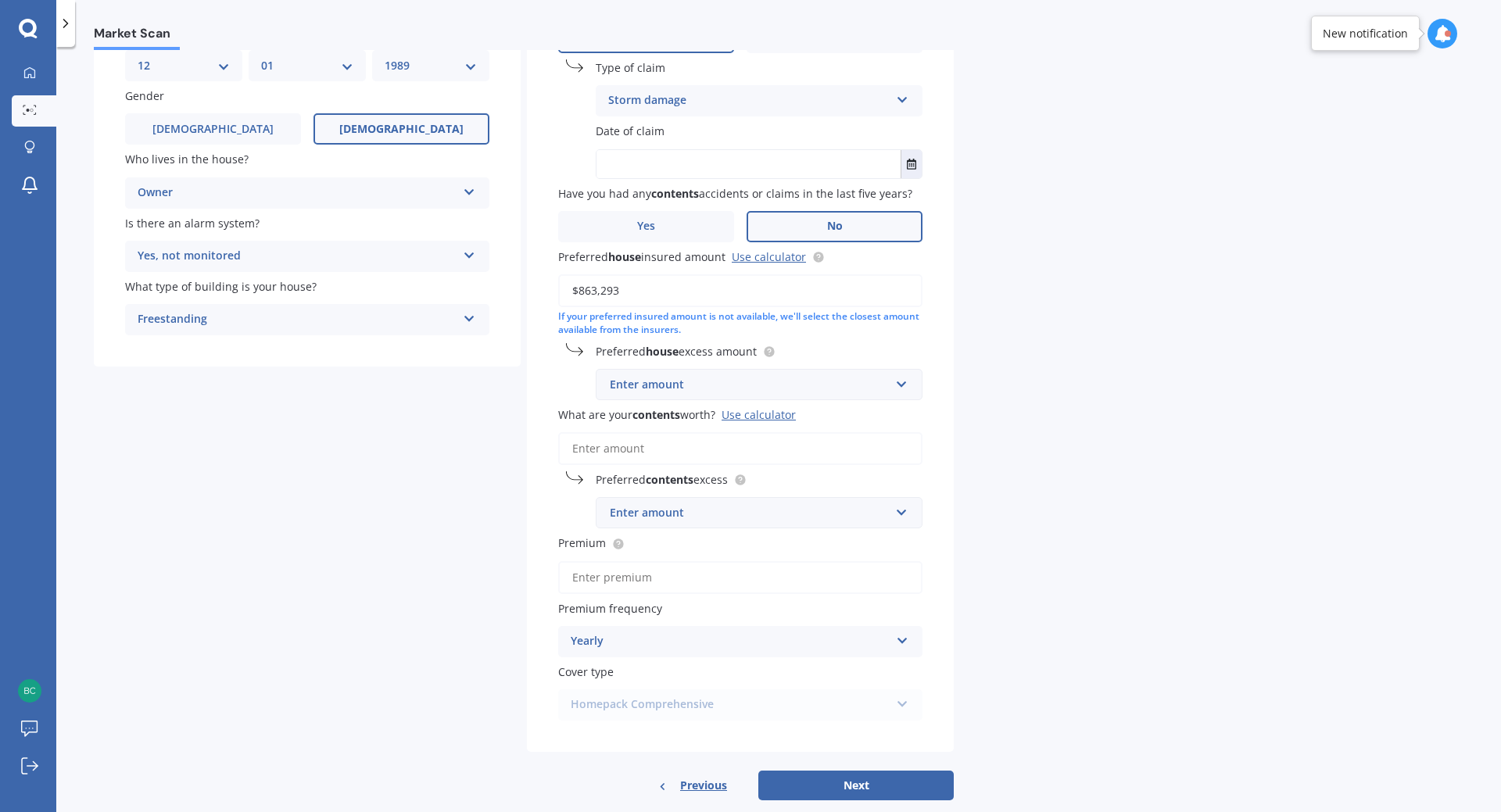
type input "$863,293"
click at [898, 385] on input "text" at bounding box center [753, 385] width 313 height 30
click at [681, 505] on div "$750" at bounding box center [760, 501] width 326 height 29
click at [648, 450] on input "What are your contents worth? Use calculator" at bounding box center [740, 448] width 364 height 33
paste input "$50,329"
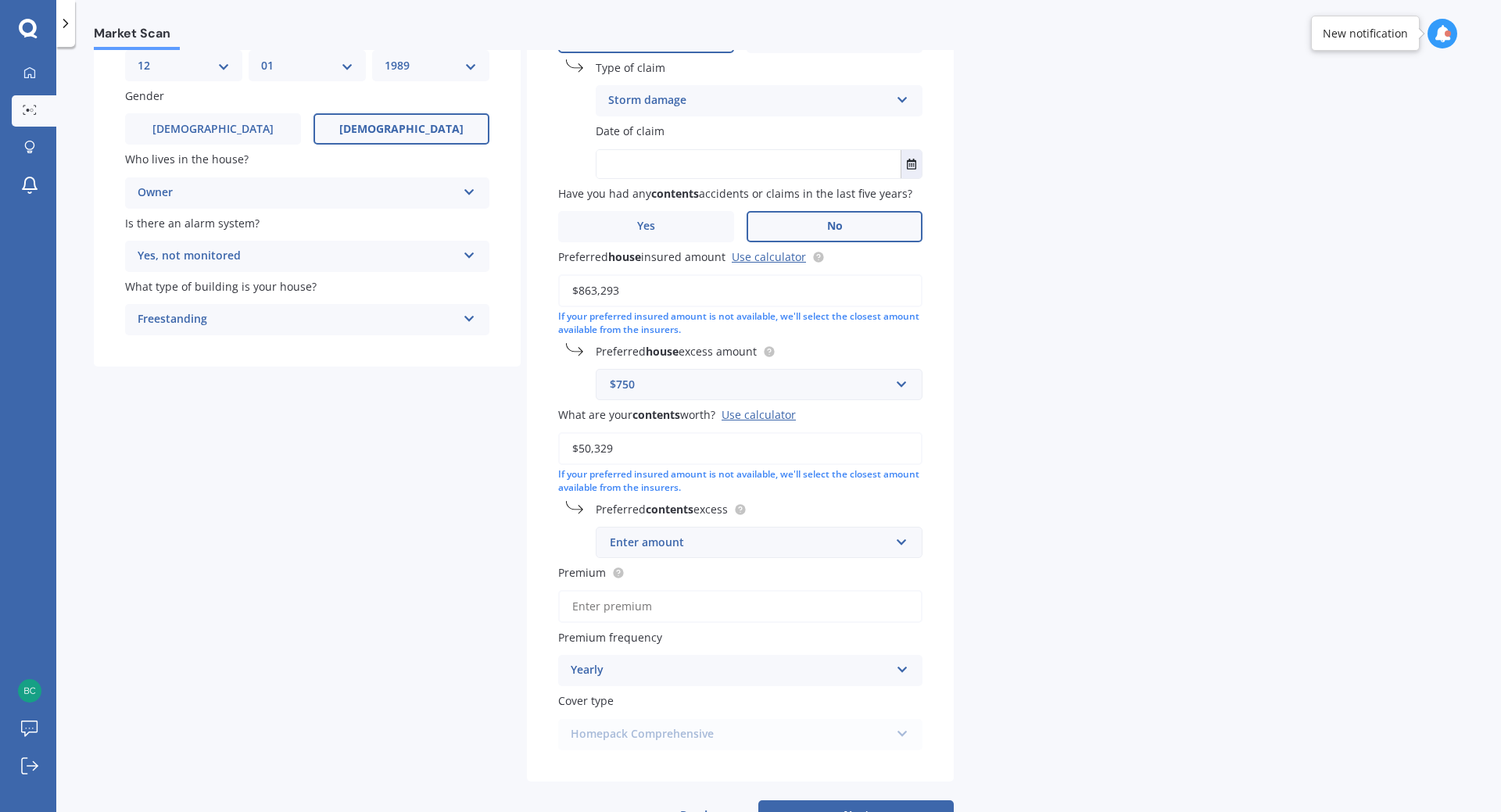
type input "$50,329"
click at [720, 543] on div "Enter amount" at bounding box center [749, 542] width 280 height 18
click at [677, 640] on div "$400" at bounding box center [760, 629] width 326 height 29
click at [674, 551] on input "text" at bounding box center [753, 542] width 313 height 30
click at [659, 655] on div "$500" at bounding box center [760, 658] width 326 height 29
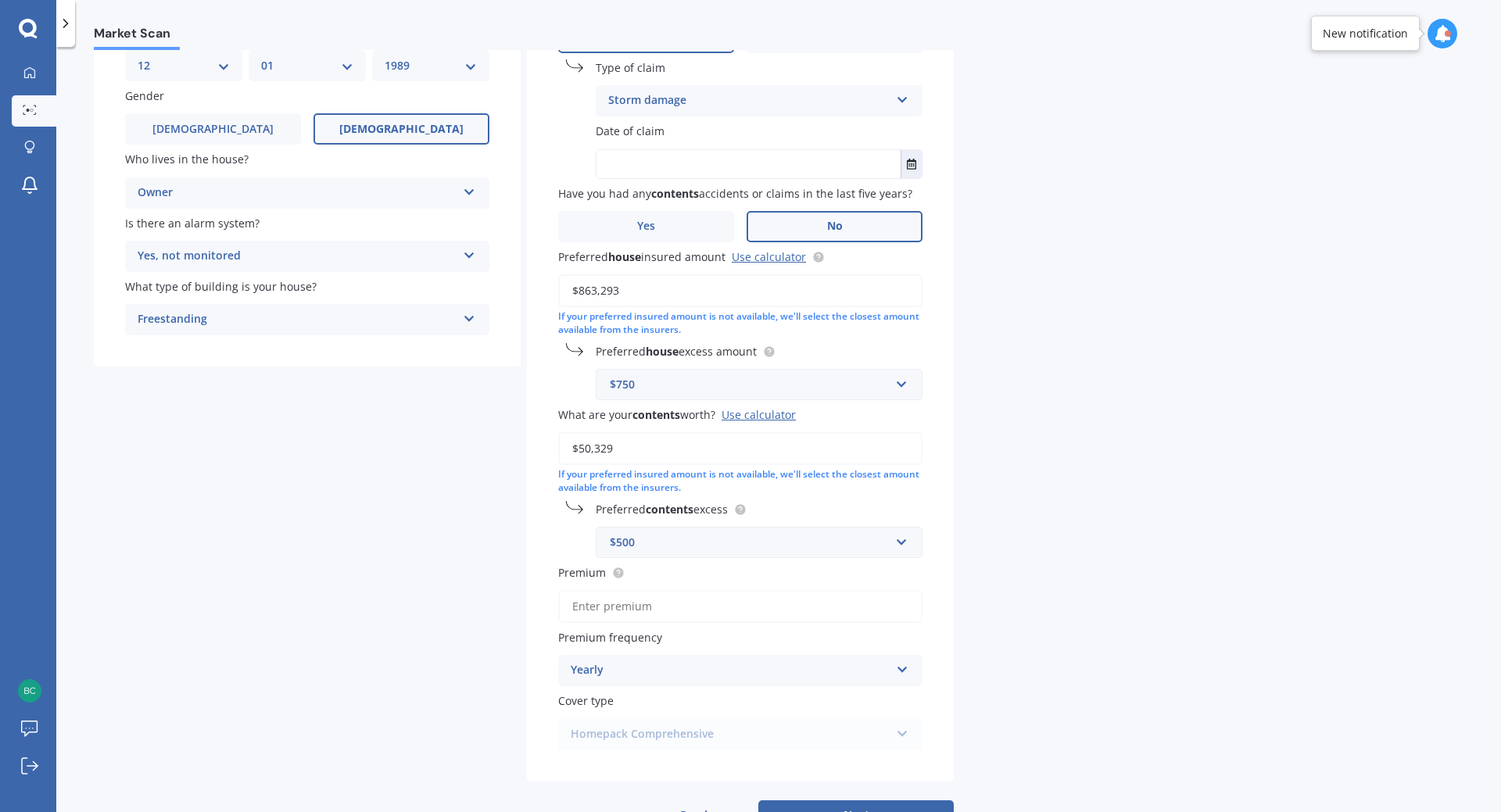
click at [665, 607] on input "Premium" at bounding box center [740, 606] width 364 height 33
click at [636, 612] on input "Premium" at bounding box center [740, 606] width 364 height 33
paste input "$3,998.67"
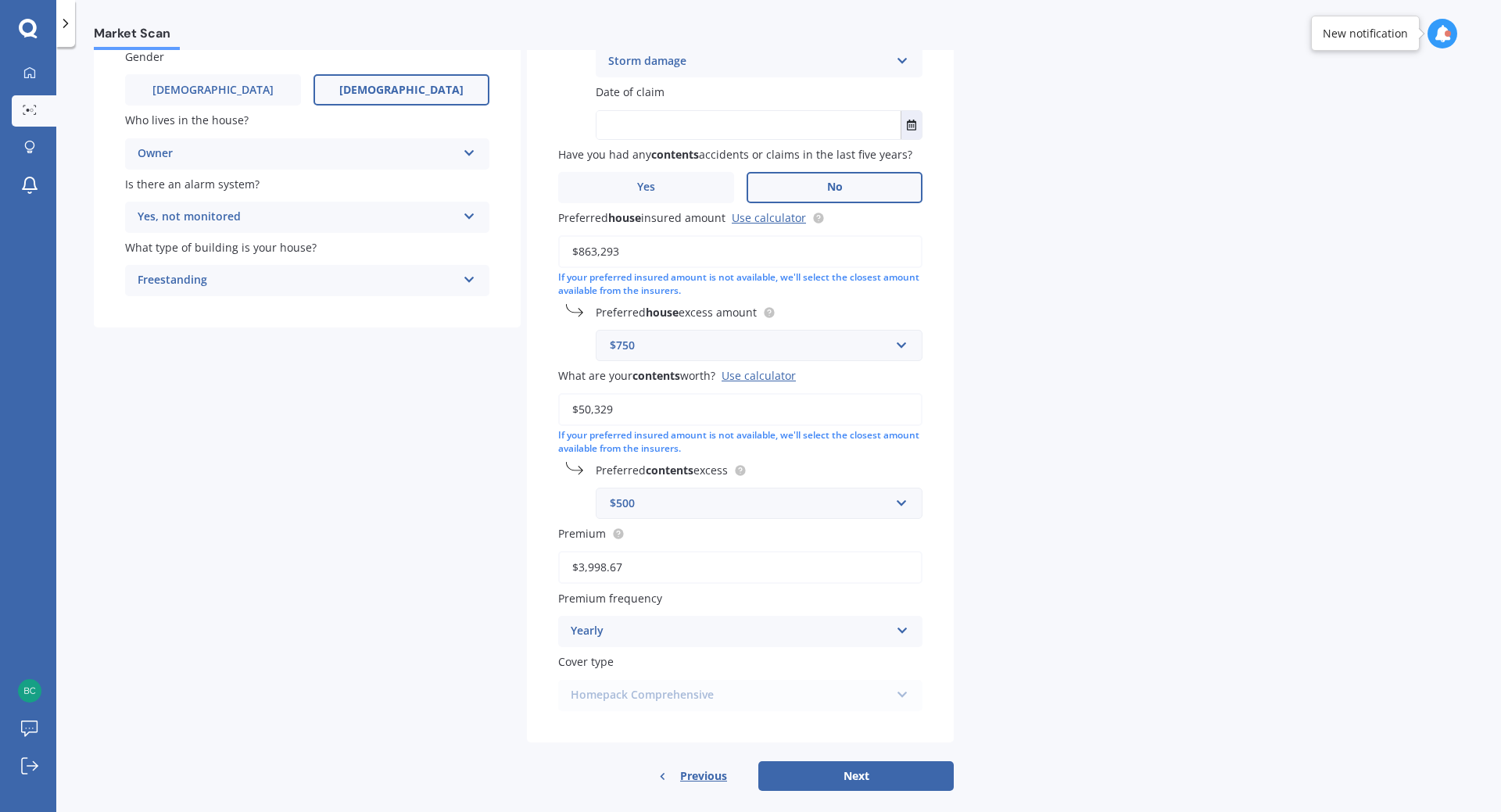
scroll to position [219, 0]
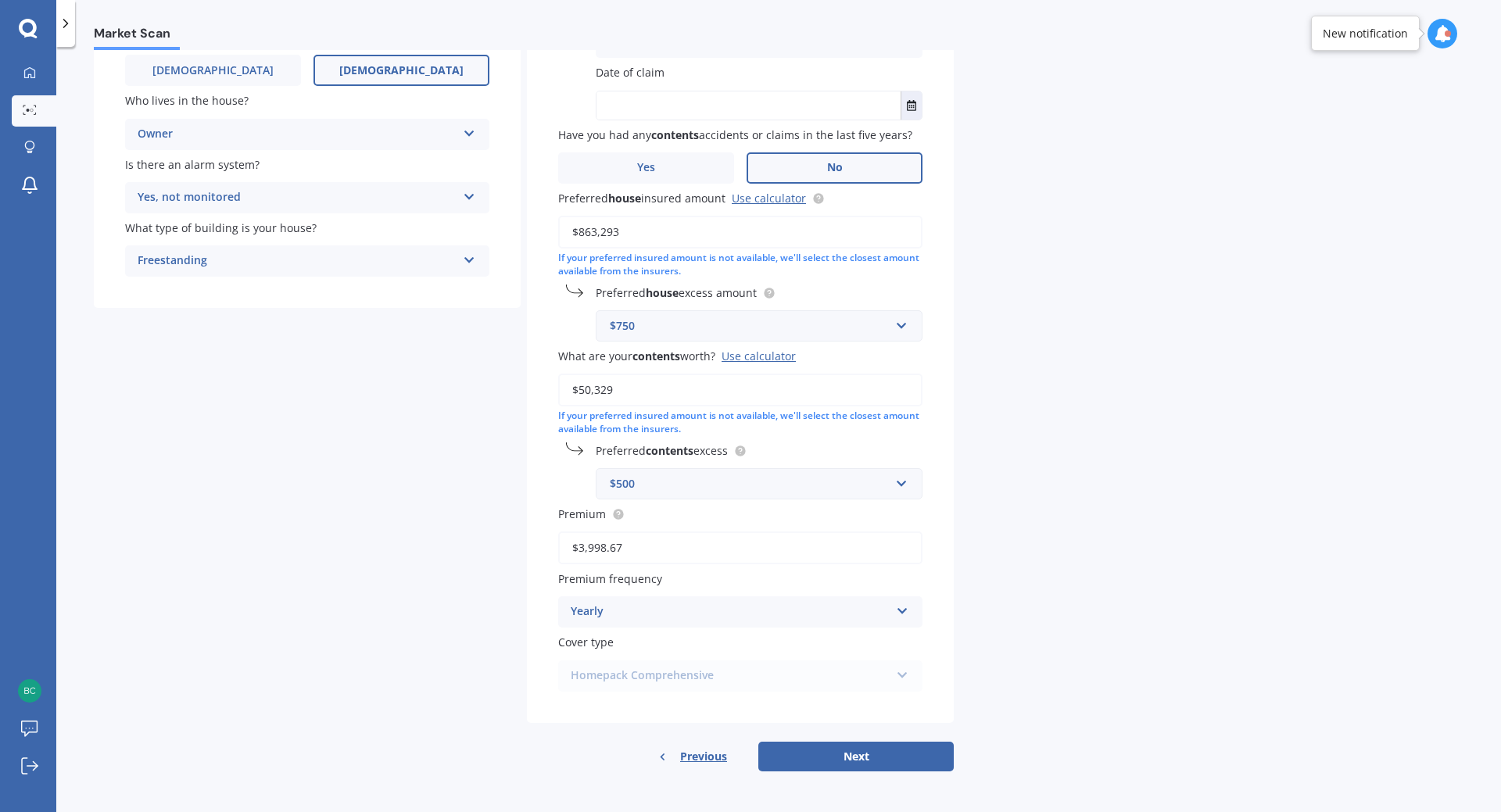
type input "$3,998.67"
click at [687, 678] on div "Homepack Comprehensive Homepack Essentials Homepack Comprehensive" at bounding box center [740, 675] width 364 height 31
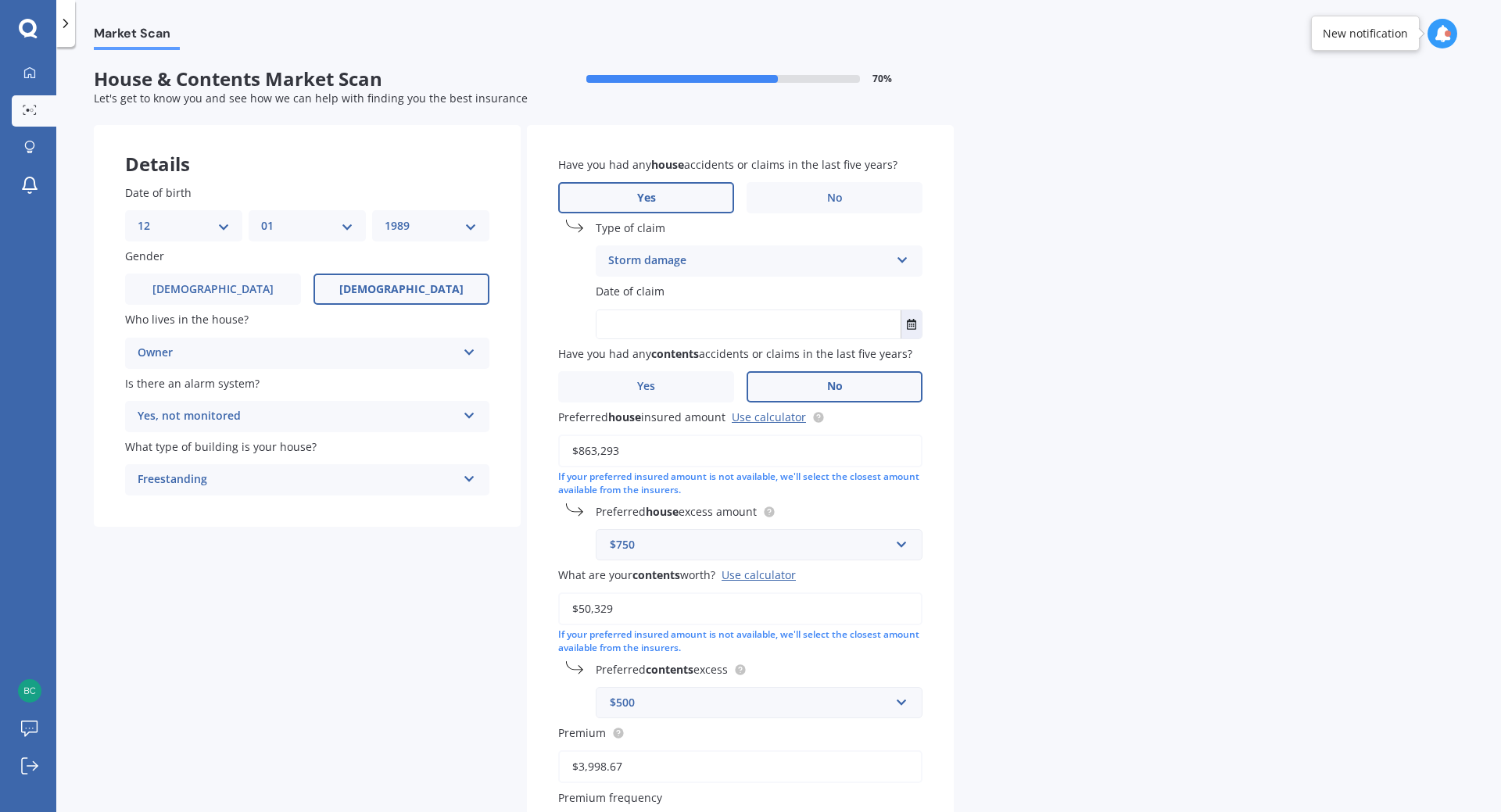
scroll to position [0, 0]
click at [824, 189] on label "No" at bounding box center [834, 198] width 176 height 31
click at [0, 0] on input "No" at bounding box center [0, 0] width 0 height 0
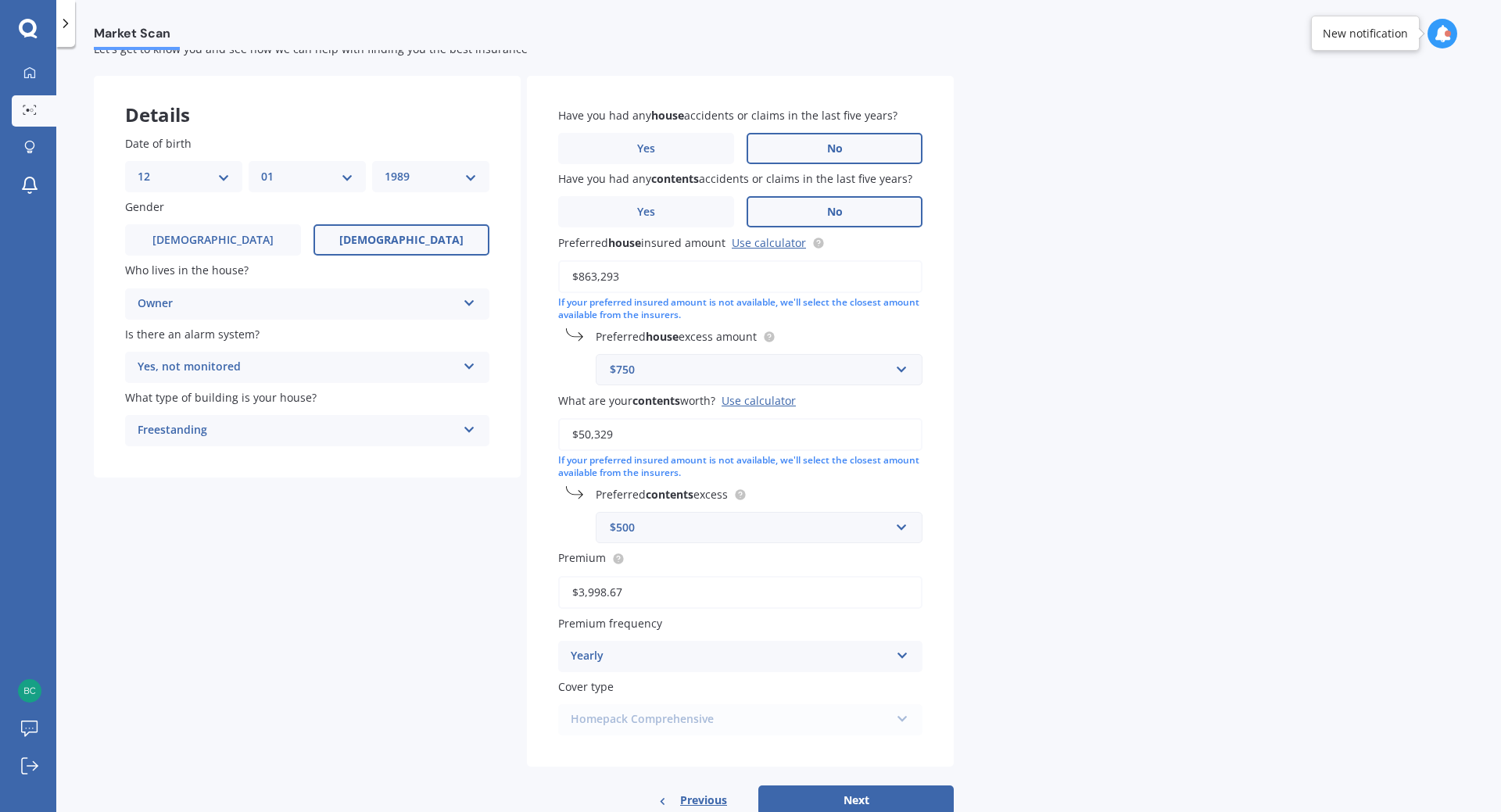
scroll to position [93, 0]
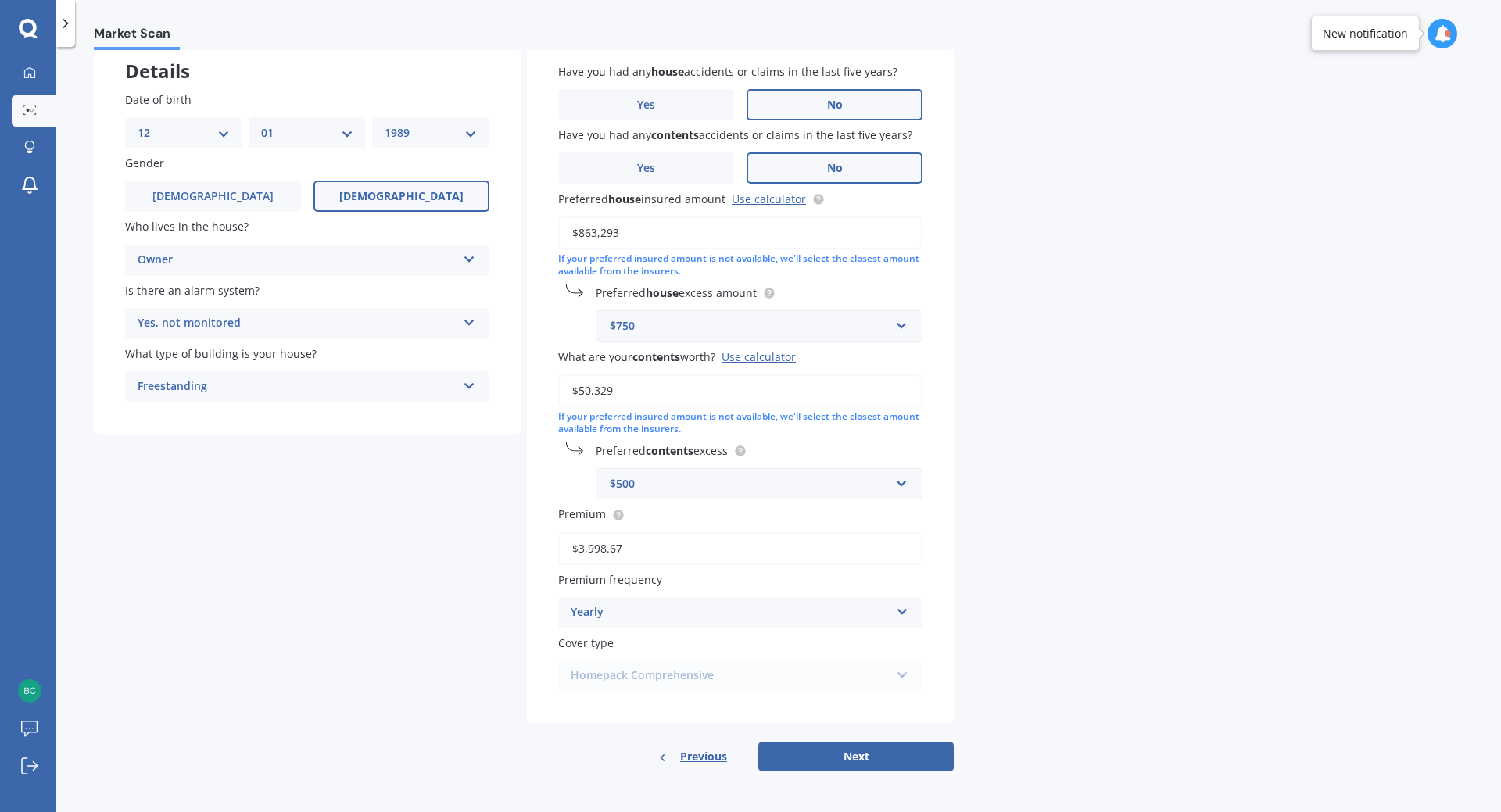
click at [867, 759] on button "Next" at bounding box center [856, 757] width 195 height 30
select select "12"
select select "01"
select select "1989"
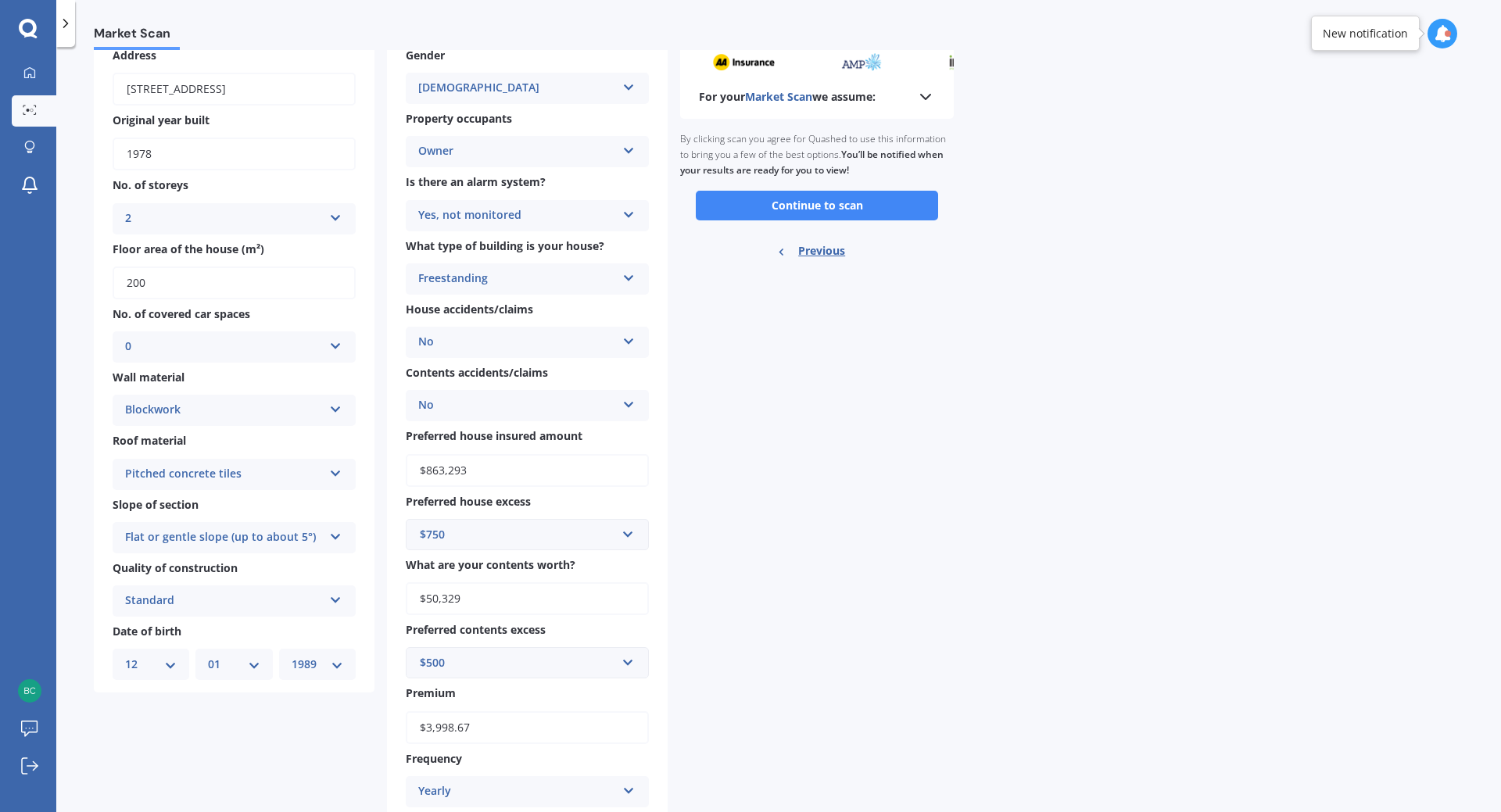
scroll to position [0, 0]
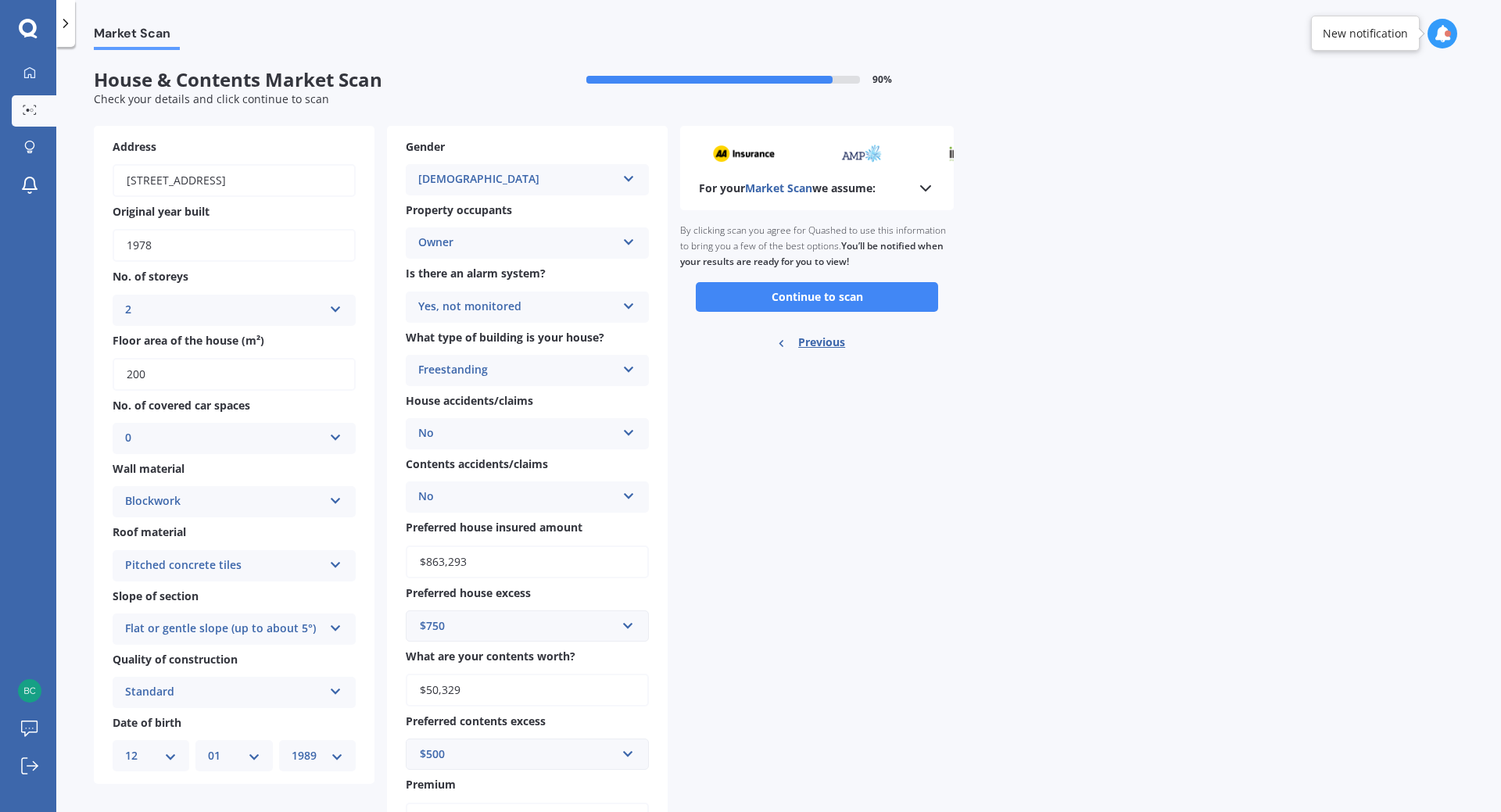
click at [872, 297] on button "Continue to scan" at bounding box center [816, 297] width 242 height 30
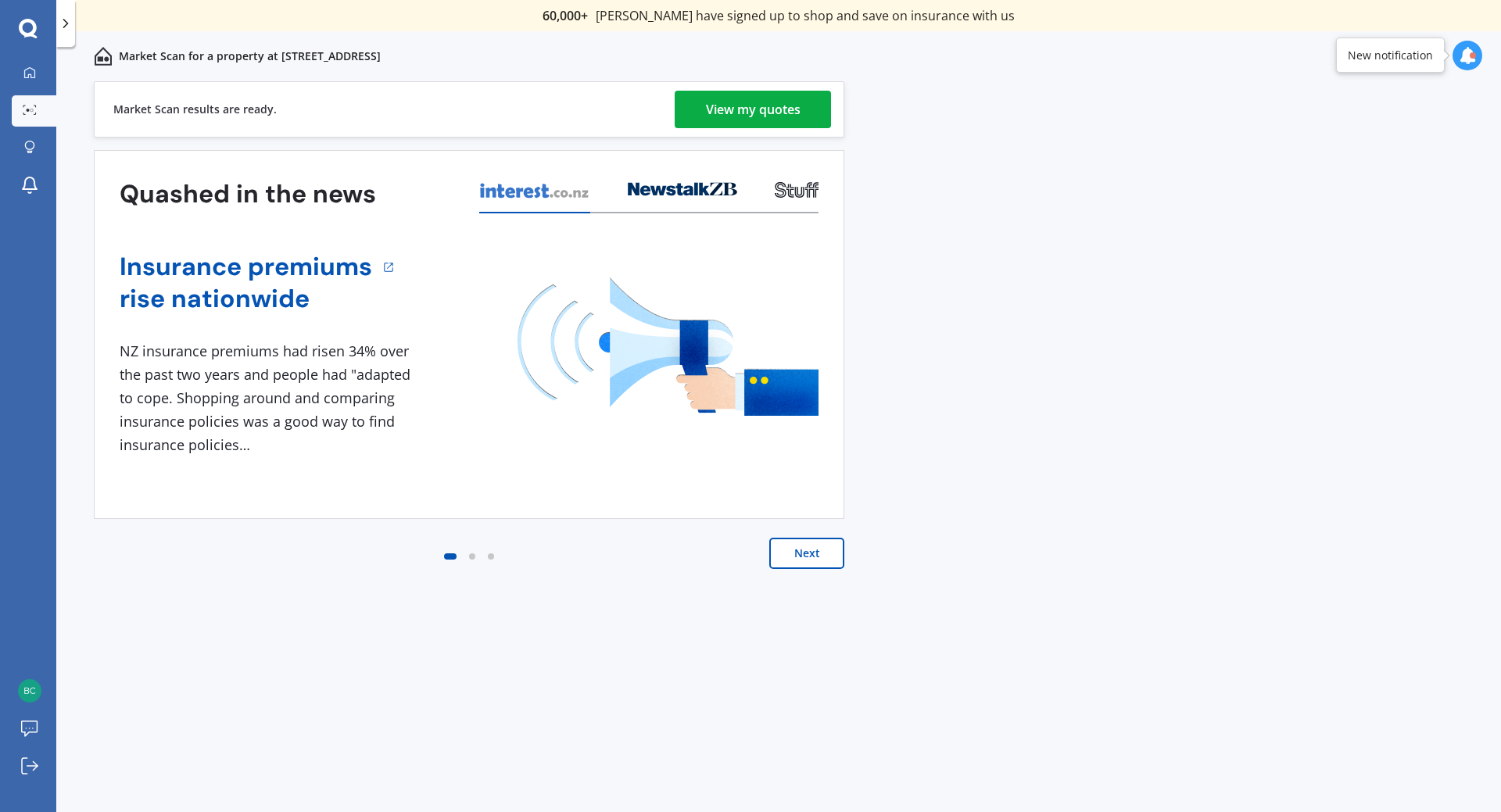
click at [801, 113] on div "View my quotes" at bounding box center [753, 109] width 94 height 38
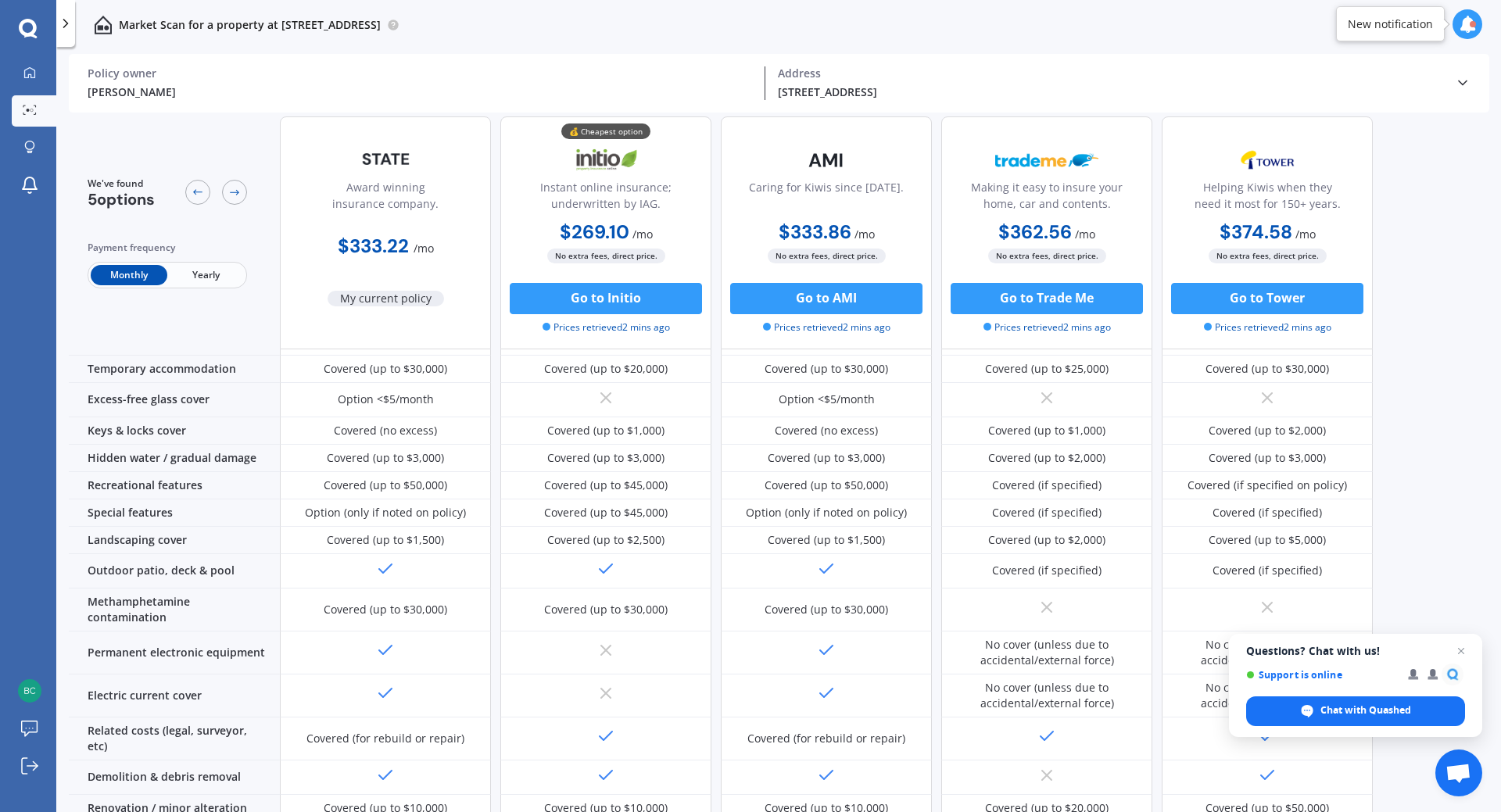
scroll to position [218, 0]
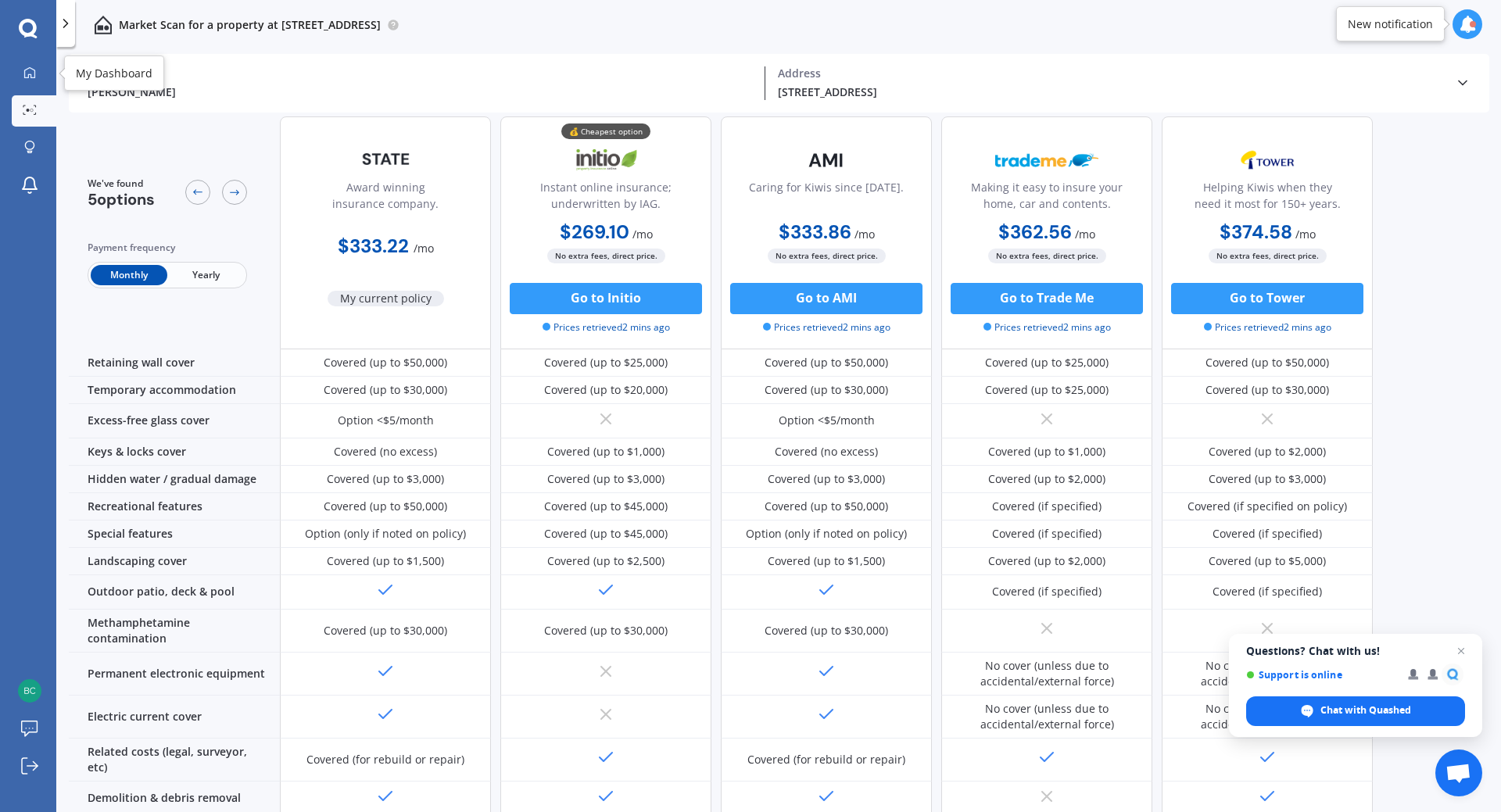
click at [38, 80] on div at bounding box center [30, 73] width 23 height 14
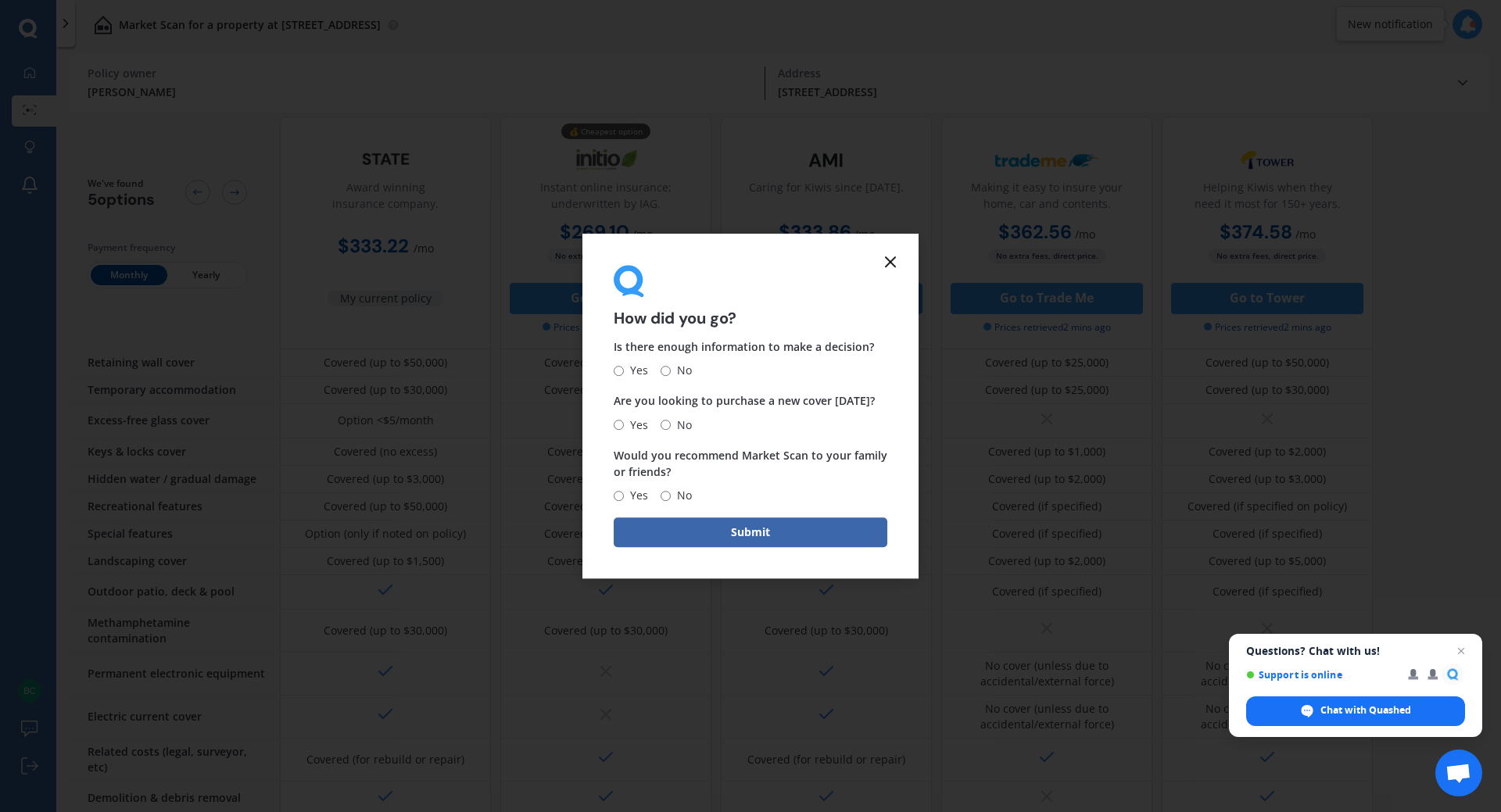
click at [890, 261] on line at bounding box center [890, 261] width 9 height 9
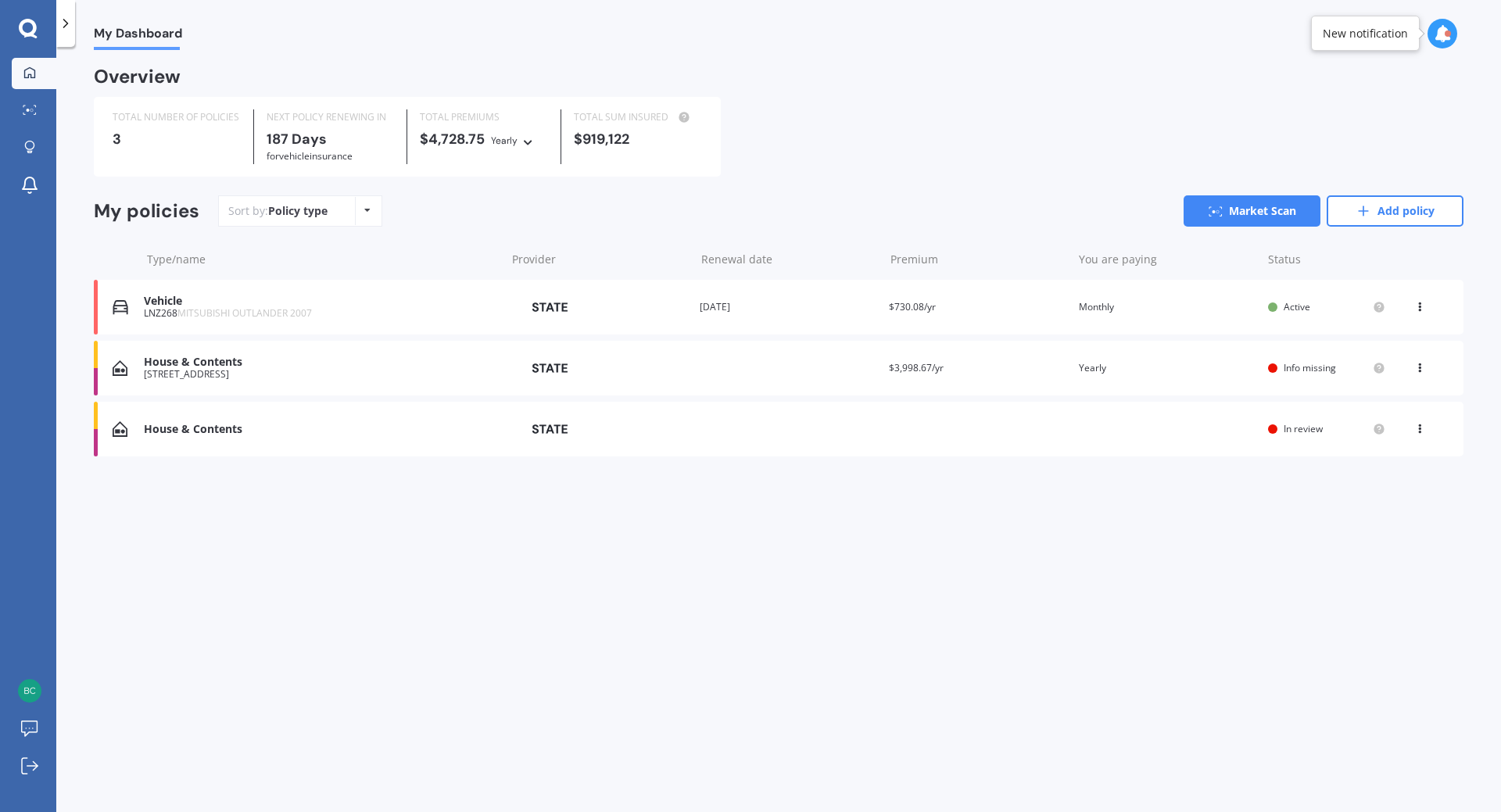
click at [169, 304] on div "Vehicle" at bounding box center [321, 301] width 354 height 13
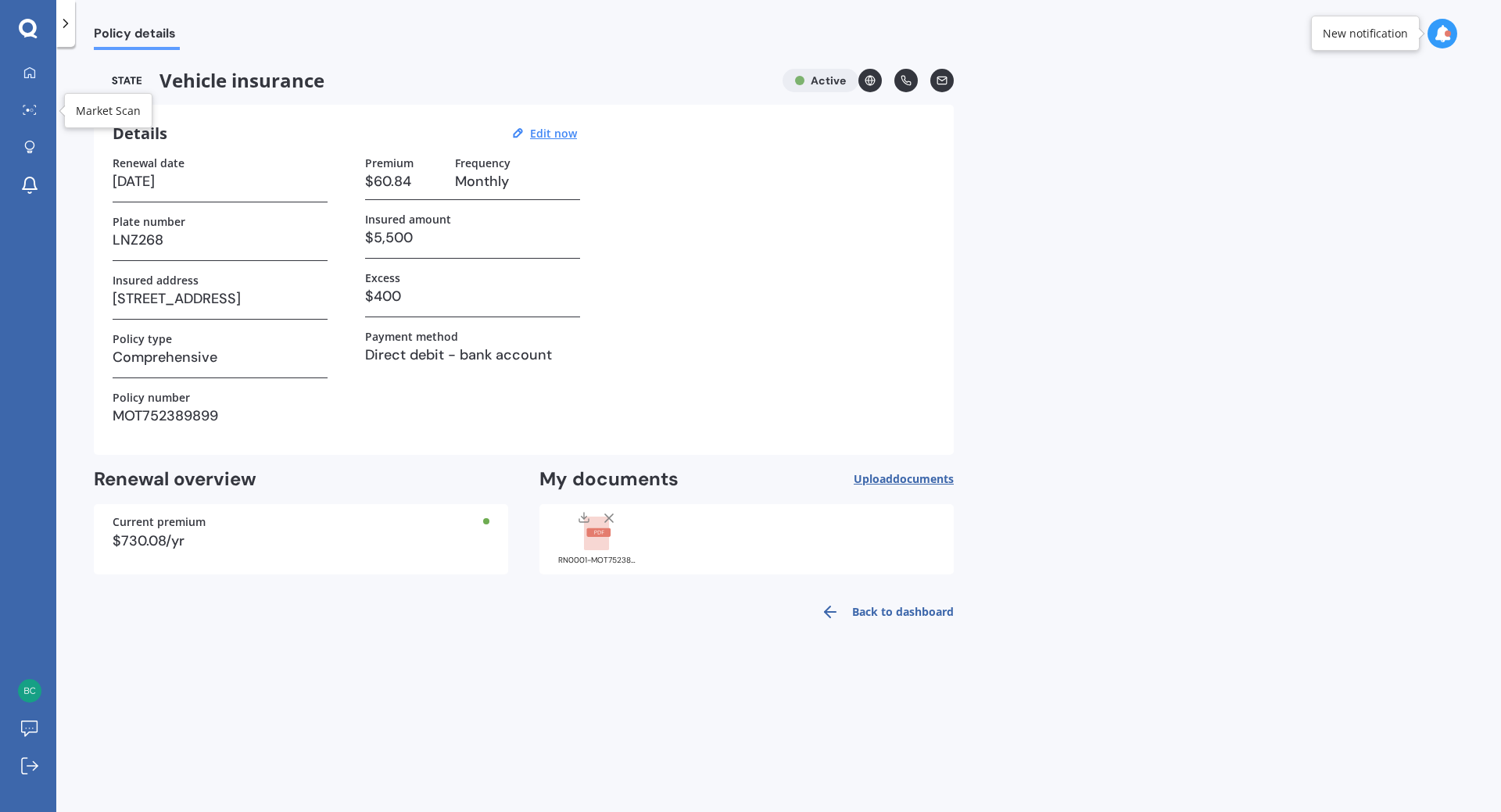
click at [33, 106] on icon at bounding box center [29, 109] width 14 height 10
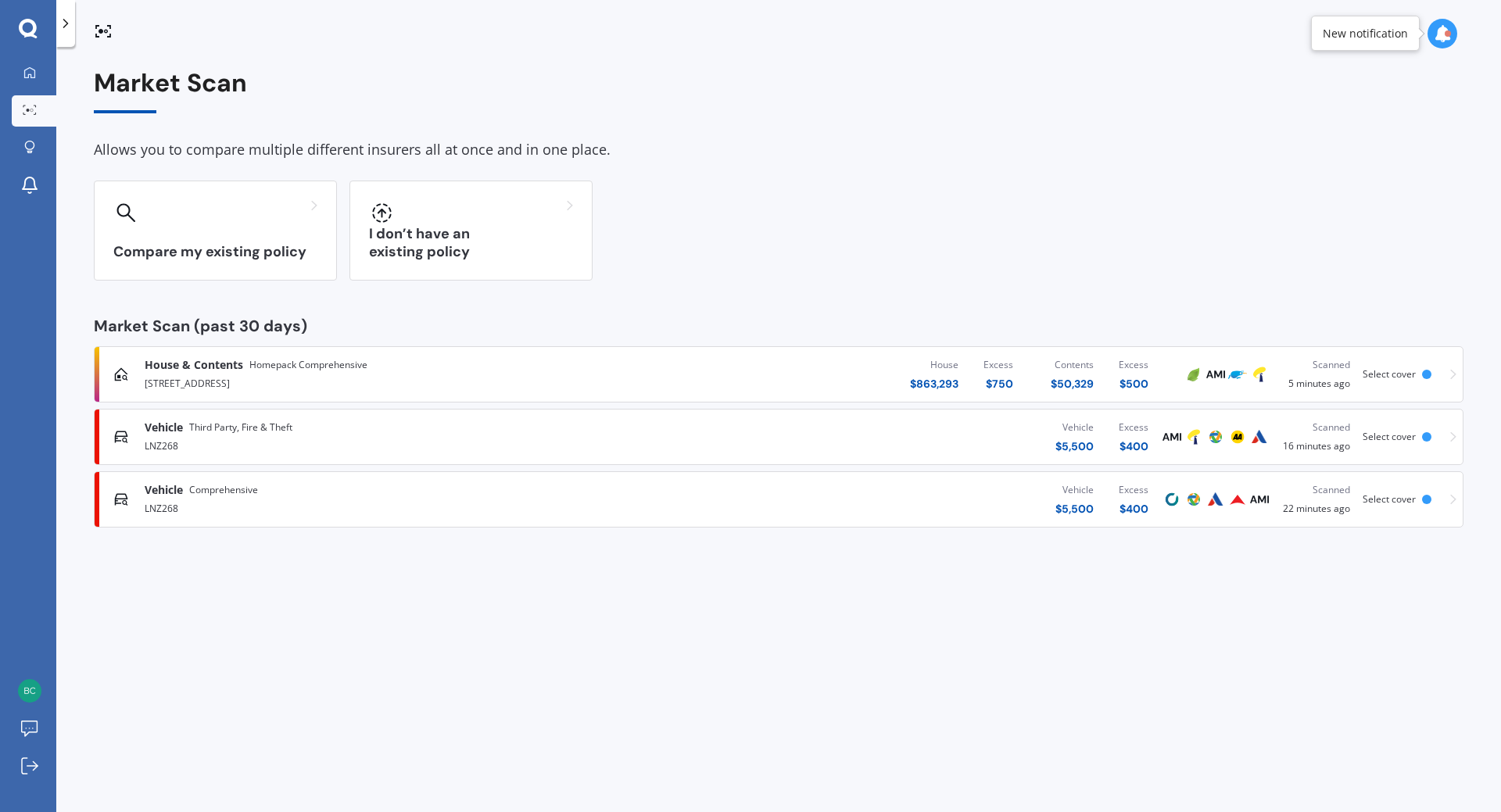
click at [236, 431] on span "Third Party, Fire & Theft" at bounding box center [241, 427] width 104 height 16
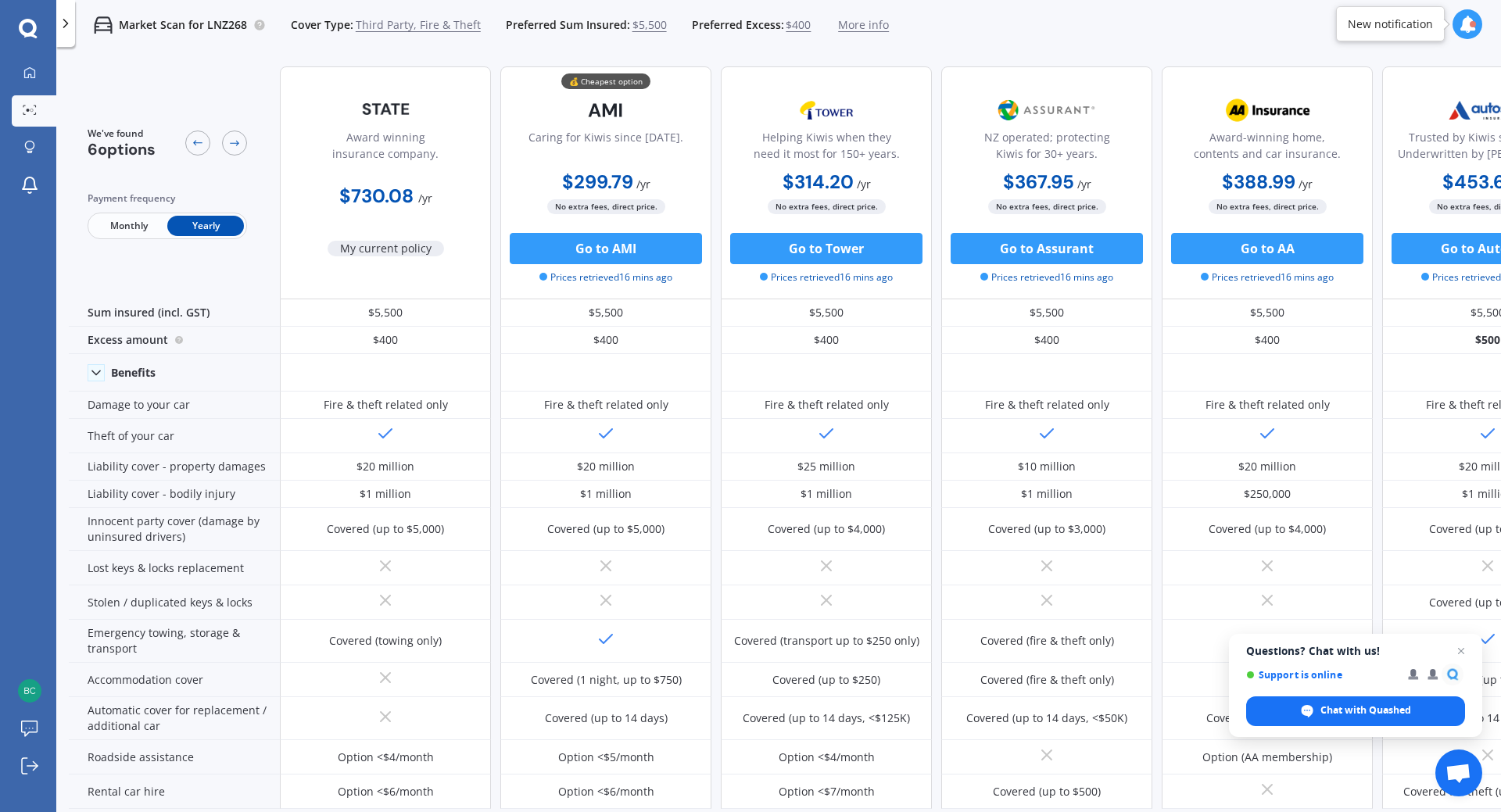
click at [139, 228] on span "Monthly" at bounding box center [129, 225] width 77 height 20
click at [199, 235] on span "Yearly" at bounding box center [205, 225] width 77 height 20
click at [149, 234] on span "Monthly" at bounding box center [129, 225] width 77 height 20
click at [424, 27] on span "Third Party, Fire & Theft" at bounding box center [418, 25] width 125 height 16
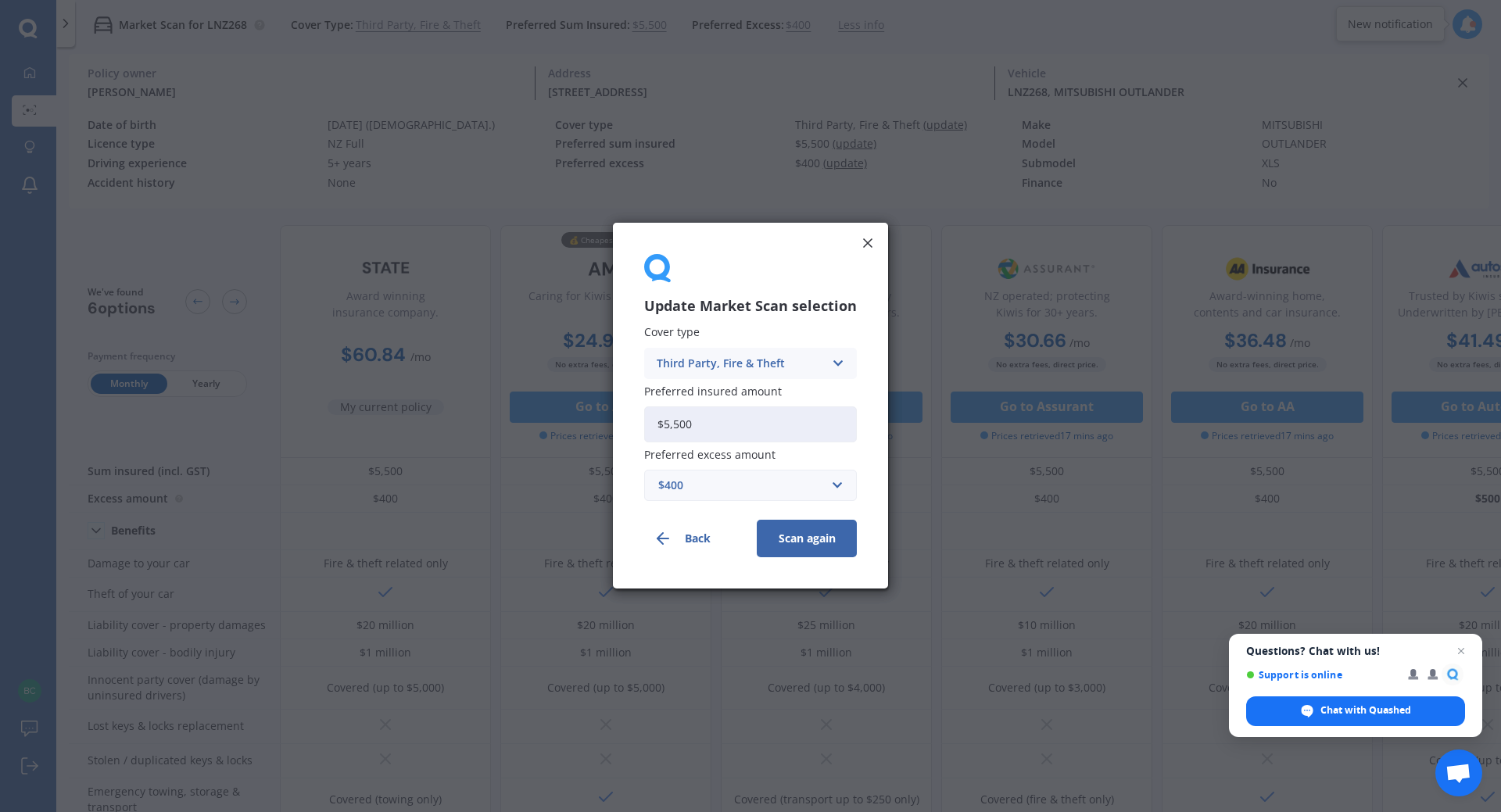
click at [726, 369] on div "Third Party, Fire & Theft" at bounding box center [740, 363] width 167 height 18
click at [726, 391] on span "Comprehensive" at bounding box center [699, 393] width 83 height 11
click at [793, 543] on button "Scan again" at bounding box center [807, 539] width 100 height 38
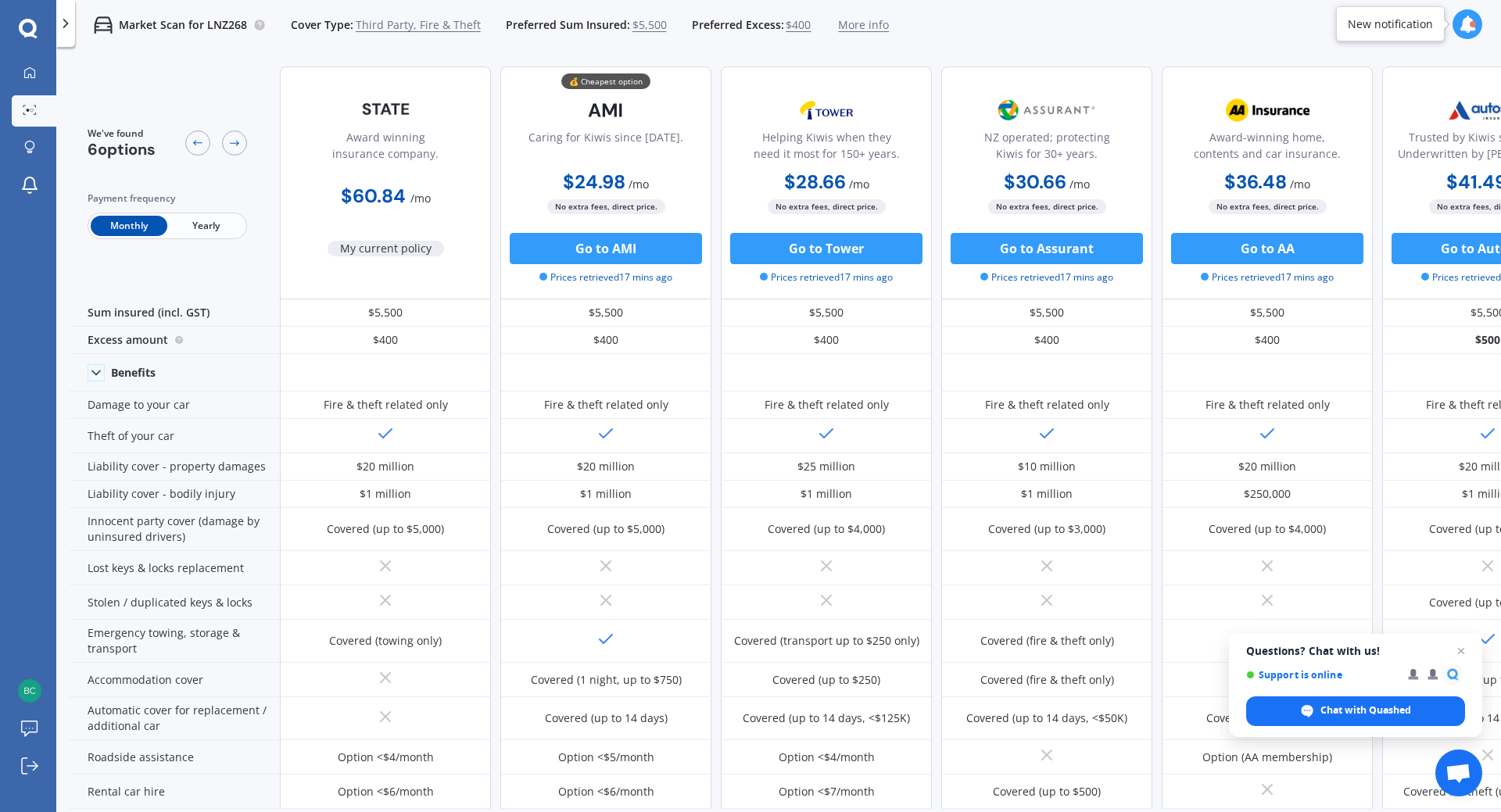
click at [424, 24] on span "Third Party, Fire & Theft" at bounding box center [418, 25] width 125 height 16
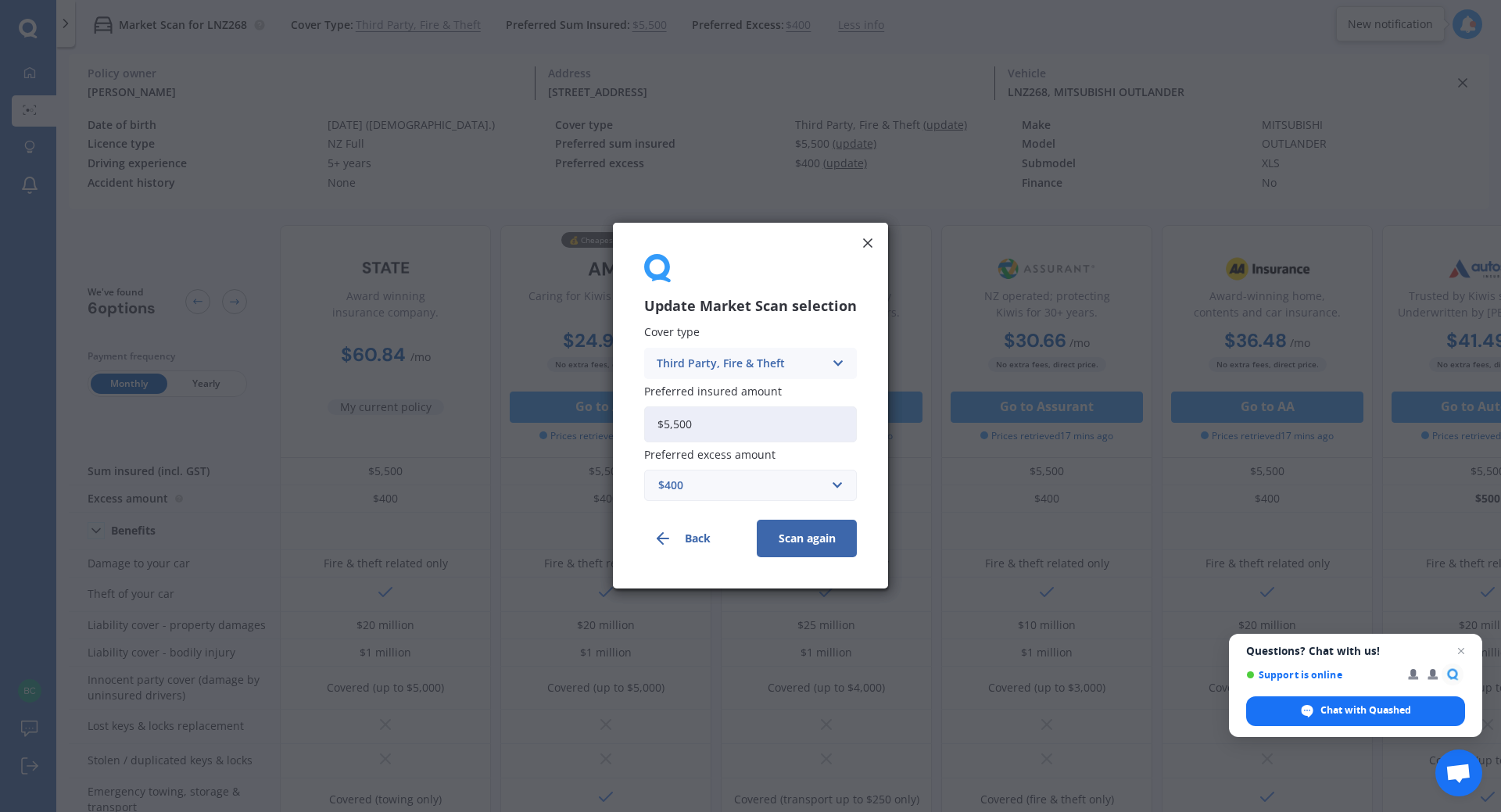
click at [726, 359] on div "Third Party, Fire & Theft" at bounding box center [740, 363] width 167 height 18
click at [740, 398] on span "Comprehensive" at bounding box center [699, 393] width 83 height 11
click at [791, 537] on button "Scan again" at bounding box center [807, 539] width 100 height 38
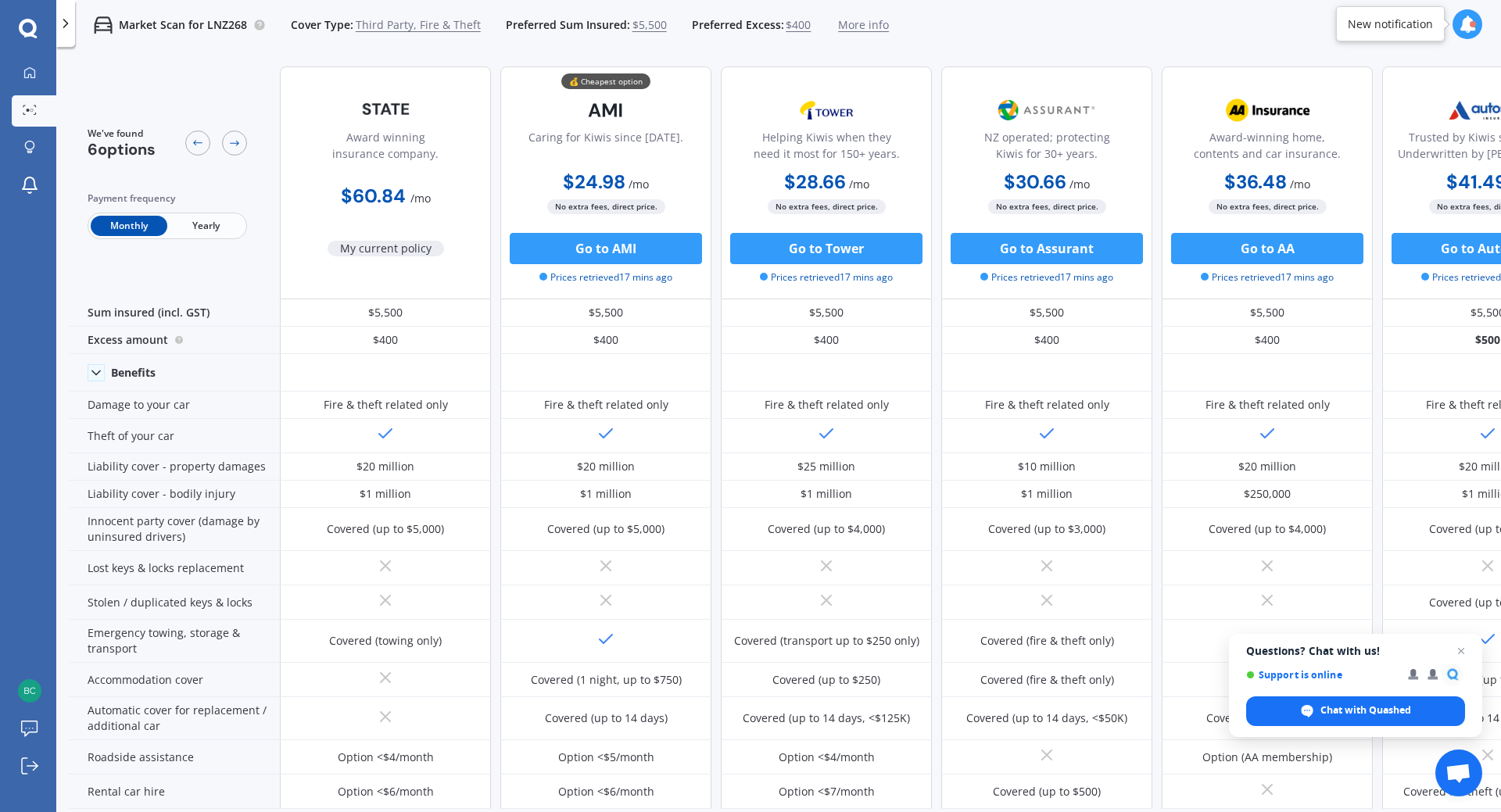
click at [31, 29] on icon at bounding box center [28, 28] width 18 height 20
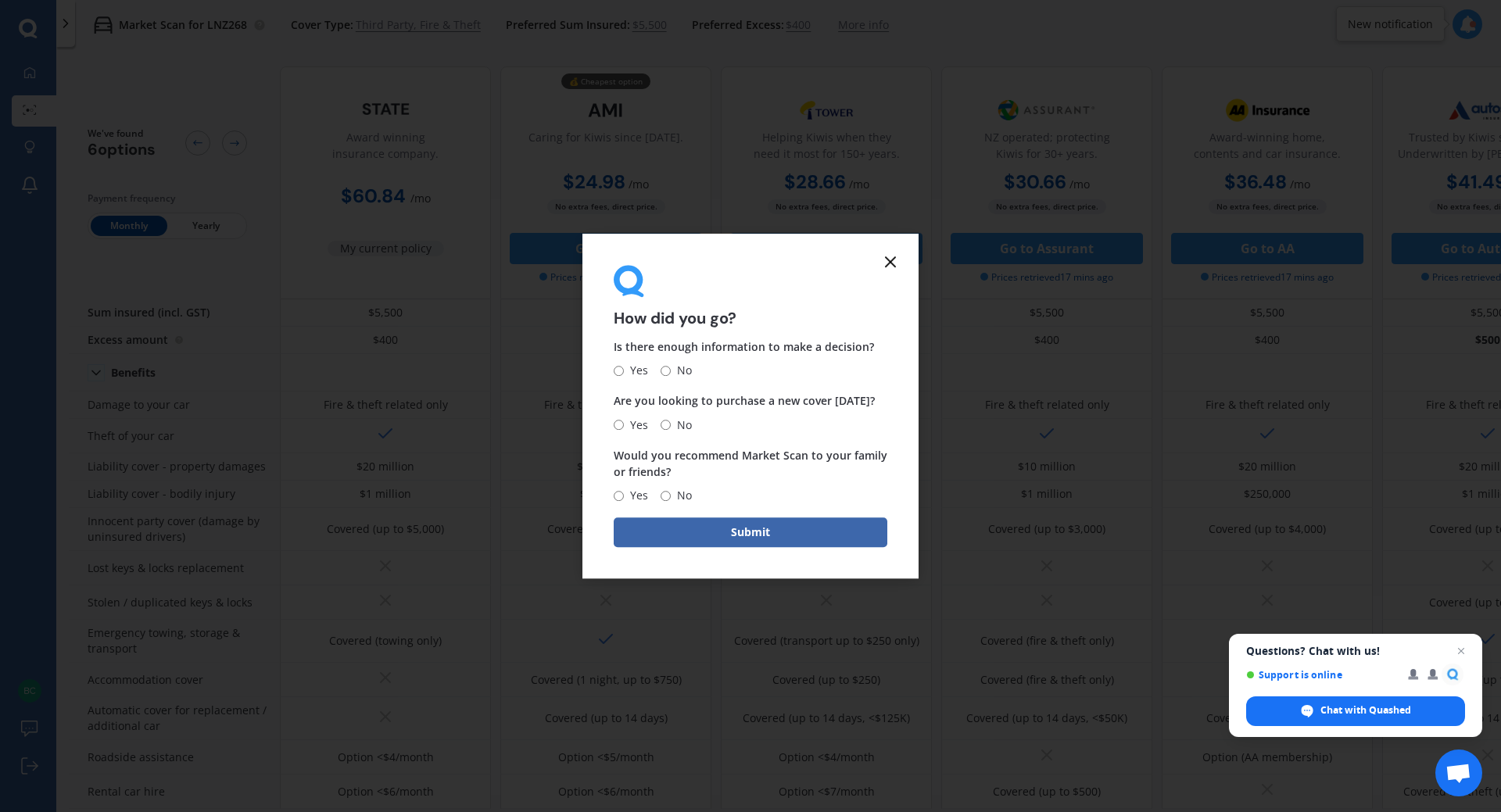
click at [892, 266] on icon at bounding box center [890, 261] width 18 height 18
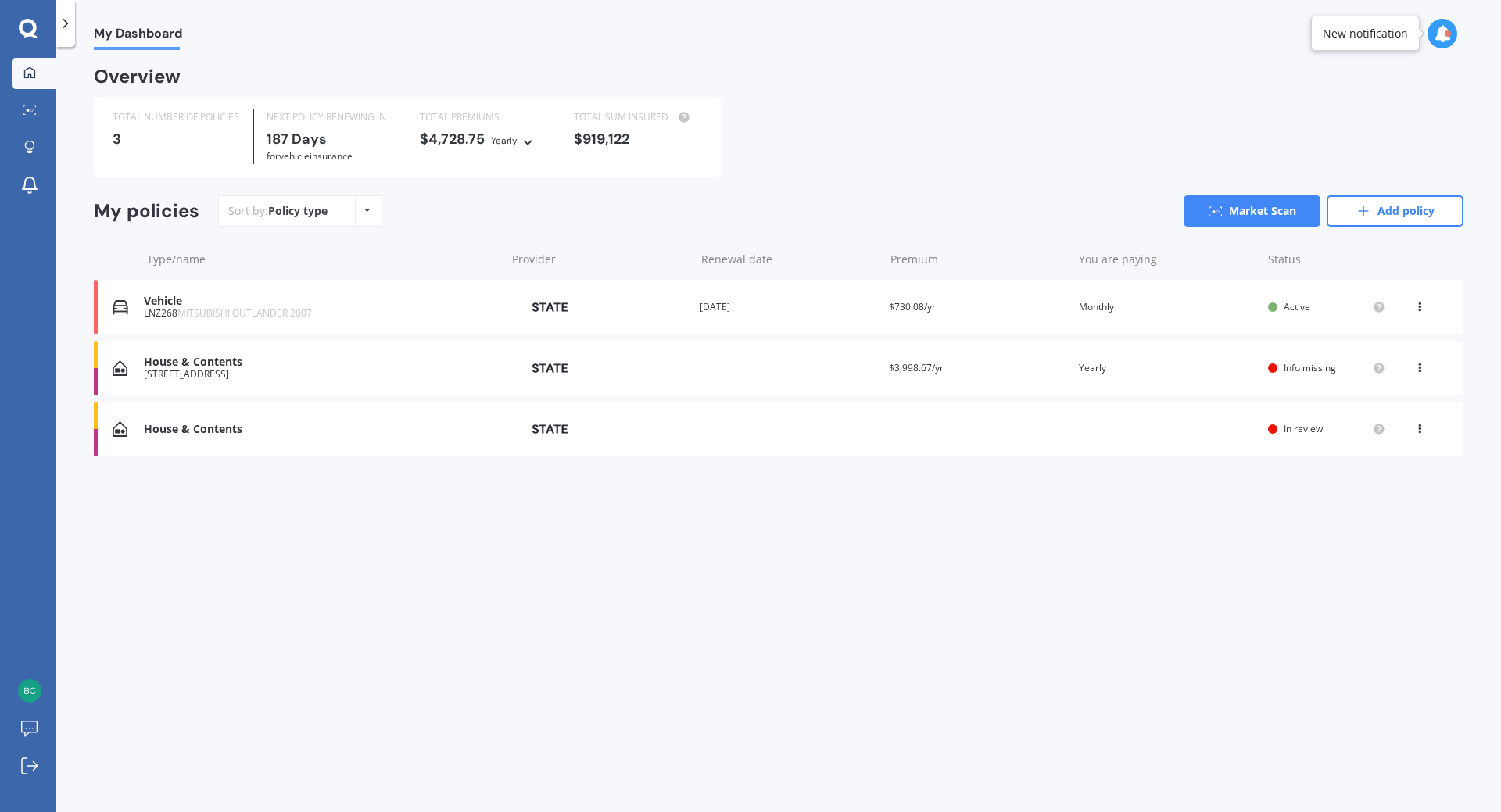
click at [1304, 370] on span "Info missing" at bounding box center [1310, 368] width 53 height 13
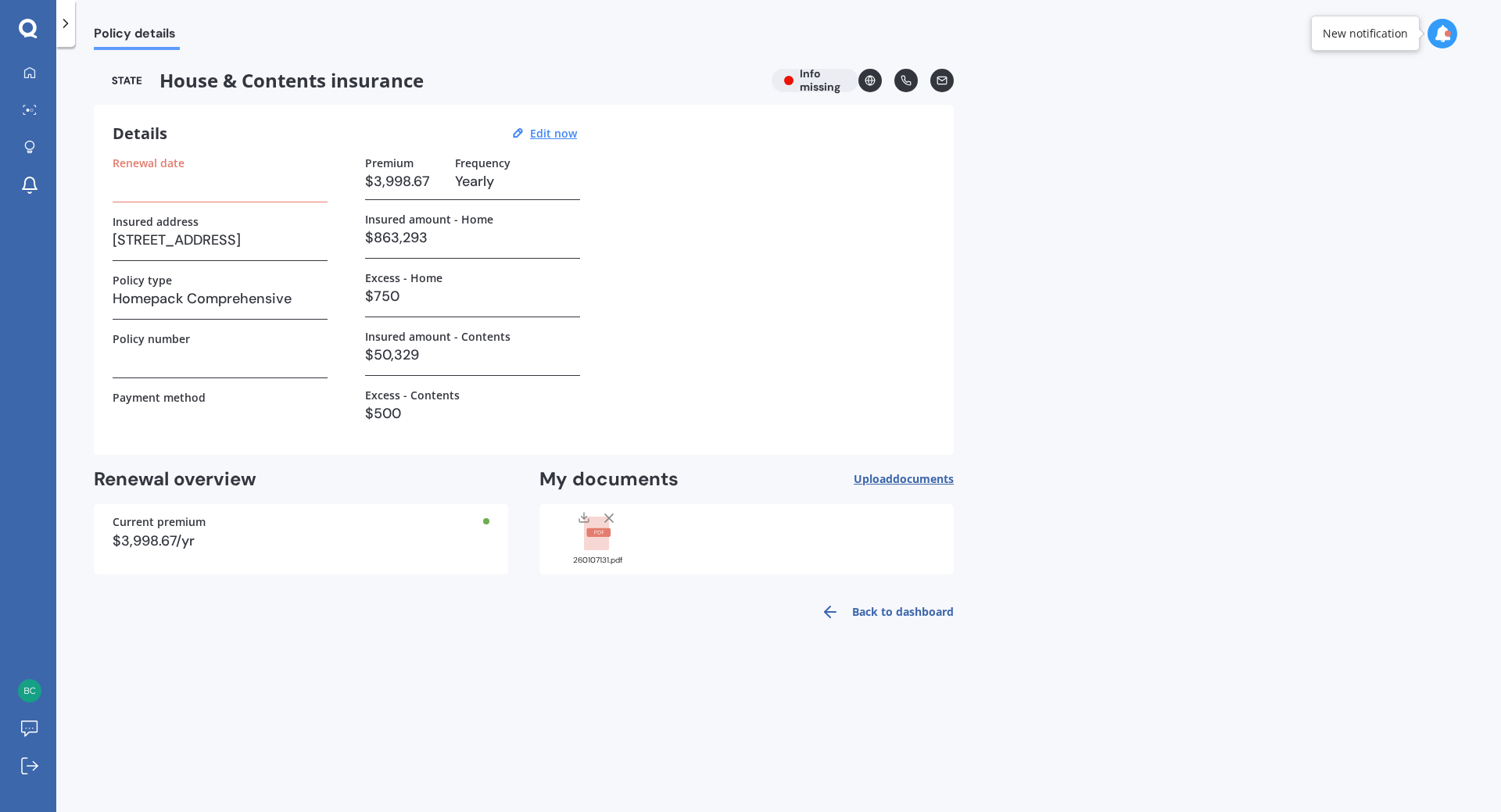
click at [38, 31] on div at bounding box center [28, 28] width 56 height 20
click at [26, 31] on icon at bounding box center [28, 28] width 18 height 20
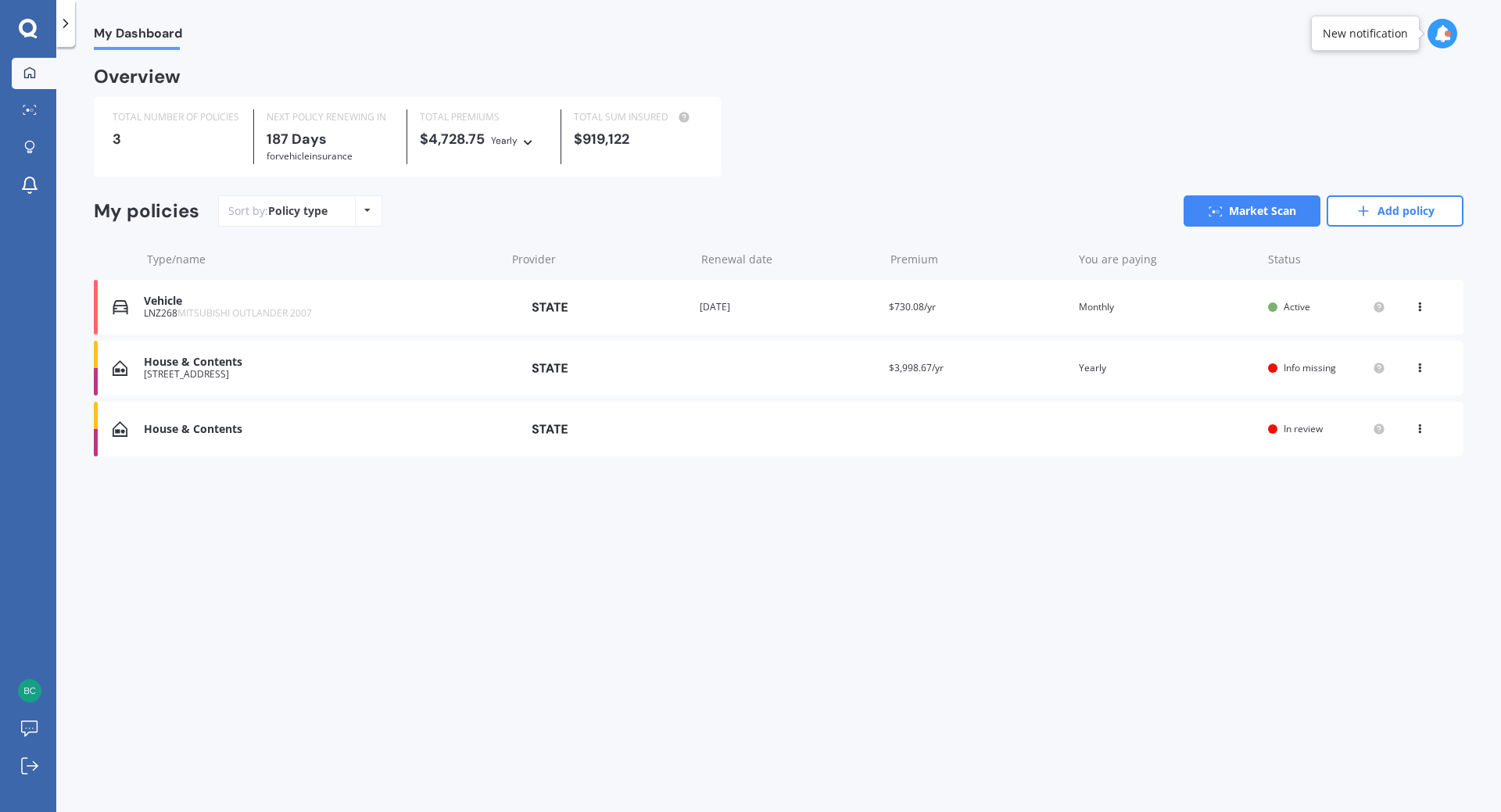
click at [1421, 431] on icon at bounding box center [1419, 426] width 11 height 9
click at [1409, 461] on div "View policy" at bounding box center [1385, 458] width 154 height 31
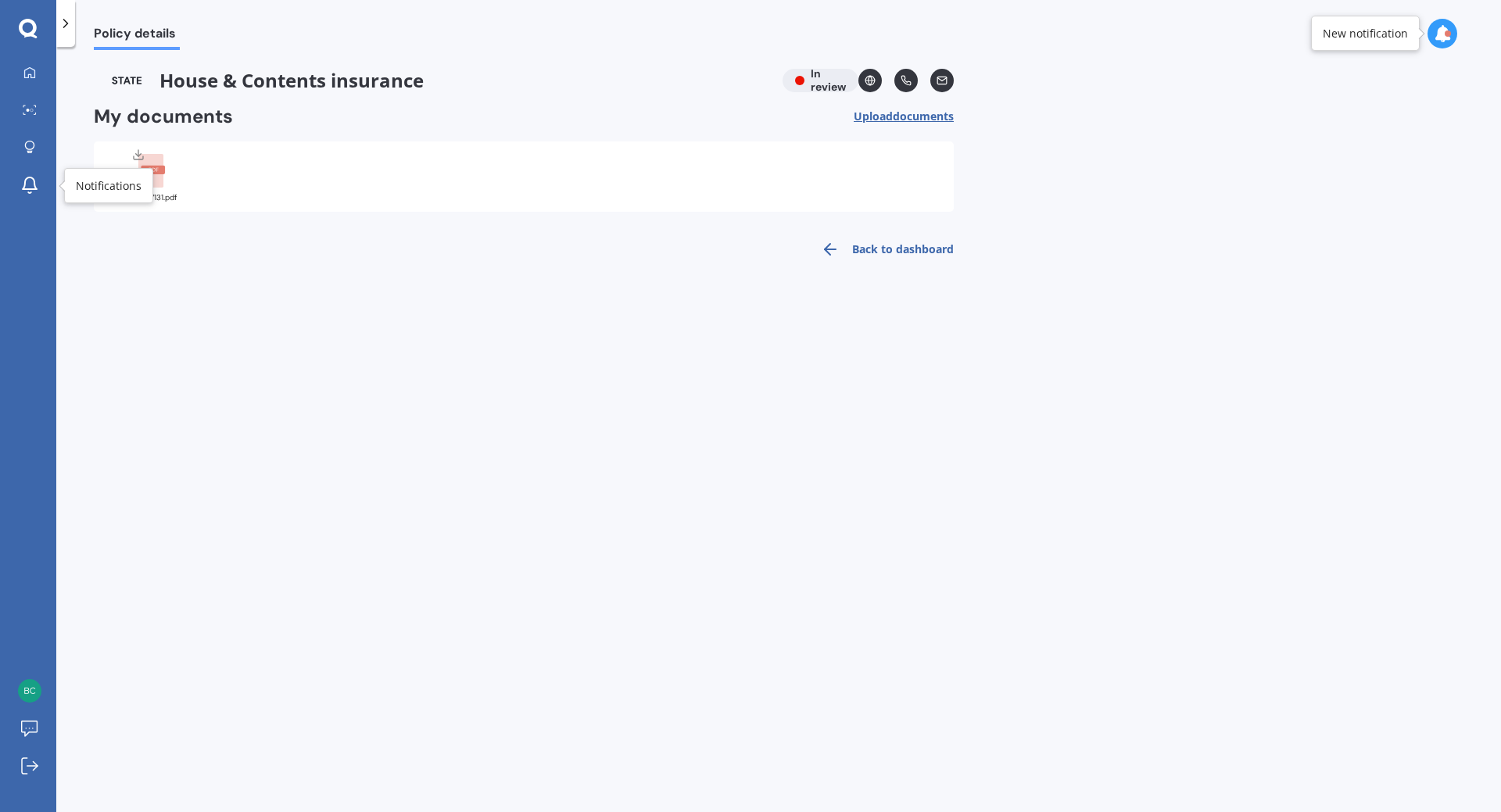
click at [26, 179] on icon at bounding box center [29, 184] width 14 height 12
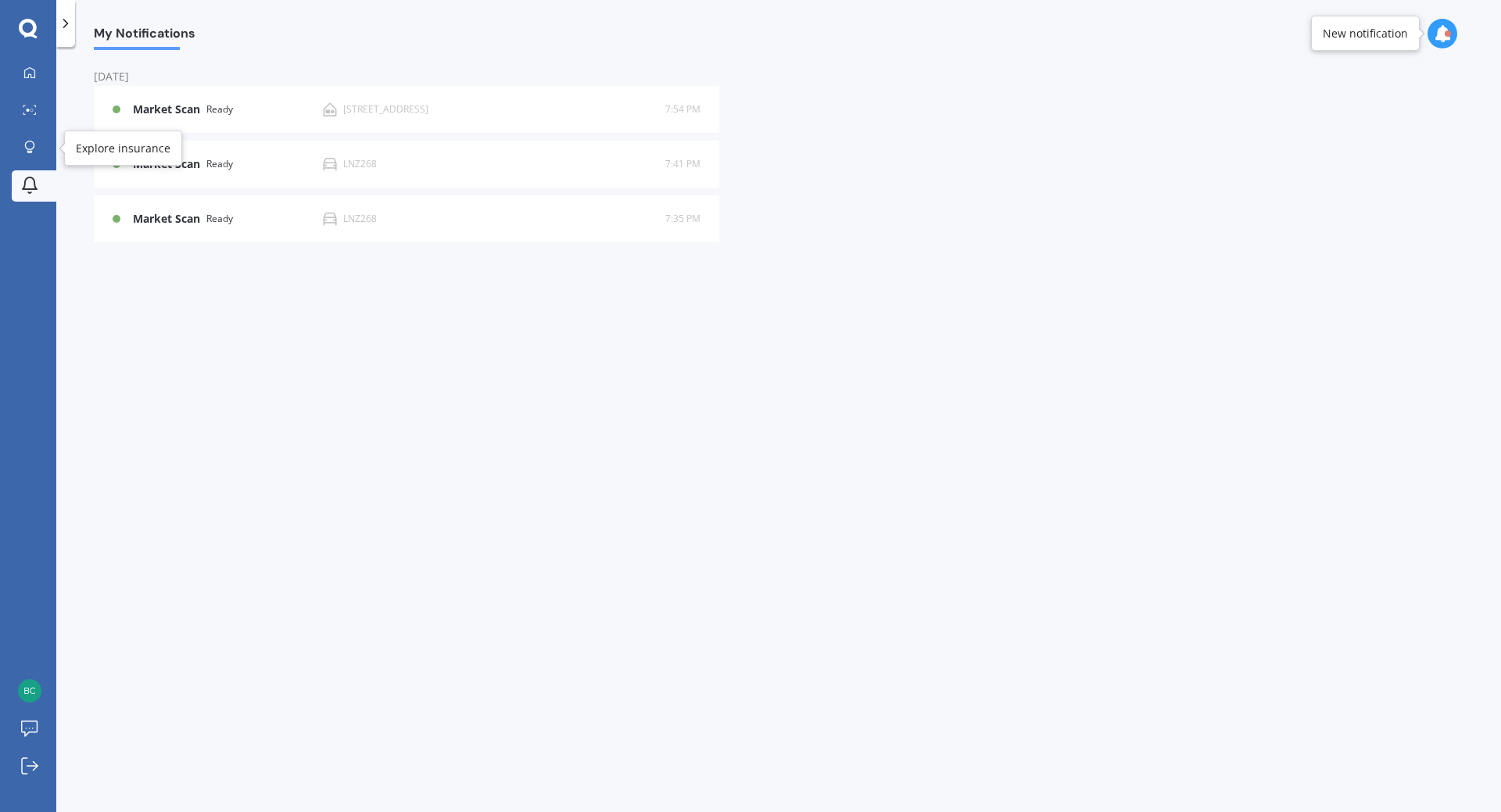
click at [28, 151] on icon at bounding box center [29, 152] width 6 height 3
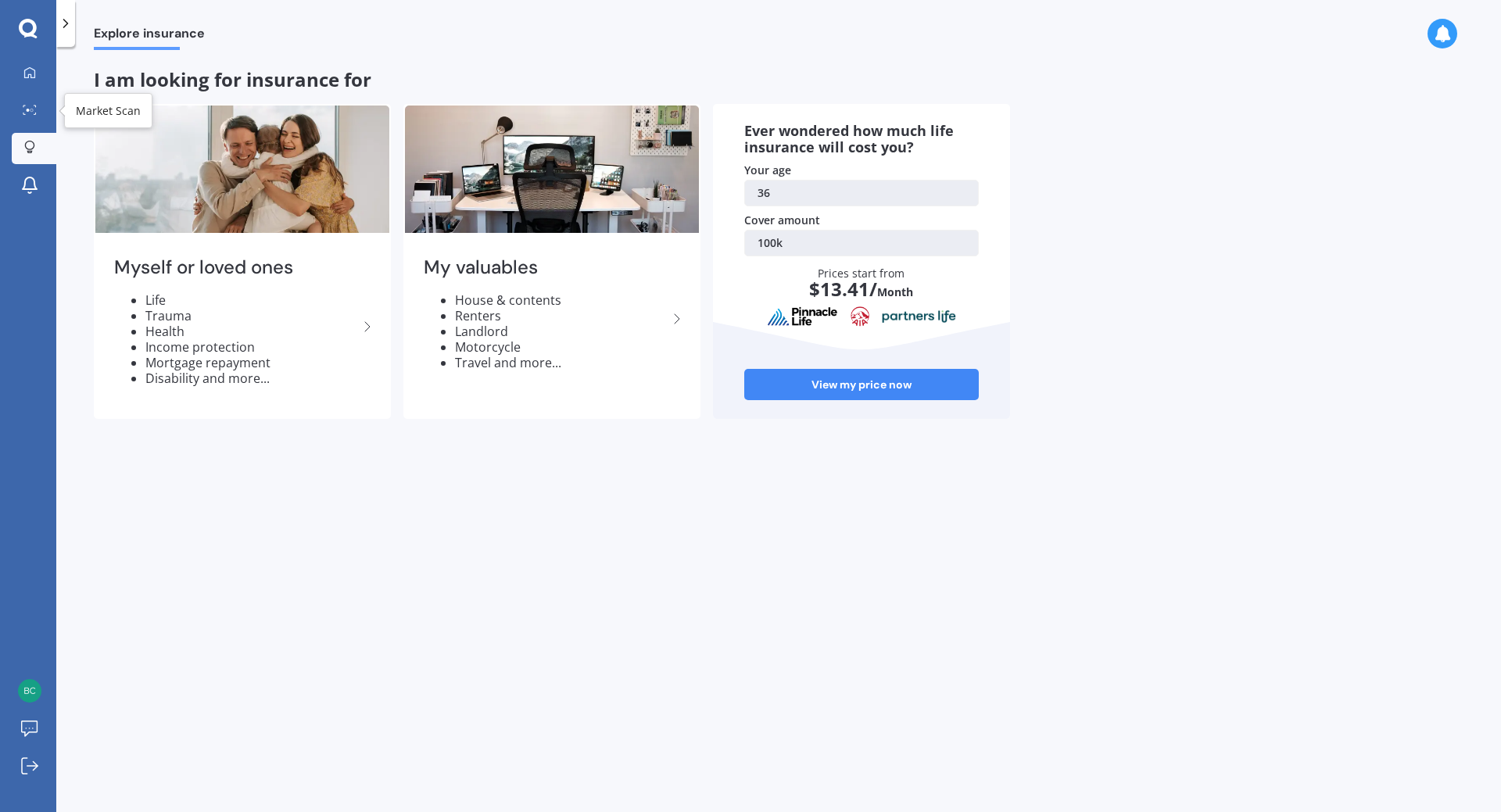
click at [33, 119] on link "Market Scan" at bounding box center [33, 110] width 44 height 31
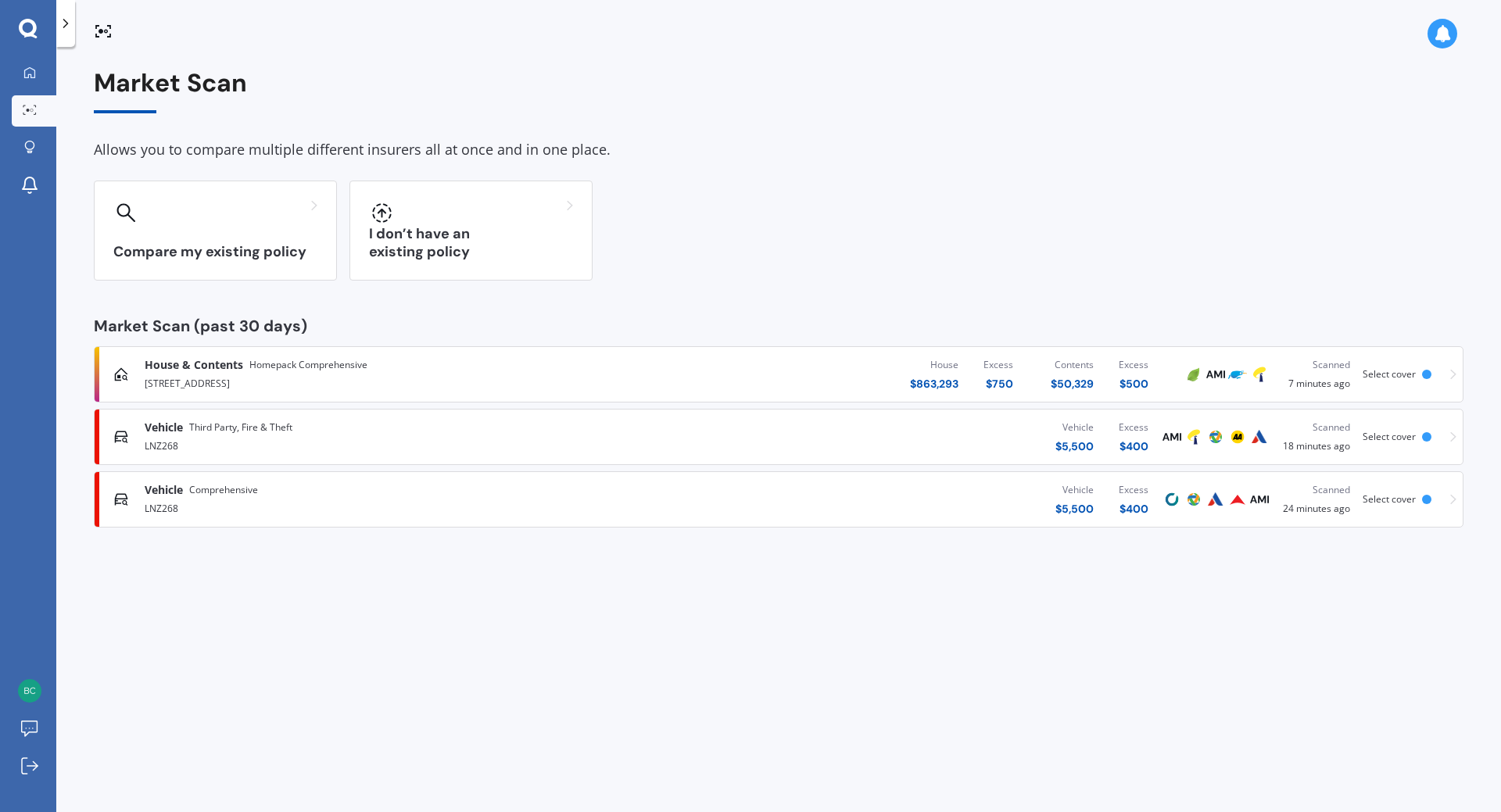
drag, startPoint x: 1389, startPoint y: 434, endPoint x: 1453, endPoint y: 433, distance: 64.0
click at [1453, 433] on icon at bounding box center [1453, 436] width 6 height 11
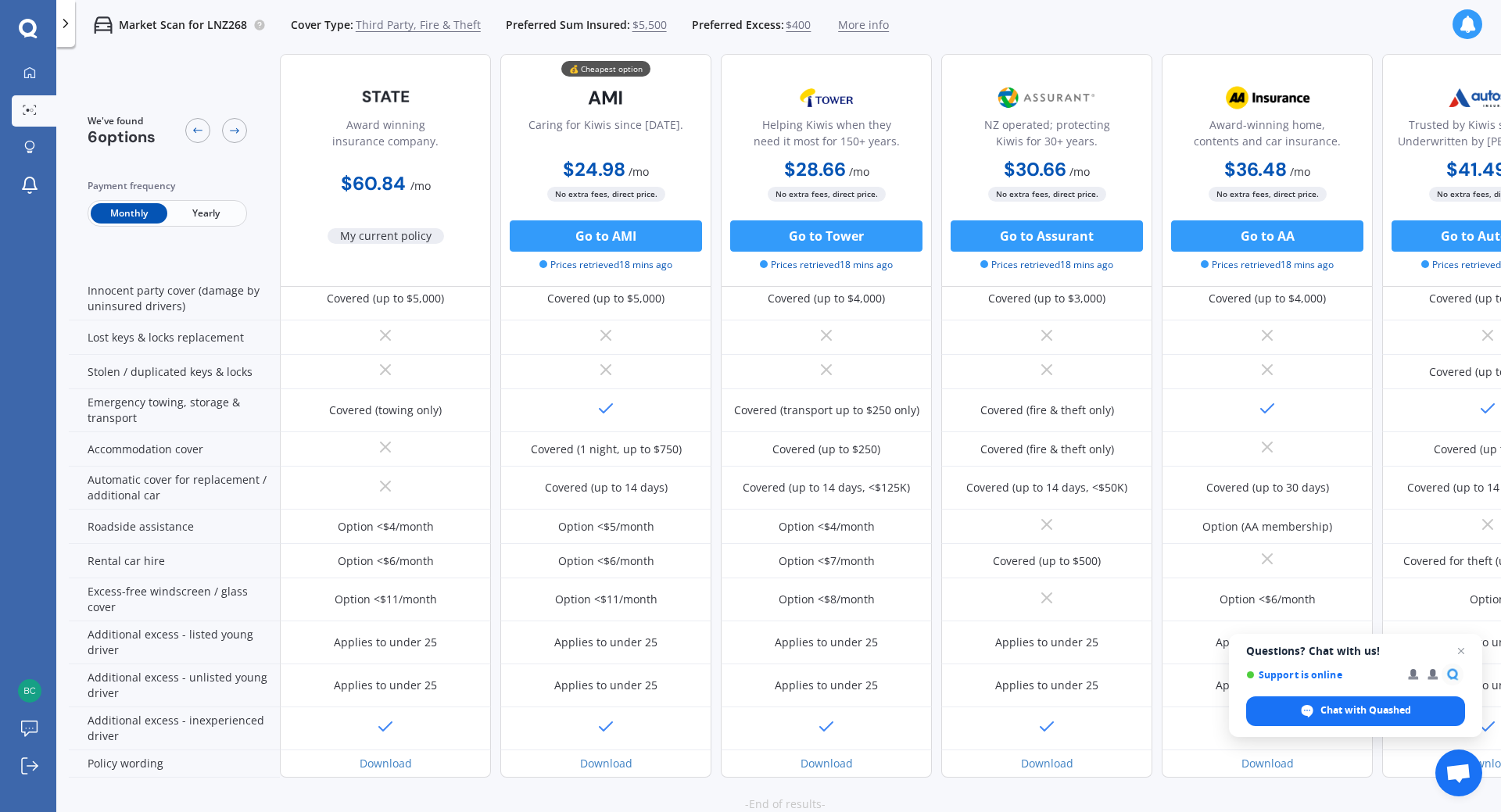
scroll to position [281, 0]
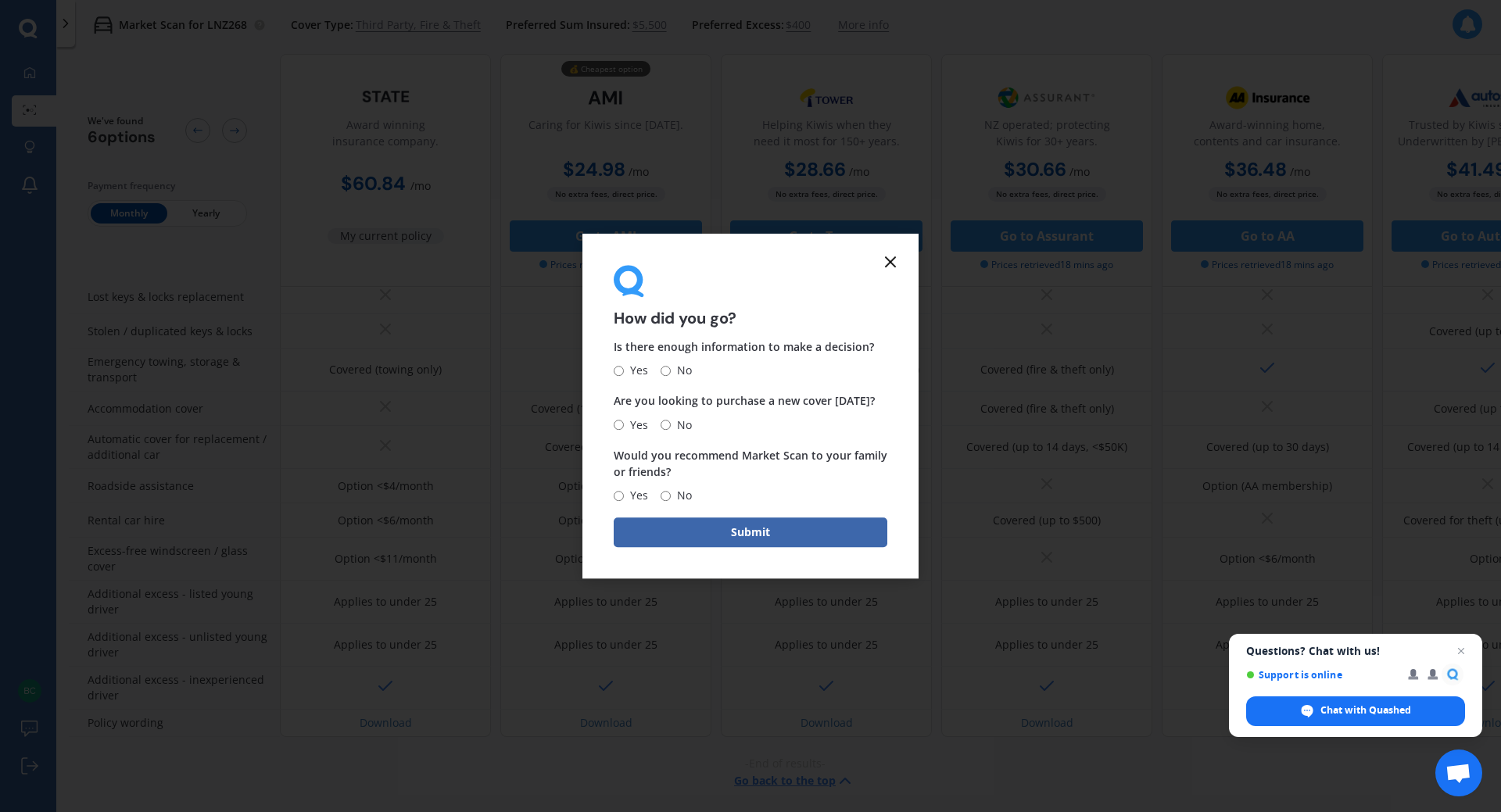
click at [897, 265] on icon at bounding box center [890, 261] width 18 height 18
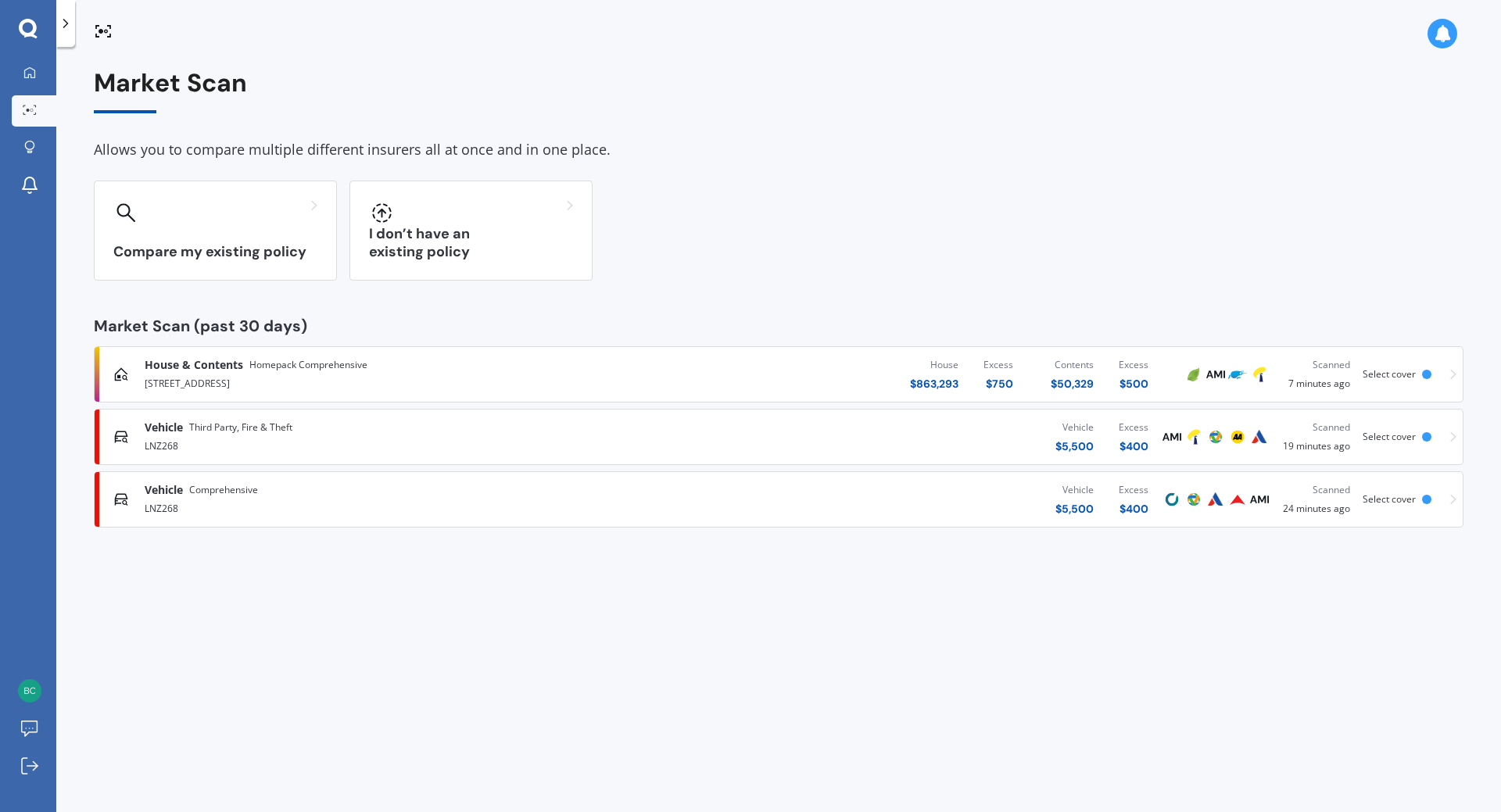
click at [264, 370] on span "Homepack Comprehensive" at bounding box center [308, 365] width 118 height 16
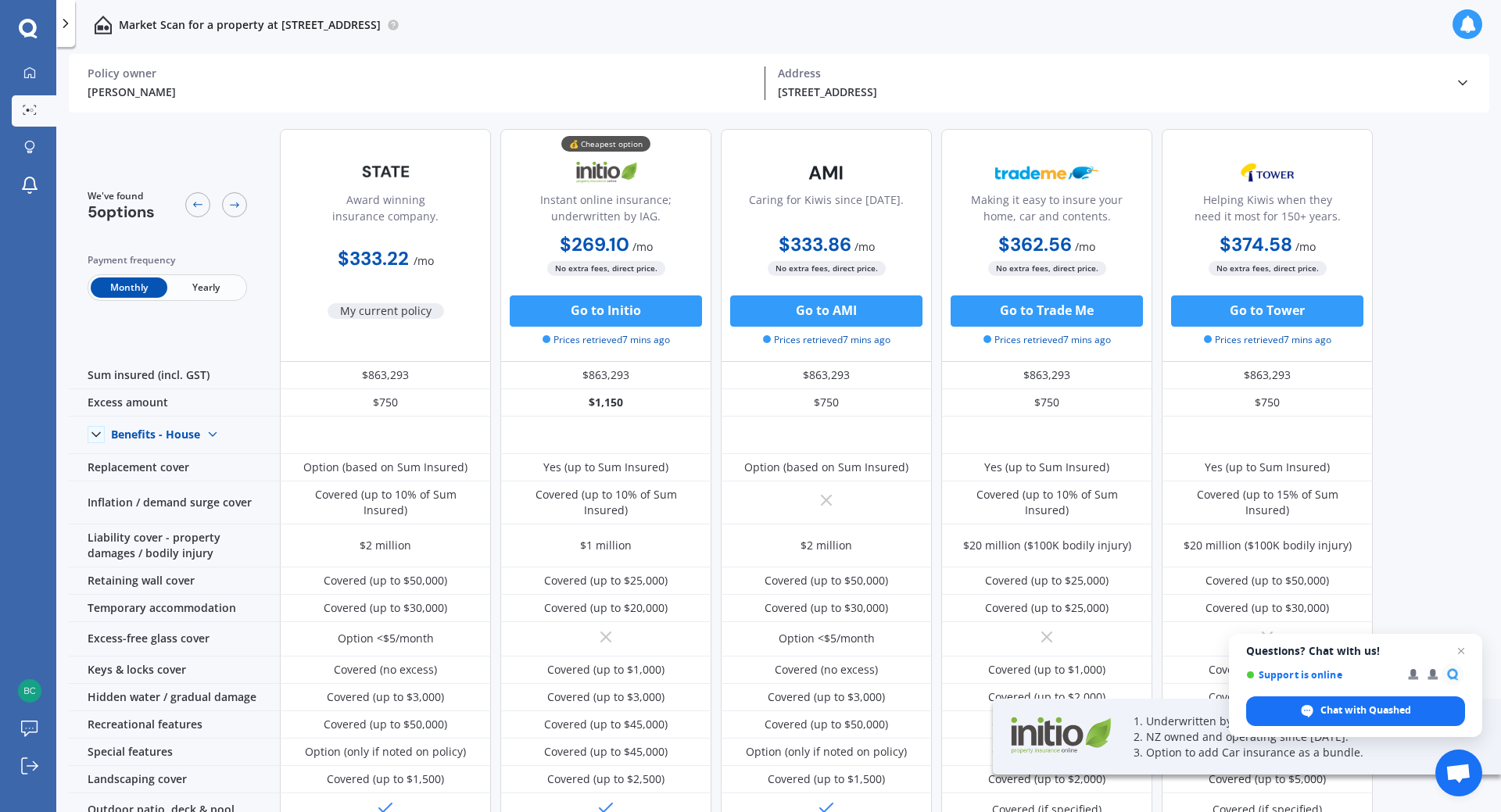
click at [213, 285] on span "Yearly" at bounding box center [205, 287] width 77 height 20
